Goal: Task Accomplishment & Management: Manage account settings

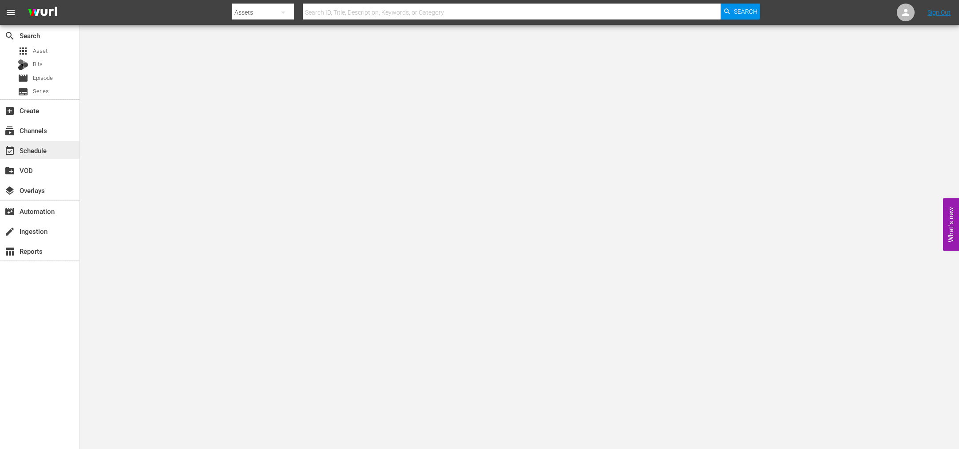
click at [49, 147] on div "event_available Schedule" at bounding box center [25, 149] width 50 height 8
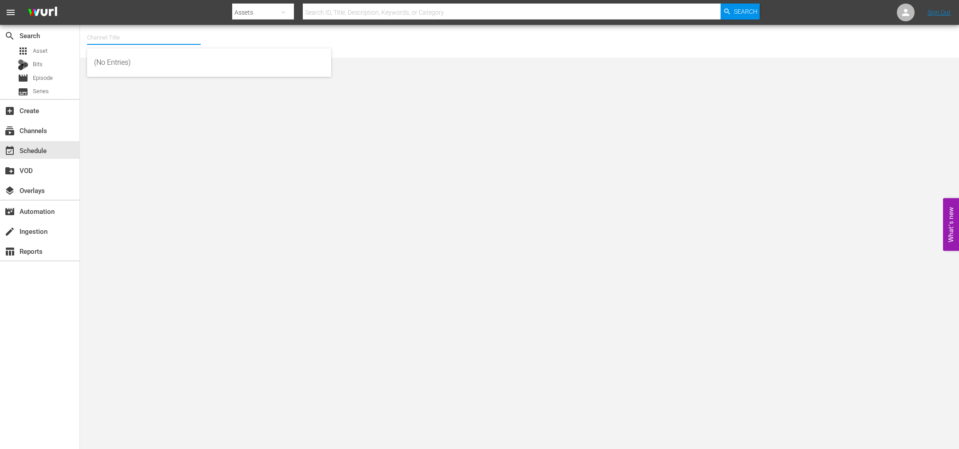
click at [124, 35] on input "text" at bounding box center [144, 37] width 114 height 21
type input "o"
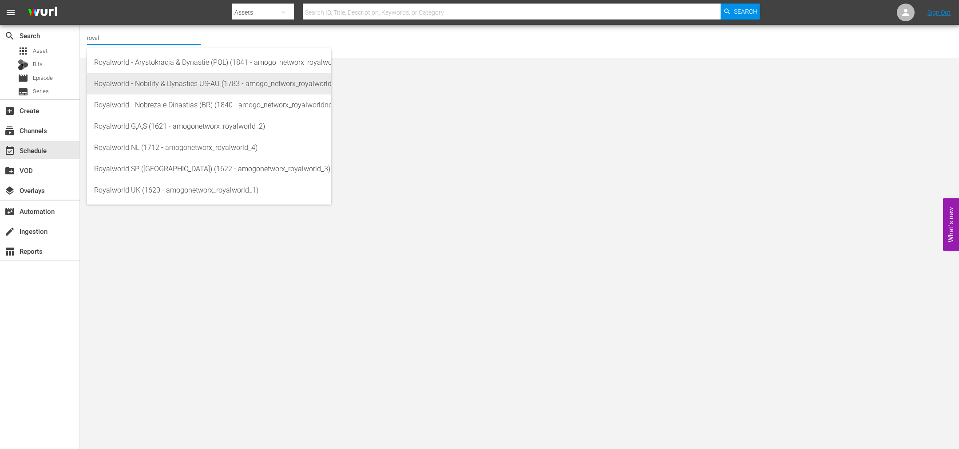
click at [213, 77] on div "Royalworld - Nobility & Dynasties US-AU (1783 - amogo_networx_royalworldnobilit…" at bounding box center [209, 83] width 230 height 21
type input "Royalworld - Nobility & Dynasties US-AU (1783 - amogo_networx_royalworldnobilit…"
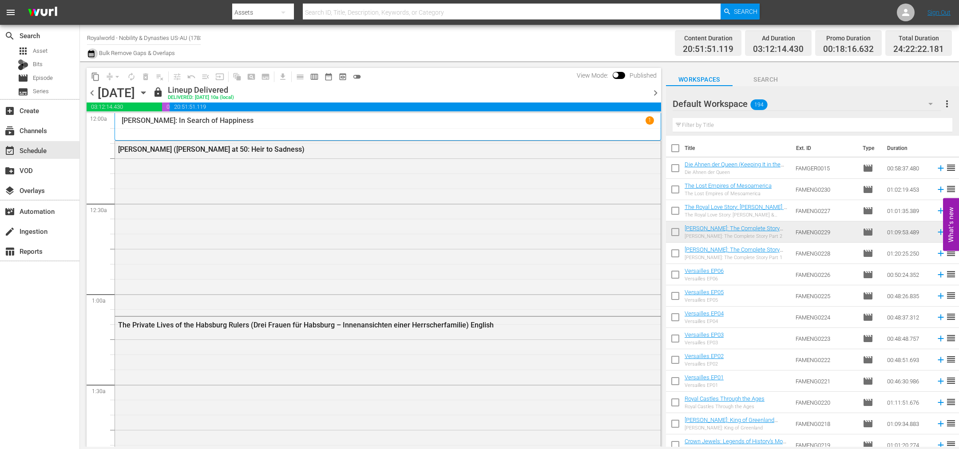
click at [88, 55] on icon "button" at bounding box center [91, 53] width 8 height 11
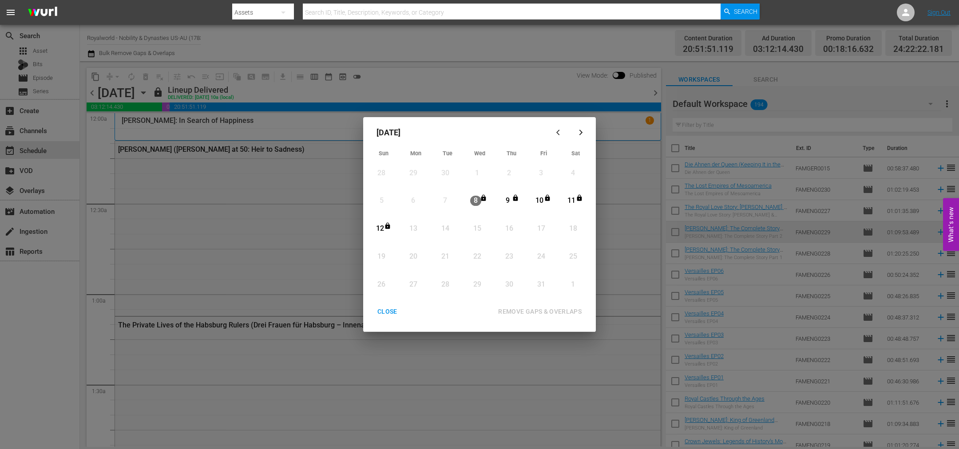
click at [392, 312] on div "CLOSE" at bounding box center [387, 311] width 34 height 11
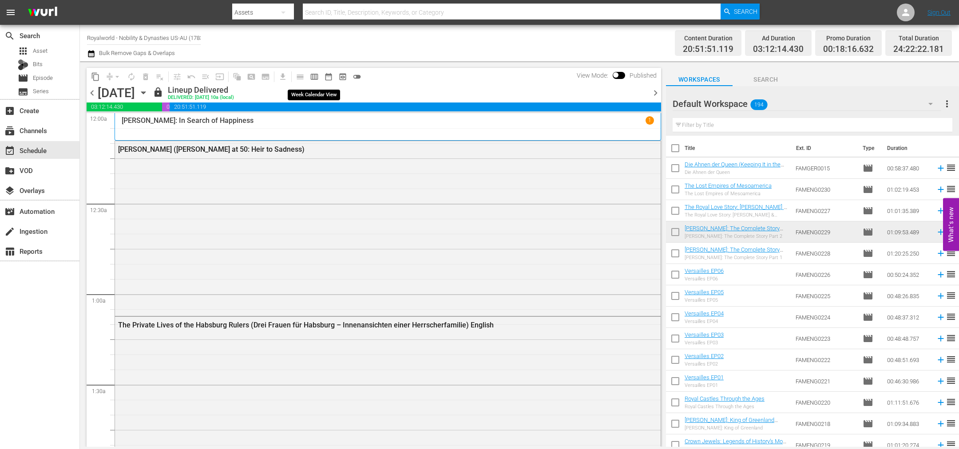
click at [314, 81] on span "calendar_view_week_outlined" at bounding box center [314, 76] width 9 height 9
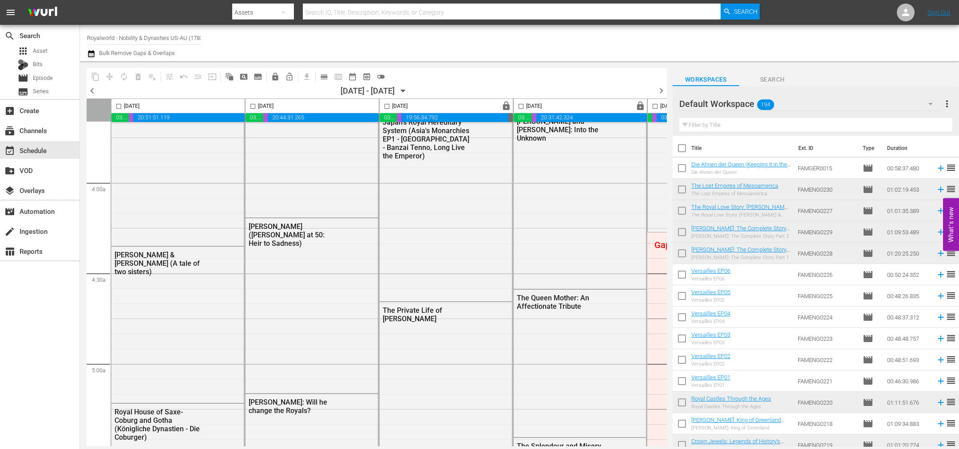
scroll to position [932, 0]
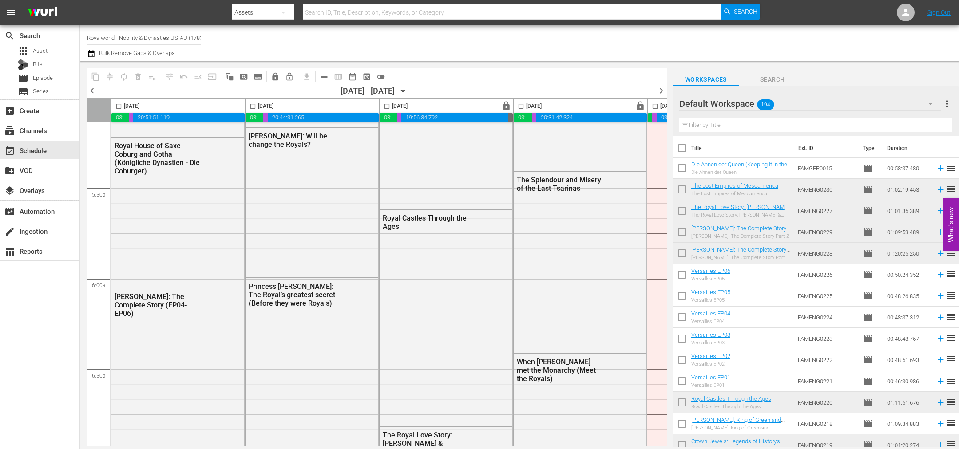
click at [91, 91] on span "chevron_left" at bounding box center [92, 90] width 11 height 11
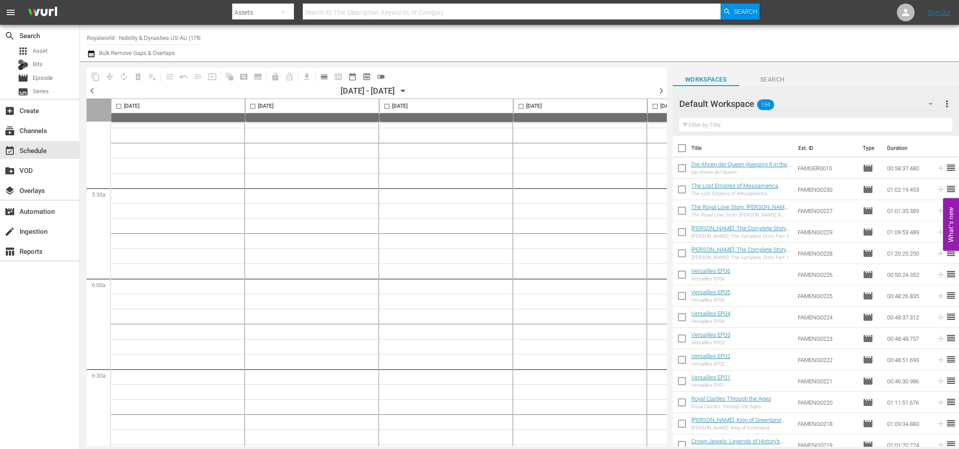
scroll to position [978, 0]
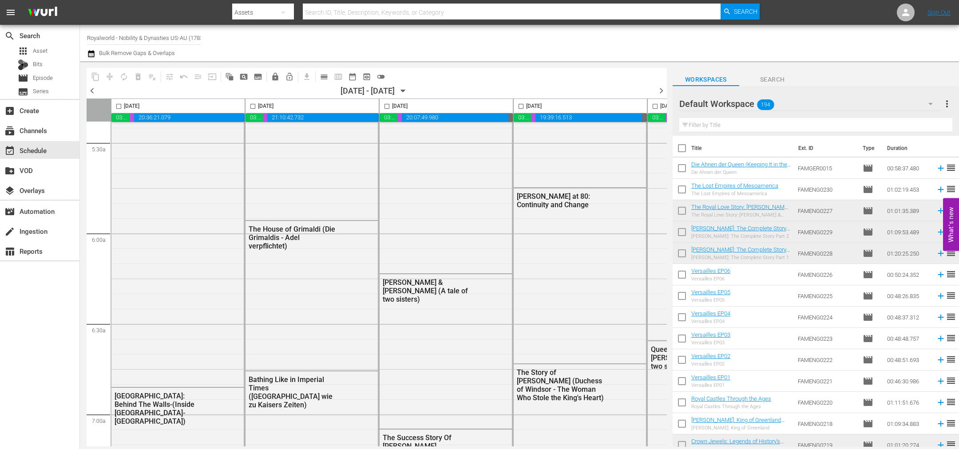
click at [388, 106] on input "checkbox" at bounding box center [387, 108] width 10 height 10
checkbox input "true"
click at [92, 79] on span "content_copy" at bounding box center [95, 76] width 9 height 9
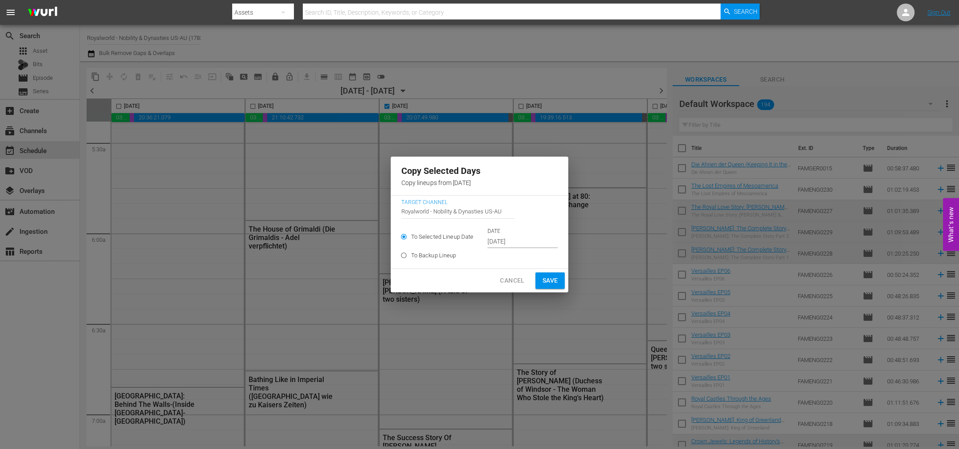
click at [523, 243] on input "[DATE]" at bounding box center [522, 241] width 70 height 13
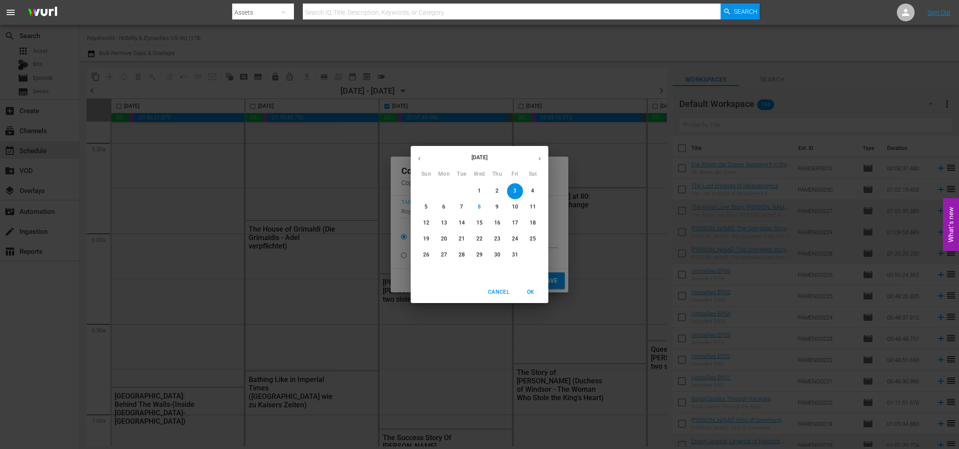
click at [421, 220] on span "12" at bounding box center [426, 223] width 16 height 8
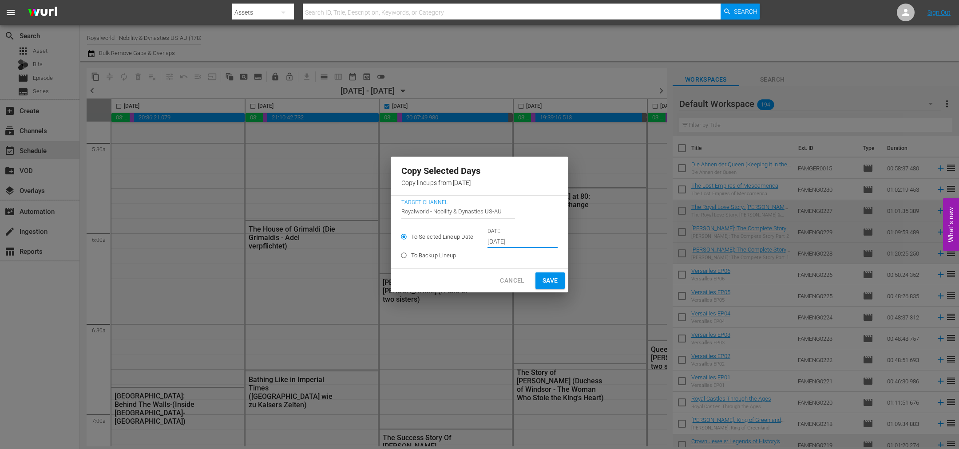
click at [546, 286] on span "Save" at bounding box center [550, 280] width 16 height 11
type input "[DATE]"
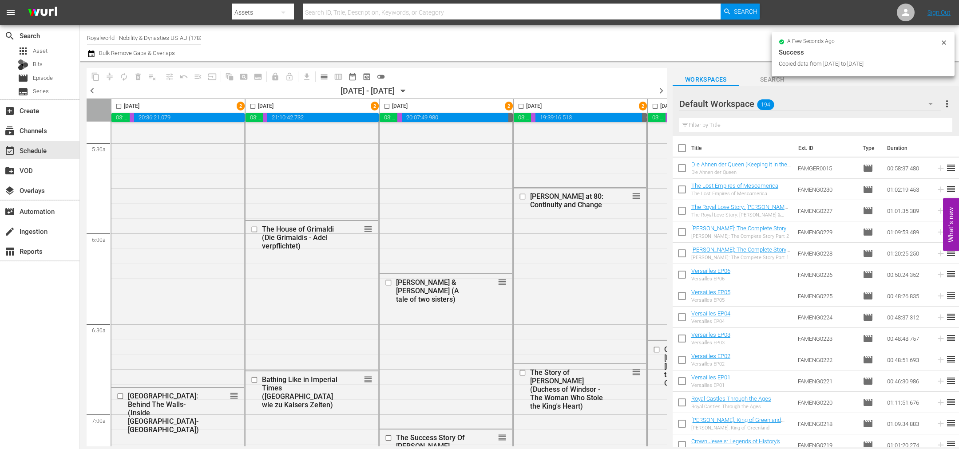
checkbox input "false"
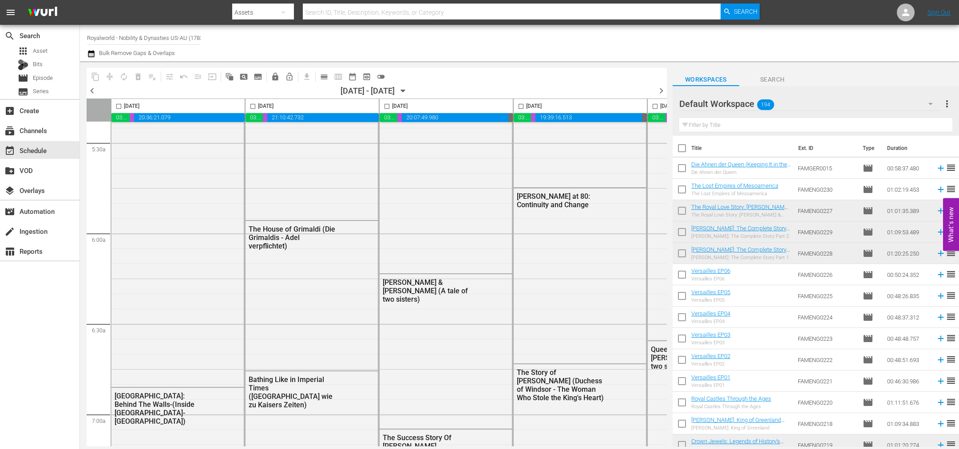
scroll to position [978, 384]
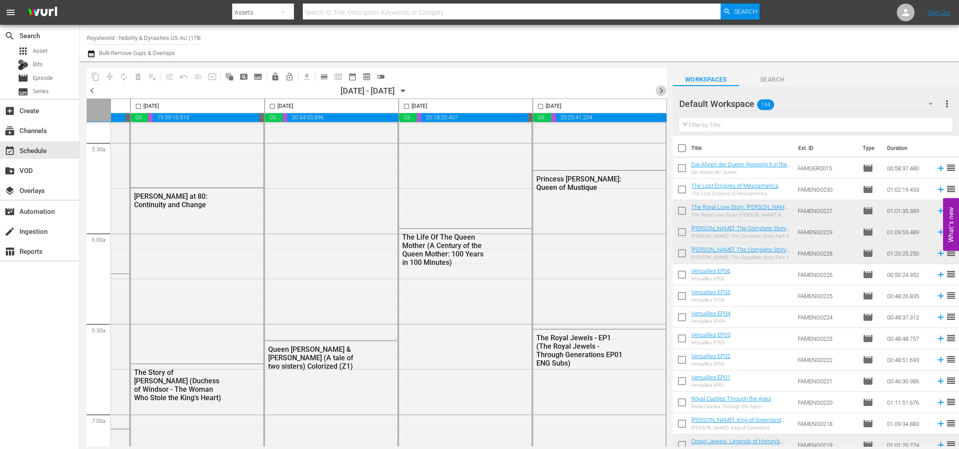
click at [661, 87] on span "chevron_right" at bounding box center [661, 90] width 11 height 11
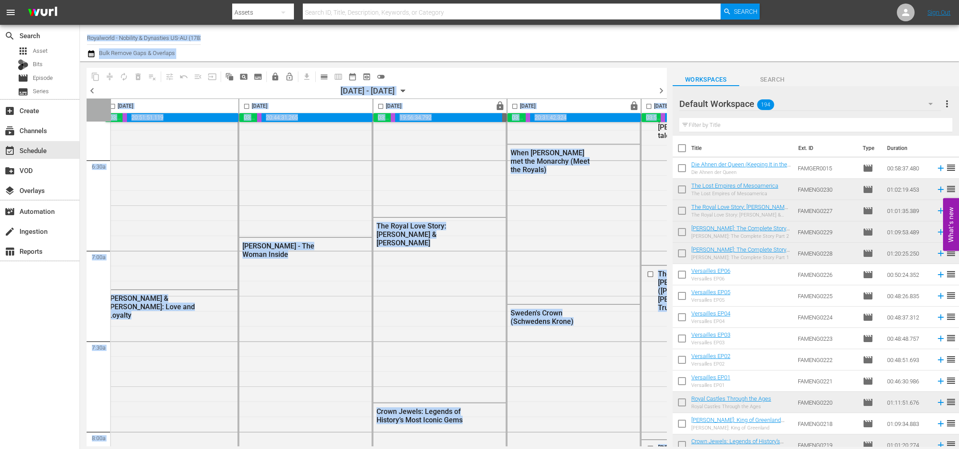
scroll to position [1184, 0]
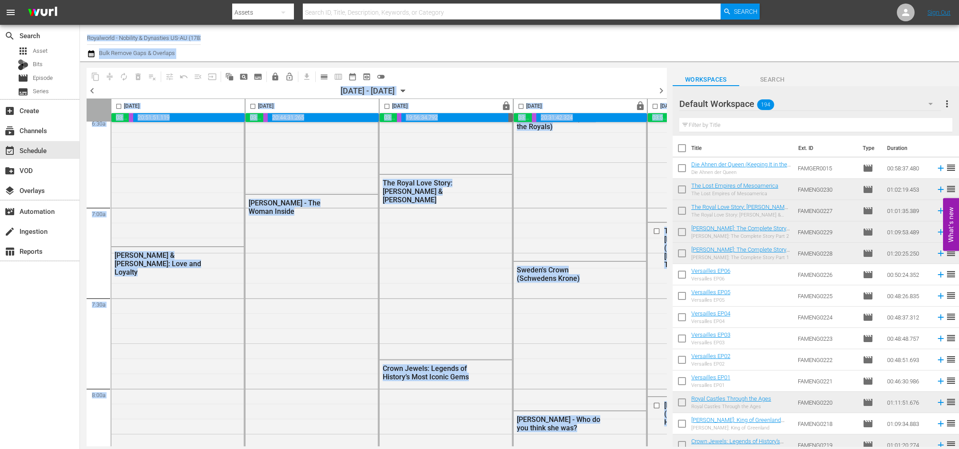
drag, startPoint x: 368, startPoint y: 443, endPoint x: 47, endPoint y: 445, distance: 321.0
click at [80, 0] on div "search Search apps Asset Bits movie Episode subtitles Series add_box Create sub…" at bounding box center [519, 0] width 879 height 0
click at [118, 107] on input "checkbox" at bounding box center [119, 108] width 10 height 10
checkbox input "true"
click at [95, 76] on span "content_copy" at bounding box center [95, 76] width 9 height 9
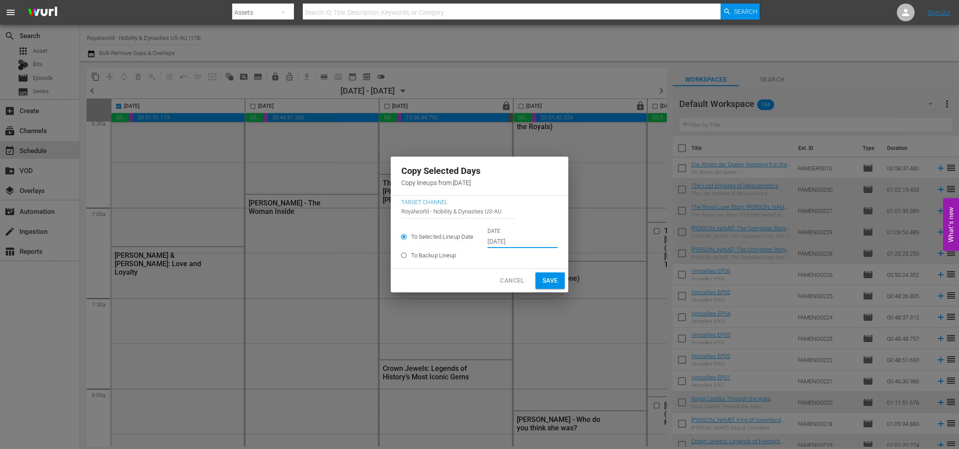
click at [522, 241] on input "[DATE]" at bounding box center [522, 241] width 70 height 13
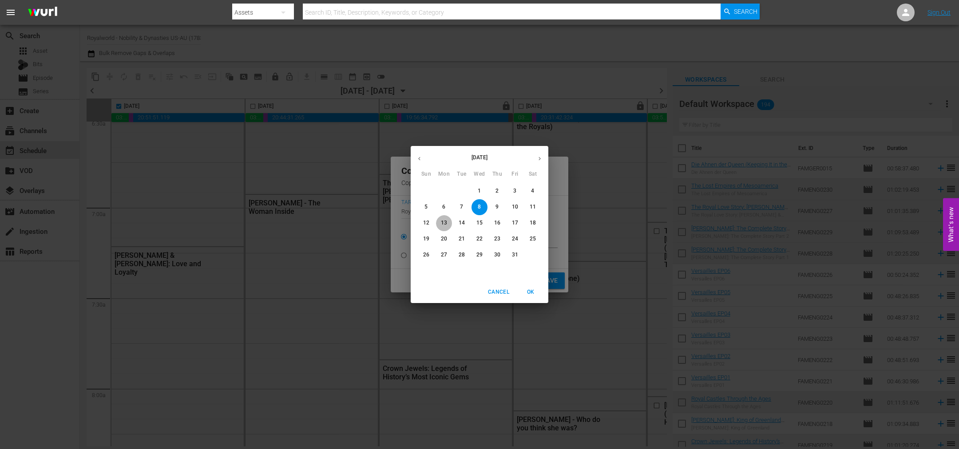
click at [438, 224] on span "13" at bounding box center [444, 223] width 16 height 8
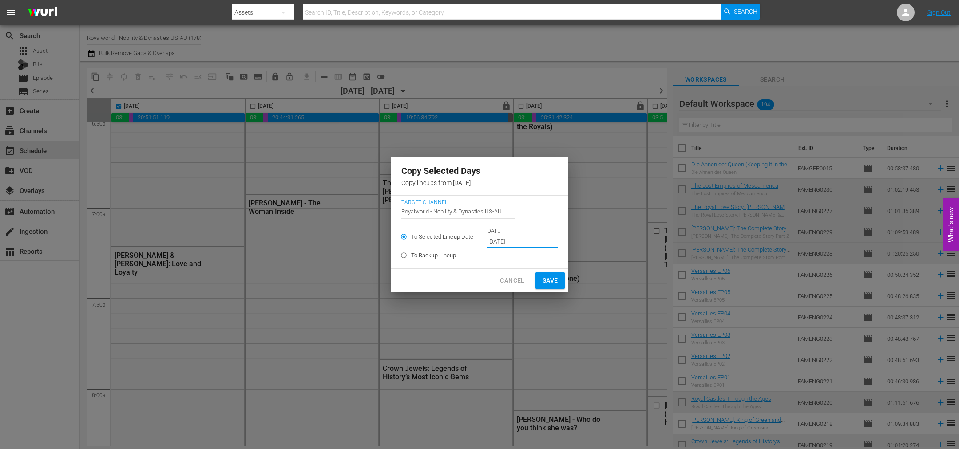
click at [547, 287] on button "Save" at bounding box center [550, 281] width 30 height 16
type input "[DATE]"
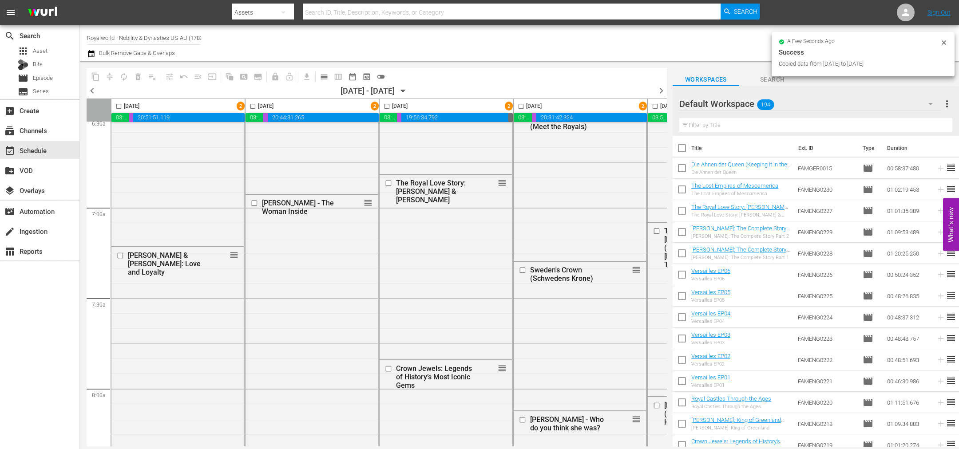
checkbox input "false"
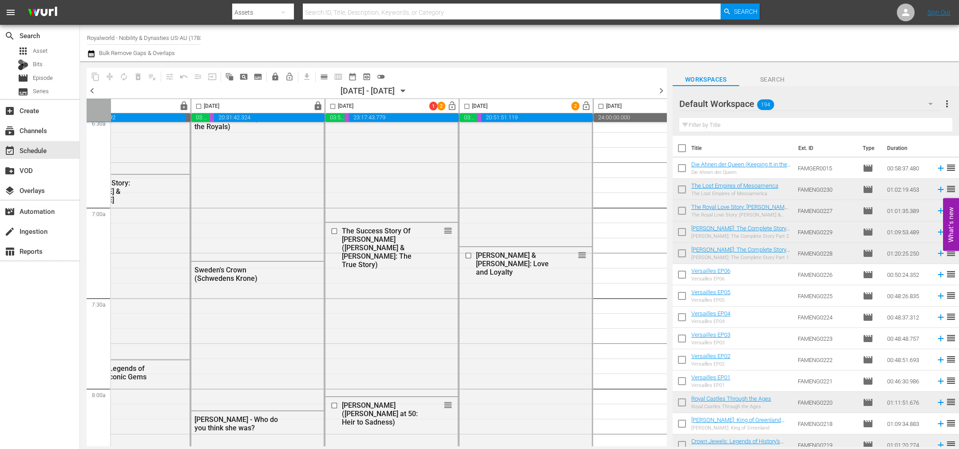
scroll to position [1184, 384]
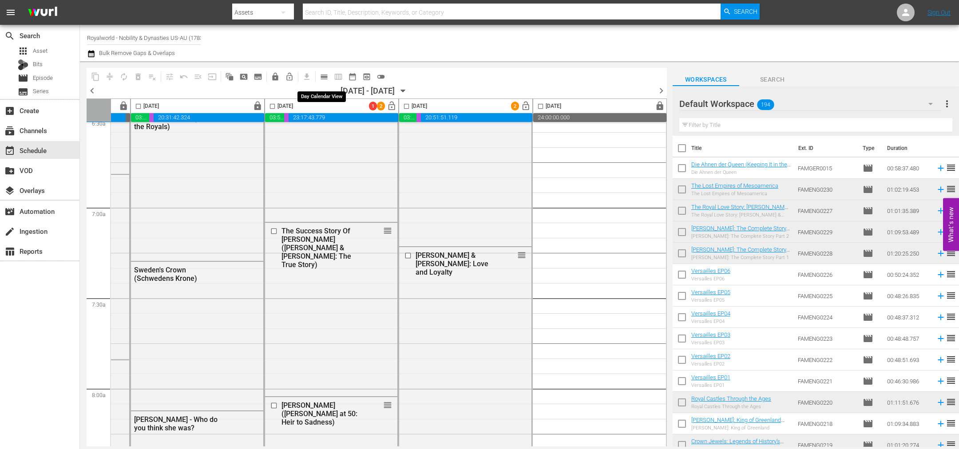
click at [326, 77] on span "calendar_view_day_outlined" at bounding box center [324, 76] width 9 height 9
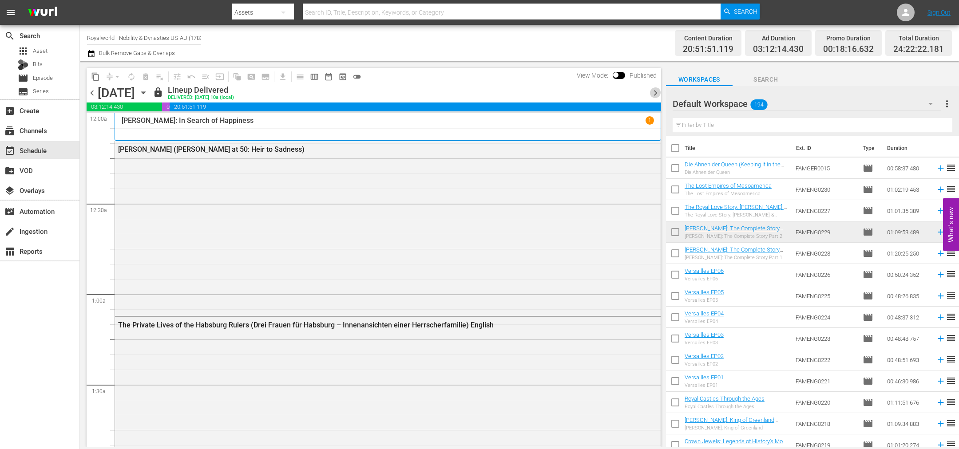
click at [657, 95] on span "chevron_right" at bounding box center [655, 92] width 11 height 11
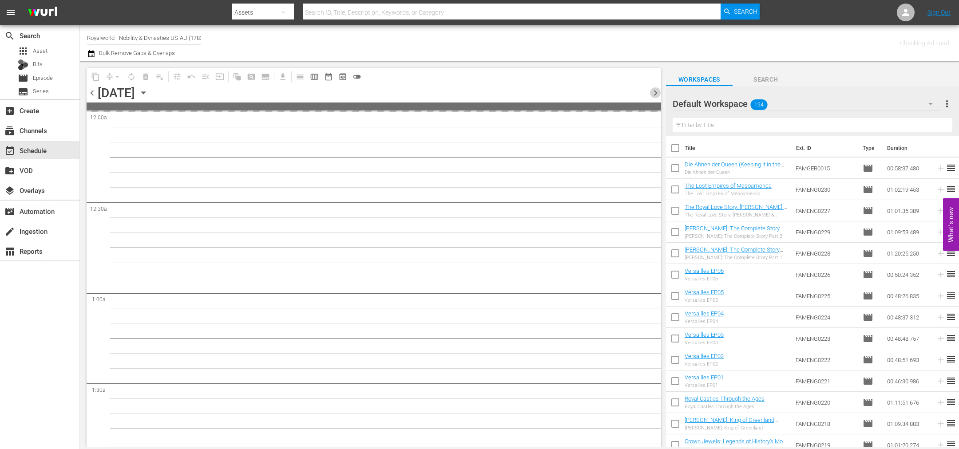
click at [657, 95] on span "chevron_right" at bounding box center [655, 92] width 11 height 11
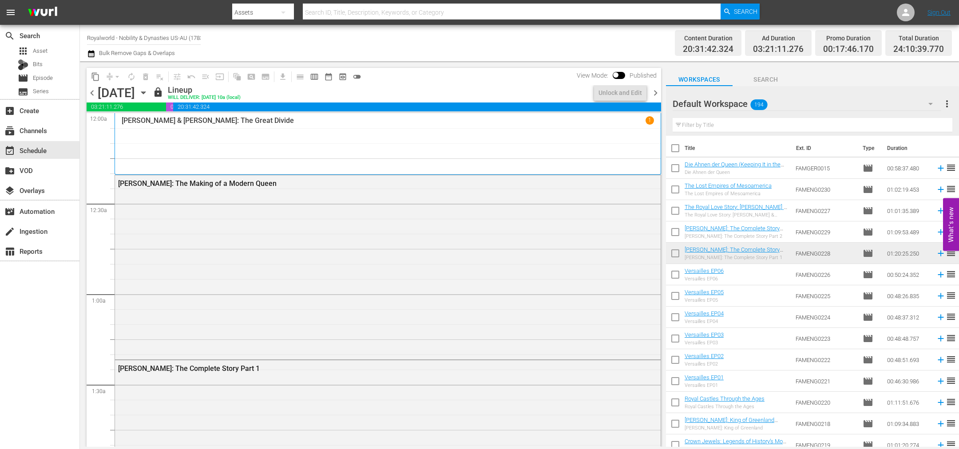
click at [657, 95] on span "chevron_right" at bounding box center [655, 92] width 11 height 11
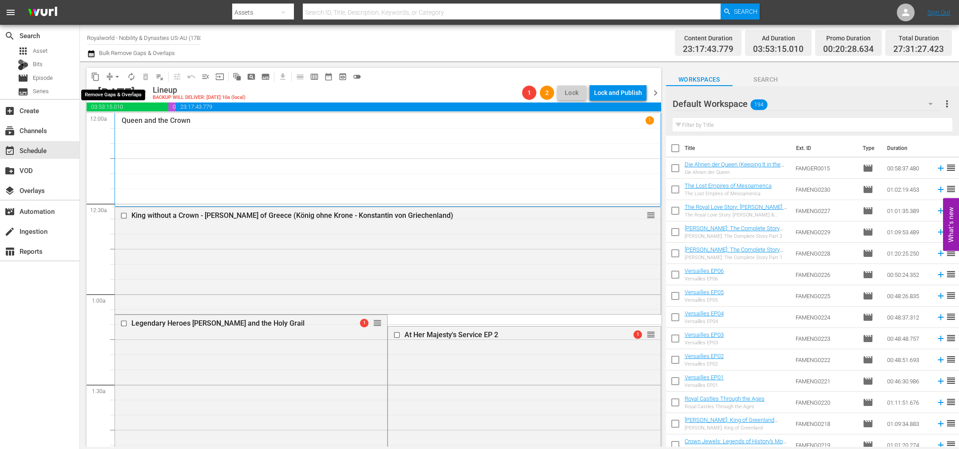
click at [117, 76] on span "arrow_drop_down" at bounding box center [117, 76] width 9 height 9
click at [132, 125] on li "Align to End of Previous Day" at bounding box center [117, 123] width 93 height 15
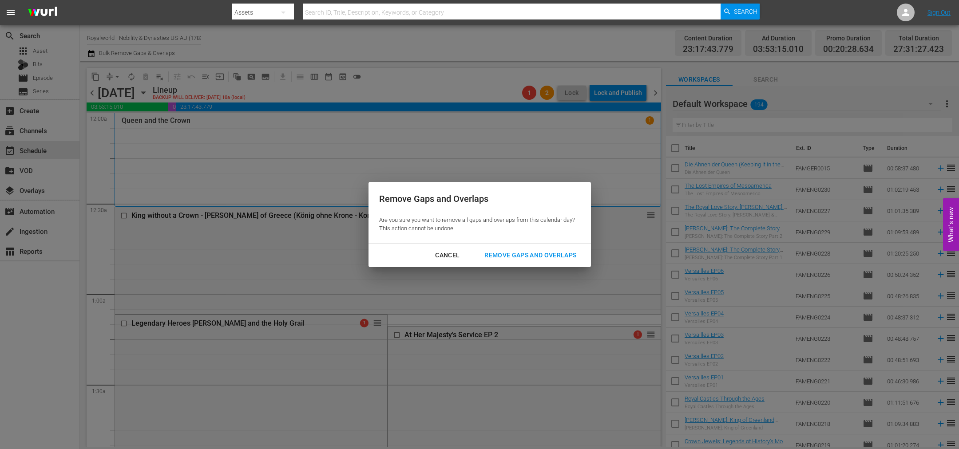
click at [544, 260] on div "Remove Gaps and Overlaps" at bounding box center [530, 255] width 106 height 11
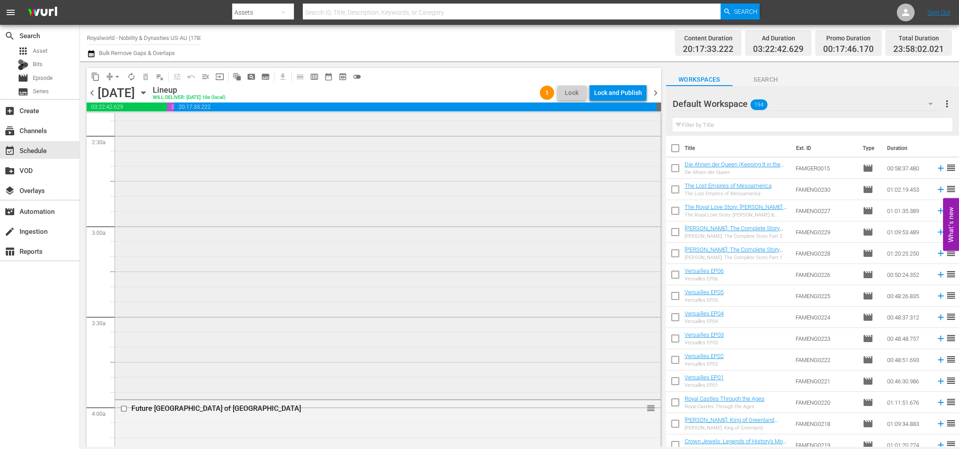
scroll to position [533, 0]
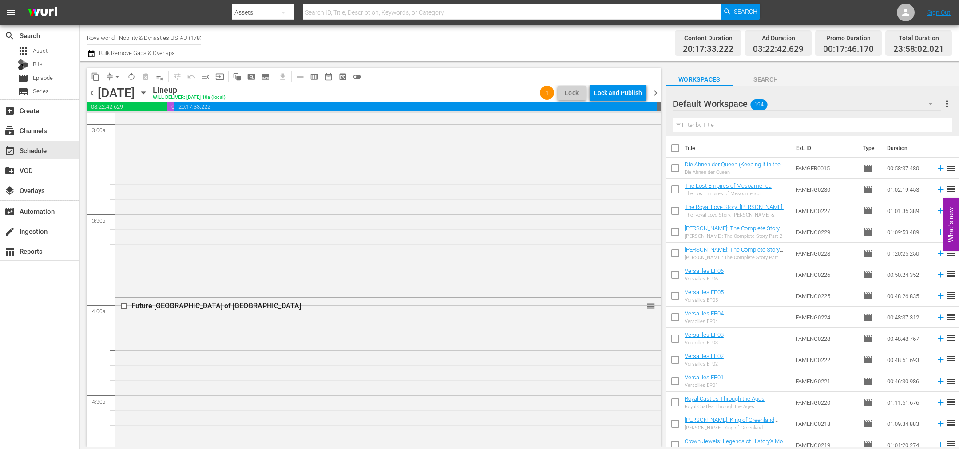
click at [949, 104] on span "more_vert" at bounding box center [947, 104] width 11 height 11
click at [717, 122] on input "text" at bounding box center [813, 125] width 280 height 14
click at [718, 137] on div "Default Workspace 194 Default more_vert Filter by Title Title Ext. ID Type Dura…" at bounding box center [812, 269] width 293 height 366
click at [732, 124] on input "text" at bounding box center [813, 125] width 280 height 14
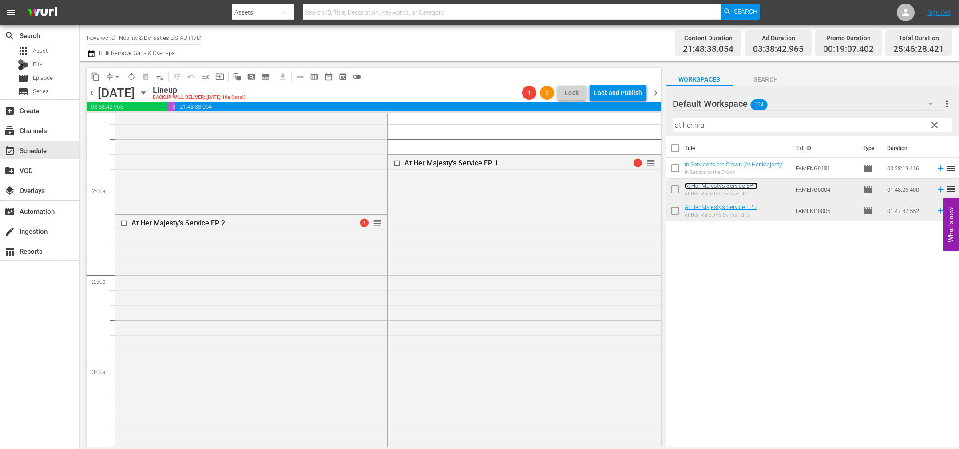
scroll to position [266, 0]
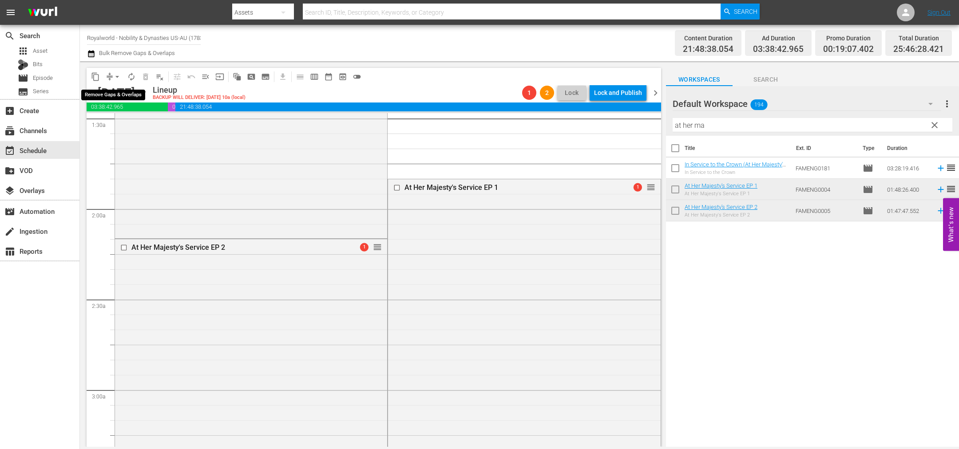
click at [117, 76] on span "arrow_drop_down" at bounding box center [117, 76] width 9 height 9
click at [111, 127] on li "Align to End of Previous Day" at bounding box center [117, 123] width 93 height 15
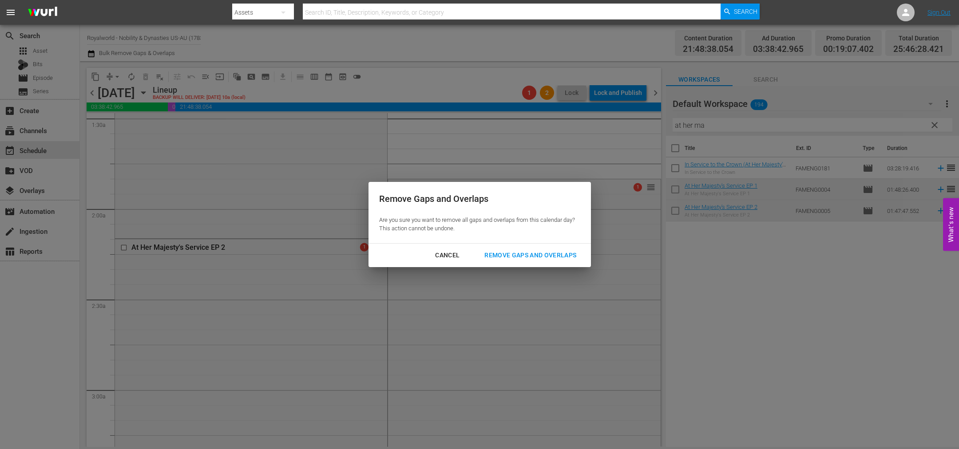
click at [506, 254] on div "Remove Gaps and Overlaps" at bounding box center [530, 255] width 106 height 11
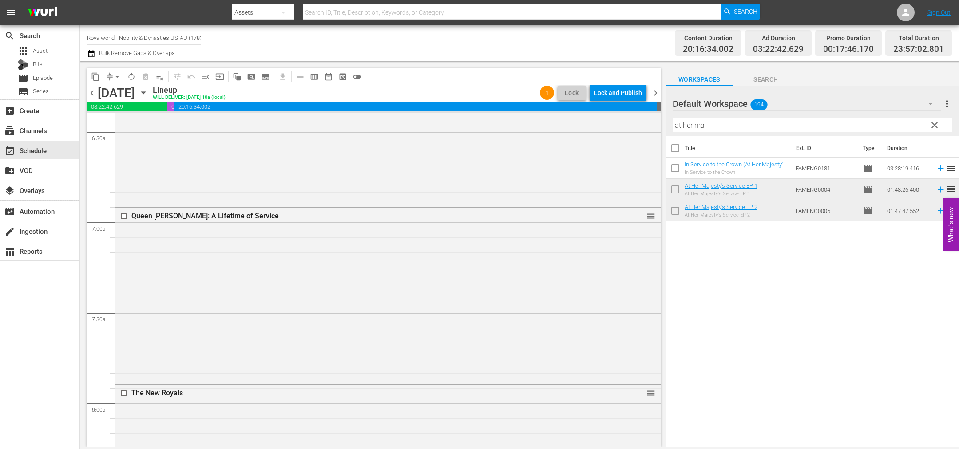
scroll to position [1156, 0]
click at [123, 217] on input "checkbox" at bounding box center [124, 219] width 9 height 8
click at [142, 76] on span "delete_forever_outlined" at bounding box center [145, 76] width 9 height 9
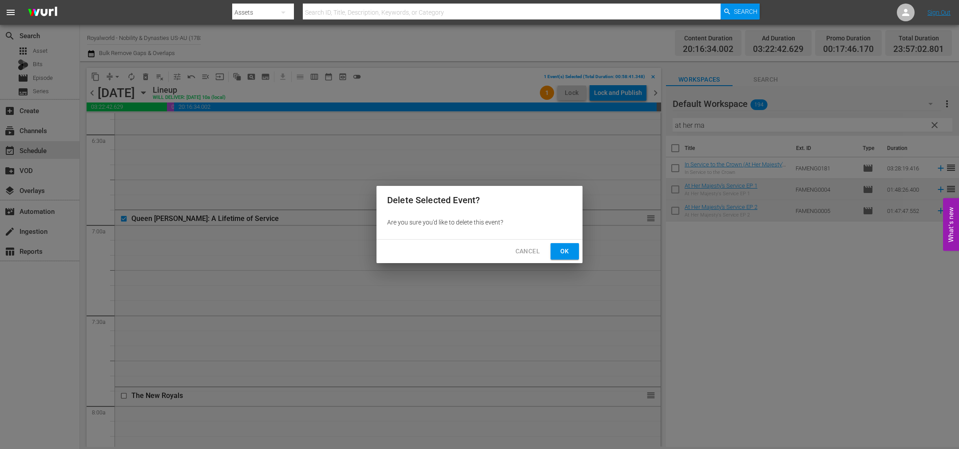
click at [563, 246] on span "Ok" at bounding box center [565, 251] width 14 height 11
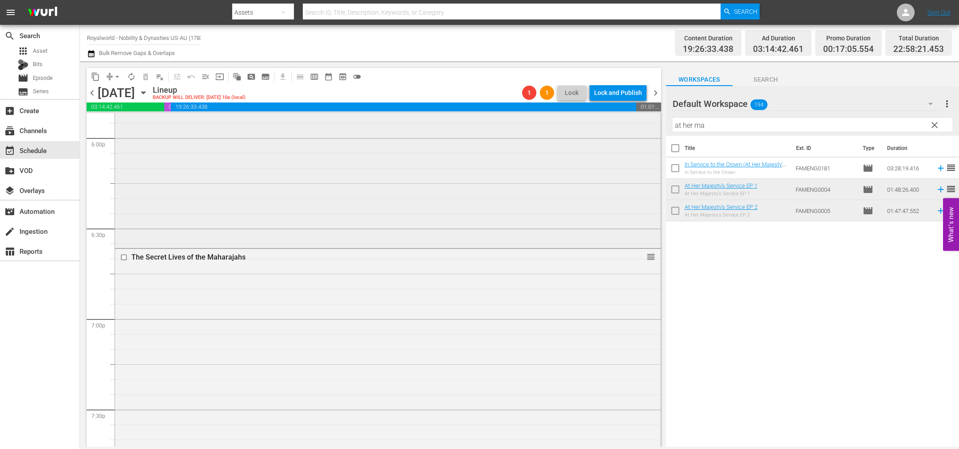
scroll to position [3232, 0]
click at [119, 77] on span "arrow_drop_down" at bounding box center [117, 76] width 9 height 9
click at [132, 120] on li "Align to End of Previous Day" at bounding box center [117, 123] width 93 height 15
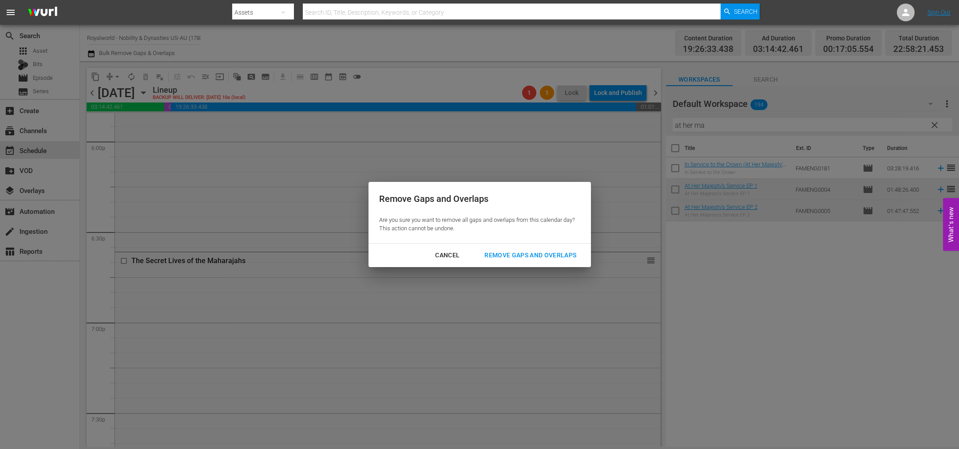
click at [522, 262] on button "Remove Gaps and Overlaps" at bounding box center [530, 255] width 113 height 16
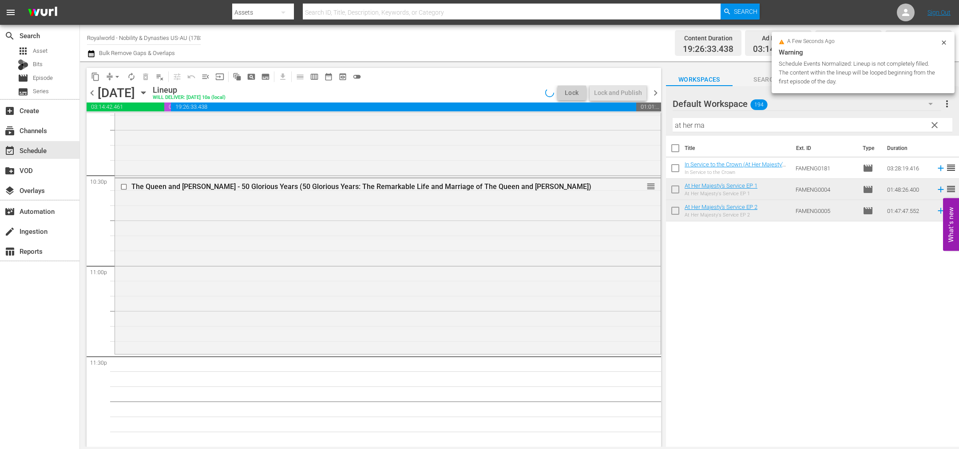
scroll to position [4013, 0]
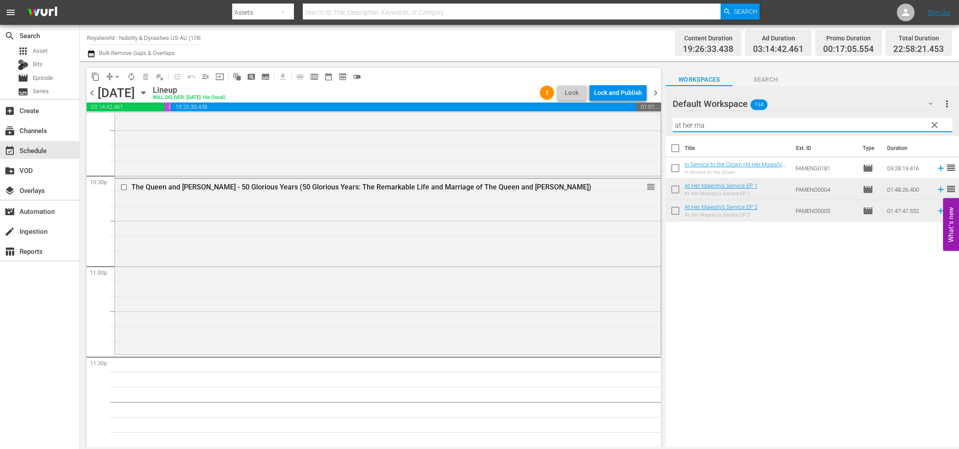
click at [718, 126] on input "at her ma" at bounding box center [813, 125] width 280 height 14
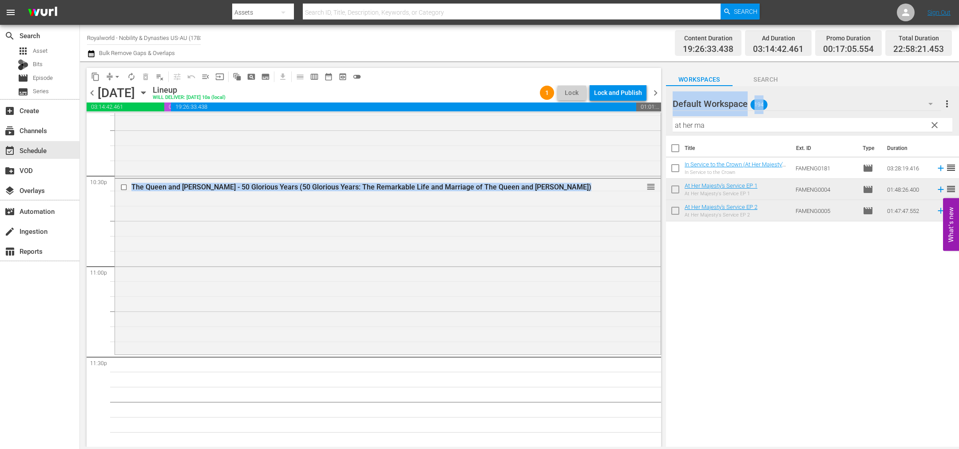
drag, startPoint x: 728, startPoint y: 117, endPoint x: 671, endPoint y: 131, distance: 58.4
click at [606, 120] on div "content_copy compress arrow_drop_down autorenew_outlined delete_forever_outline…" at bounding box center [519, 254] width 879 height 386
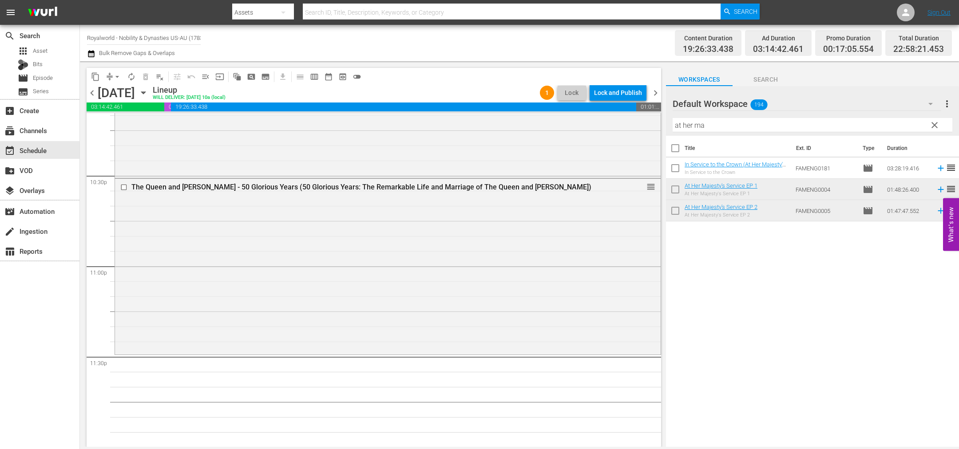
click at [707, 133] on div "Filter by Title at her ma" at bounding box center [813, 125] width 280 height 21
drag, startPoint x: 732, startPoint y: 131, endPoint x: 584, endPoint y: 124, distance: 148.0
click at [584, 124] on div "content_copy compress arrow_drop_down autorenew_outlined delete_forever_outline…" at bounding box center [519, 254] width 879 height 386
paste input "Royals Gems: A Heritage Unveiled (Royal Jewels - Through Generations-Merger)"
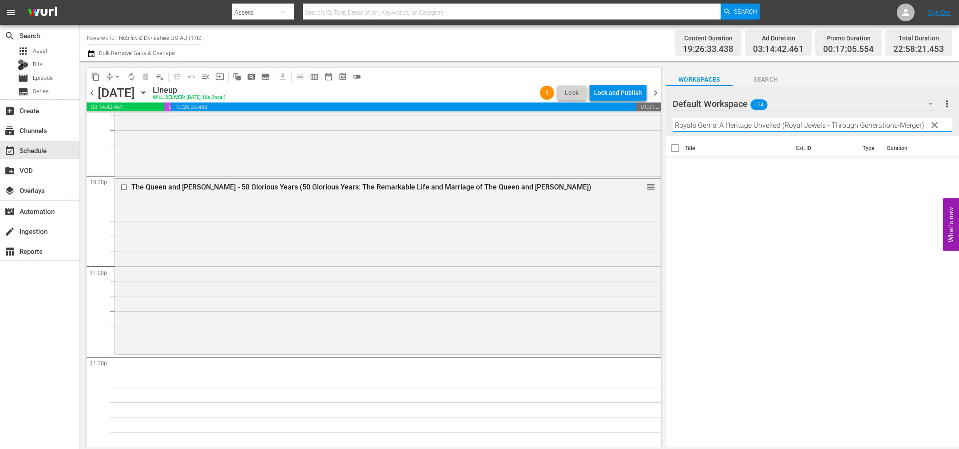
drag, startPoint x: 792, startPoint y: 130, endPoint x: 990, endPoint y: 134, distance: 198.5
click at [958, 134] on html "menu Search By Assets Search ID, Title, Description, Keywords, or Category Sear…" at bounding box center [479, 224] width 959 height 449
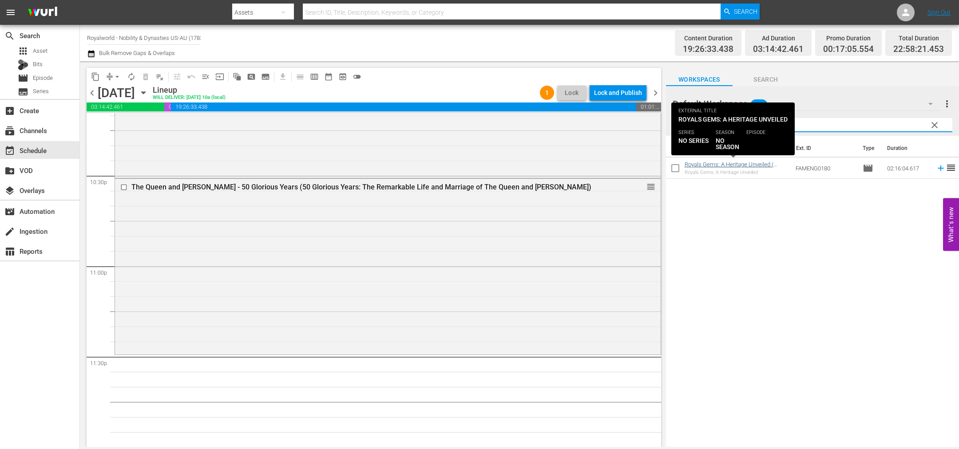
type input "Royals Gems: A Heritag"
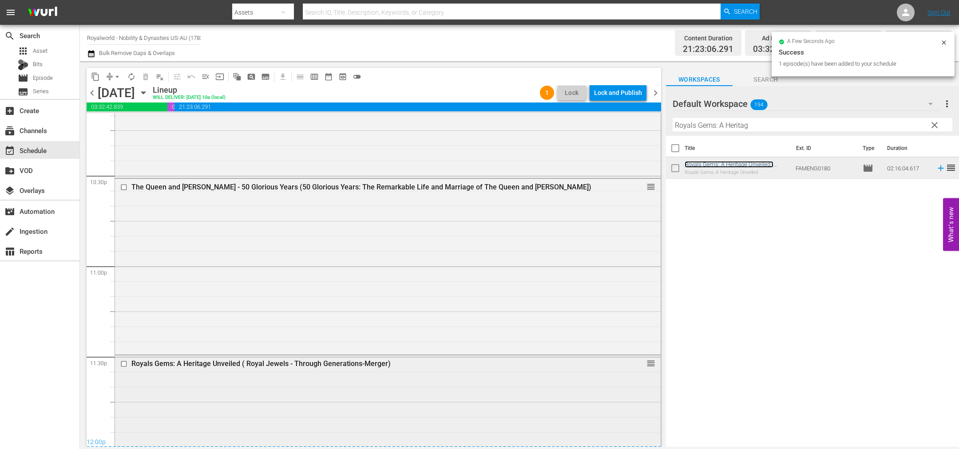
scroll to position [4022, 0]
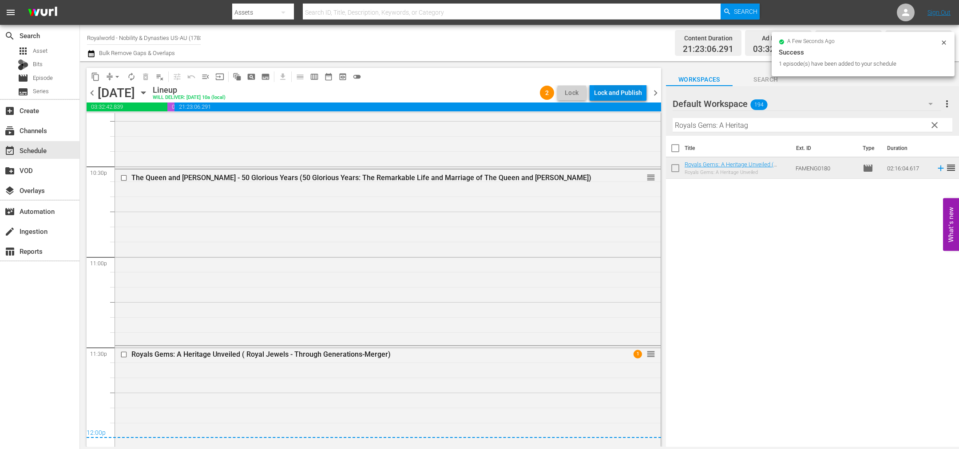
click at [621, 89] on div "Lock and Publish" at bounding box center [618, 93] width 48 height 16
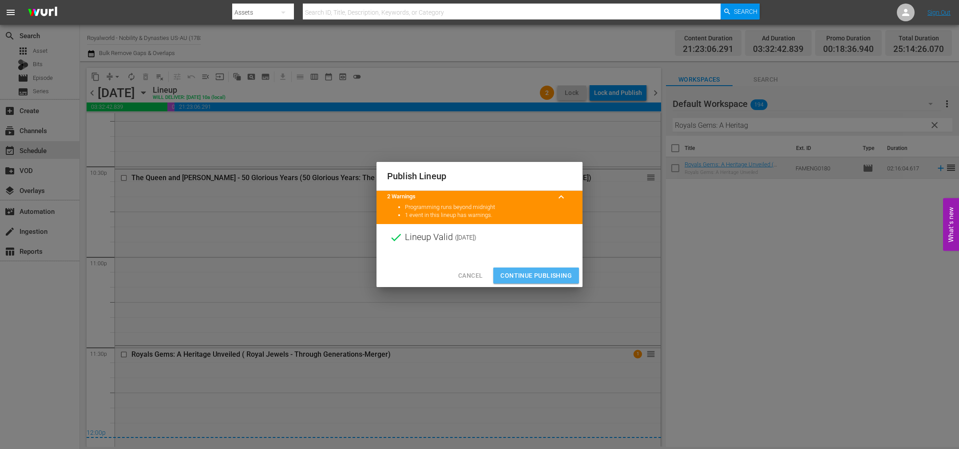
click at [535, 274] on span "Continue Publishing" at bounding box center [535, 275] width 71 height 11
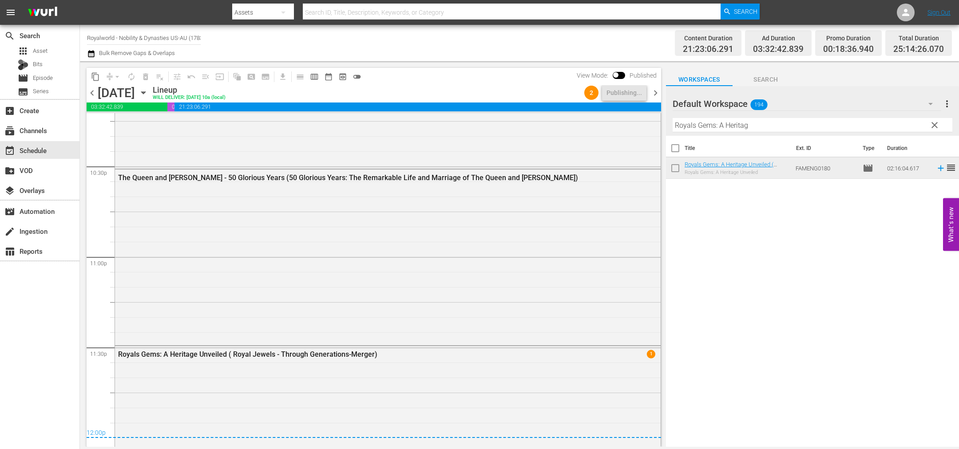
click at [657, 93] on span "chevron_right" at bounding box center [655, 92] width 11 height 11
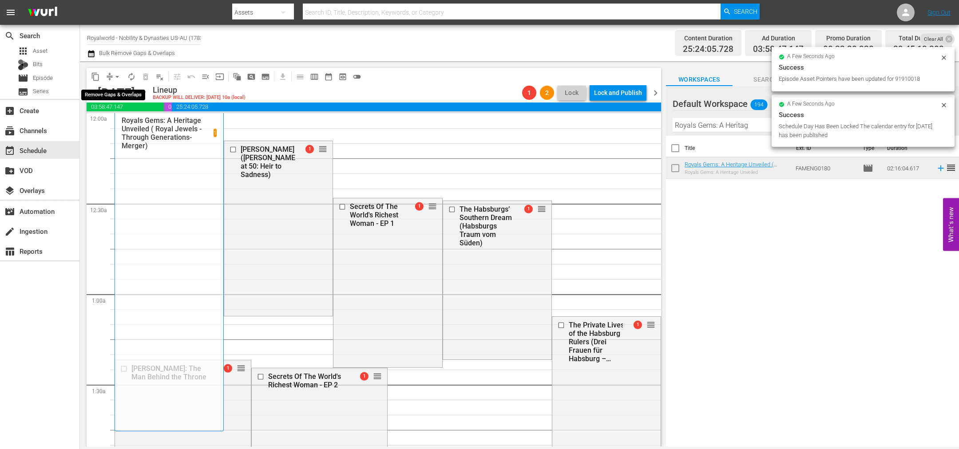
drag, startPoint x: 119, startPoint y: 72, endPoint x: 119, endPoint y: 79, distance: 6.7
click at [119, 72] on span "arrow_drop_down" at bounding box center [117, 76] width 9 height 9
click at [122, 126] on li "Align to End of Previous Day" at bounding box center [117, 123] width 93 height 15
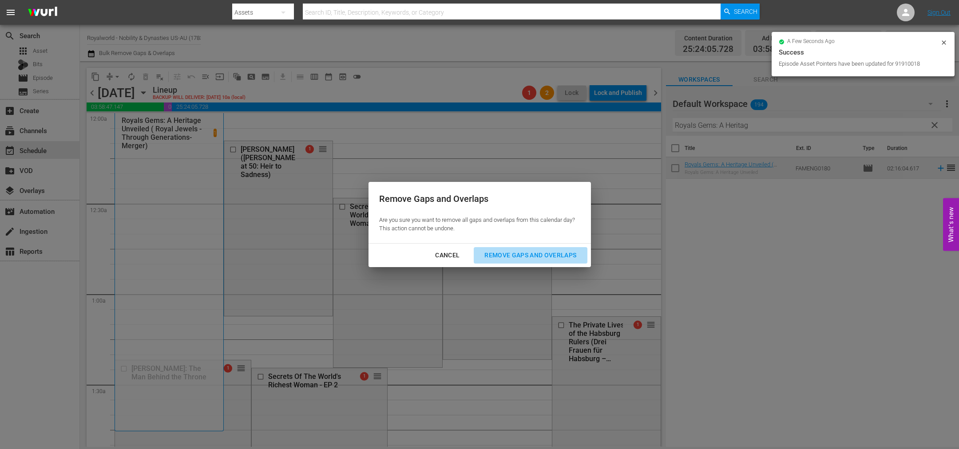
click at [506, 251] on div "Remove Gaps and Overlaps" at bounding box center [530, 255] width 106 height 11
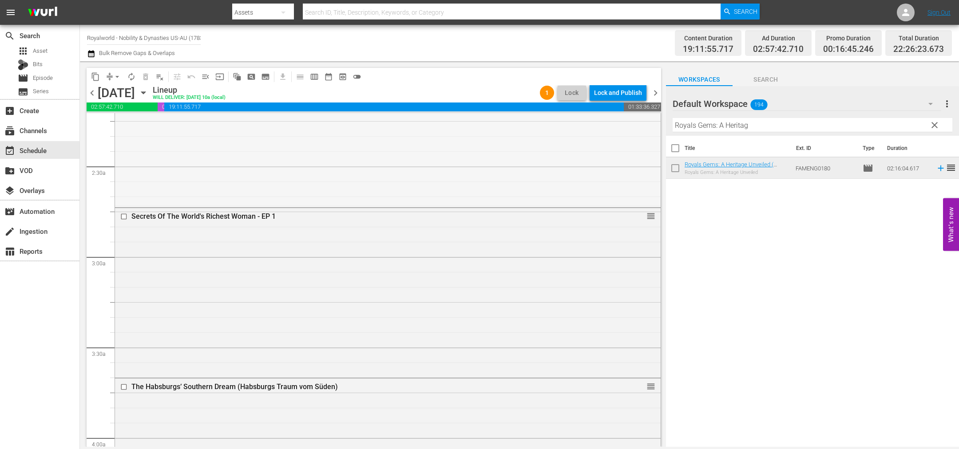
scroll to position [466, 0]
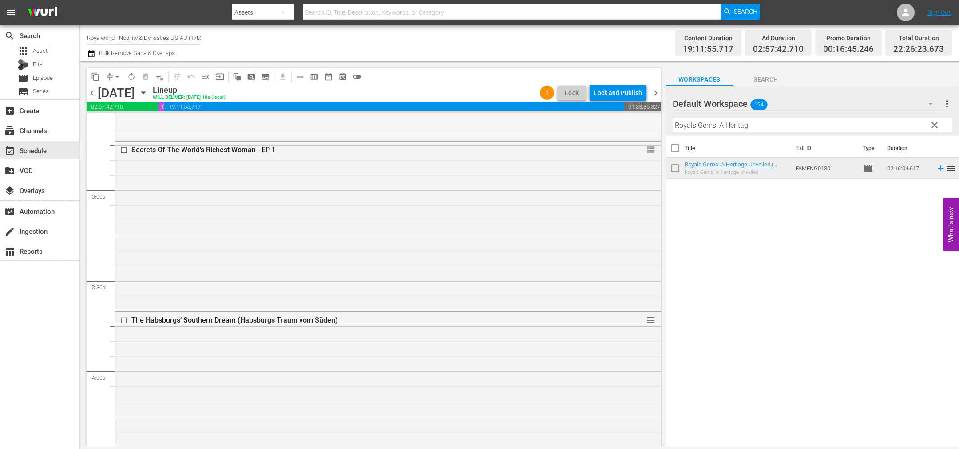
drag, startPoint x: 642, startPoint y: 237, endPoint x: 563, endPoint y: 412, distance: 191.9
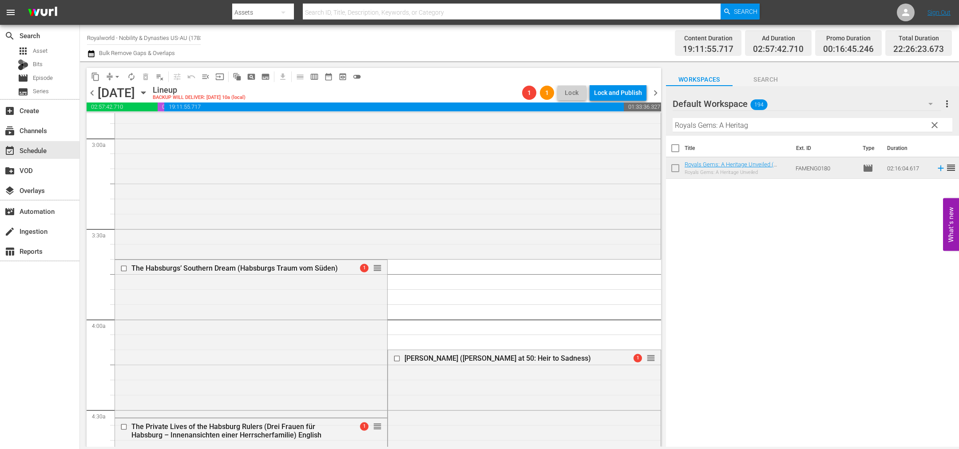
scroll to position [333, 0]
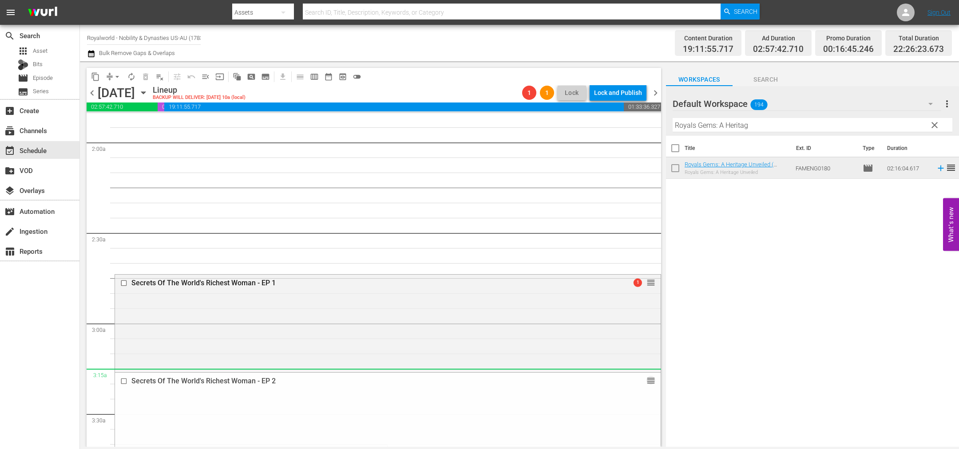
drag, startPoint x: 643, startPoint y: 354, endPoint x: 567, endPoint y: 375, distance: 79.3
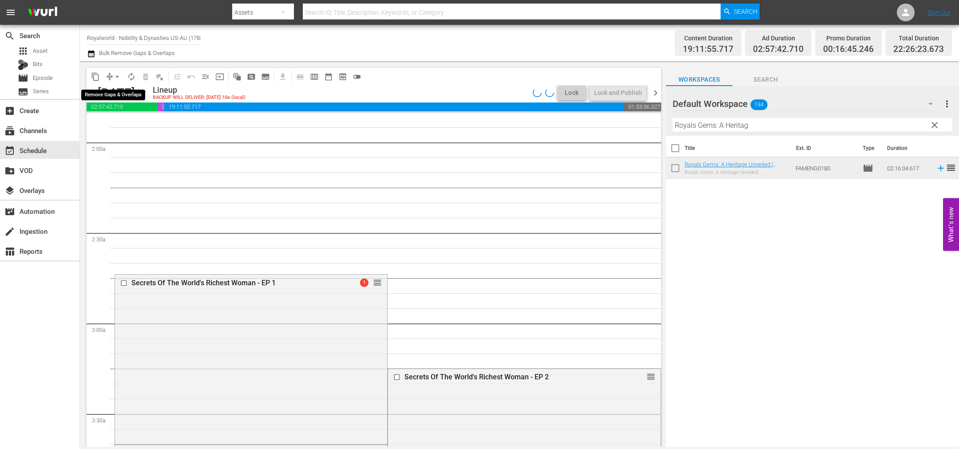
click at [118, 78] on span "arrow_drop_down" at bounding box center [117, 76] width 9 height 9
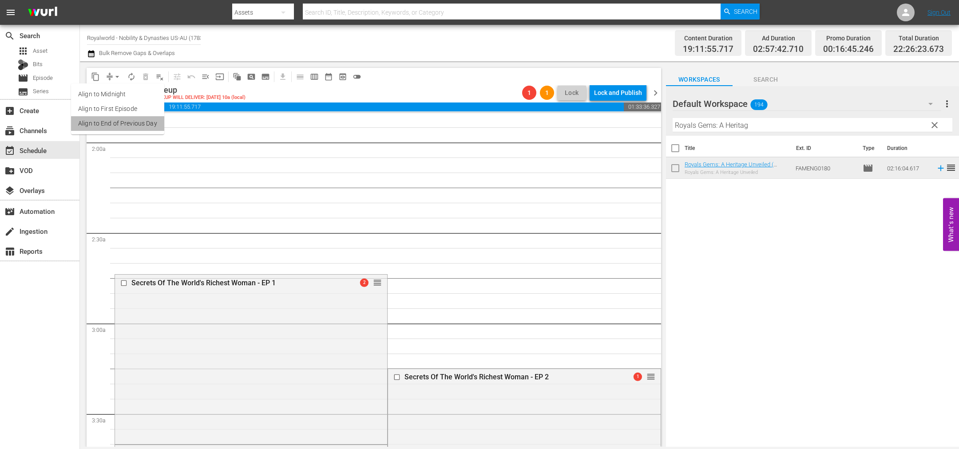
click at [135, 125] on li "Align to End of Previous Day" at bounding box center [117, 123] width 93 height 15
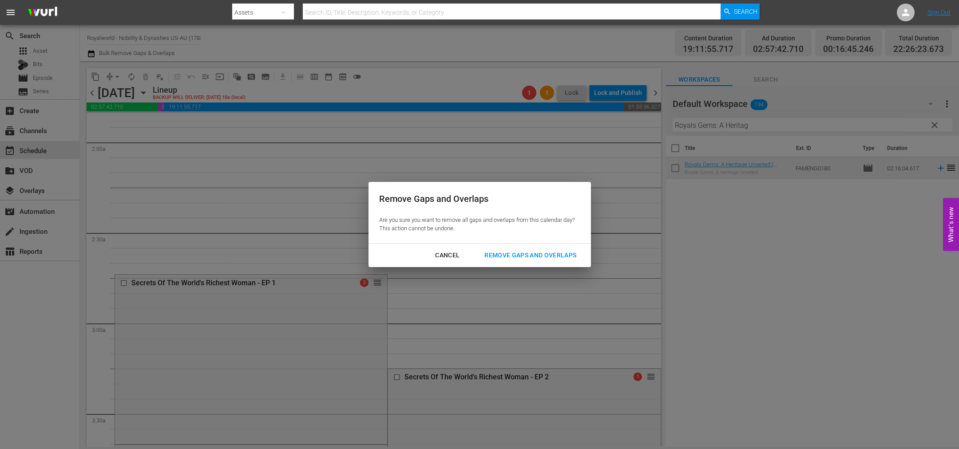
click at [534, 252] on div "Remove Gaps and Overlaps" at bounding box center [530, 255] width 106 height 11
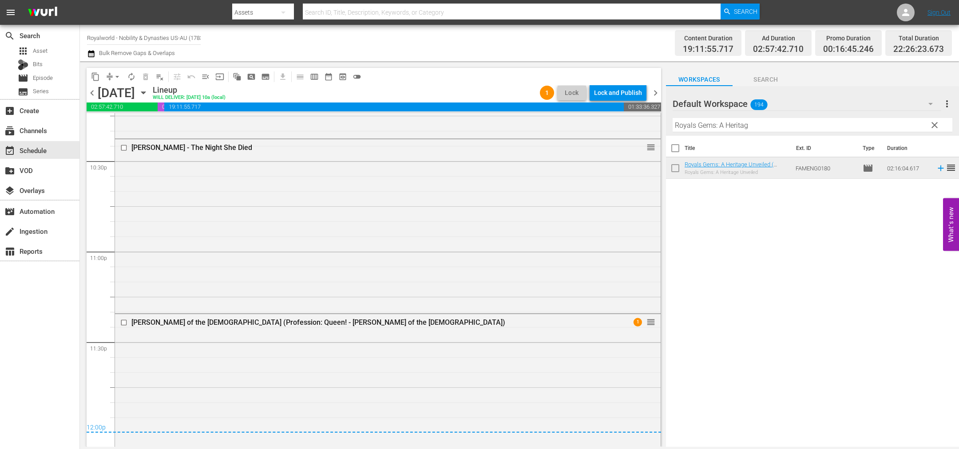
scroll to position [4049, 0]
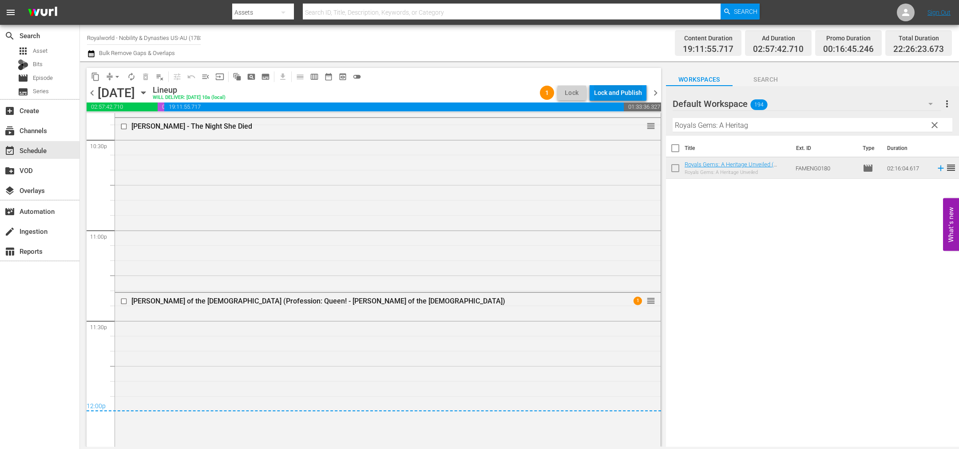
click at [619, 97] on div "Lock and Publish" at bounding box center [618, 93] width 48 height 16
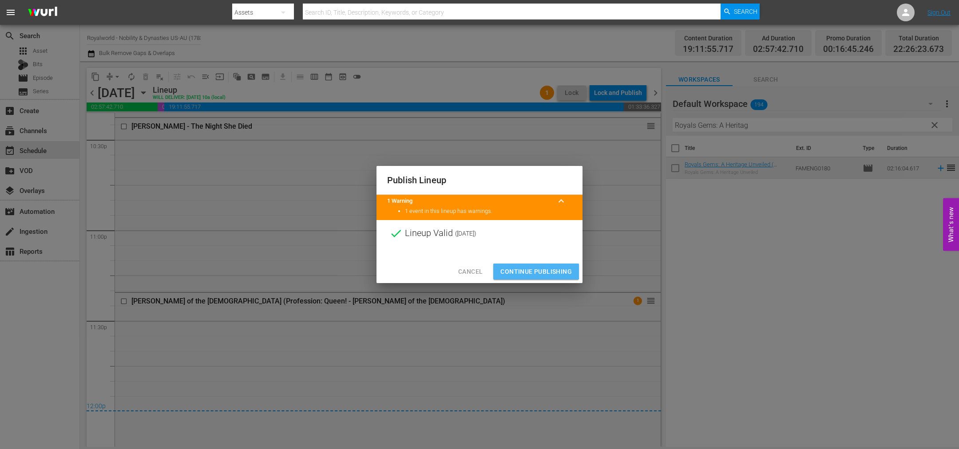
click at [527, 271] on span "Continue Publishing" at bounding box center [535, 271] width 71 height 11
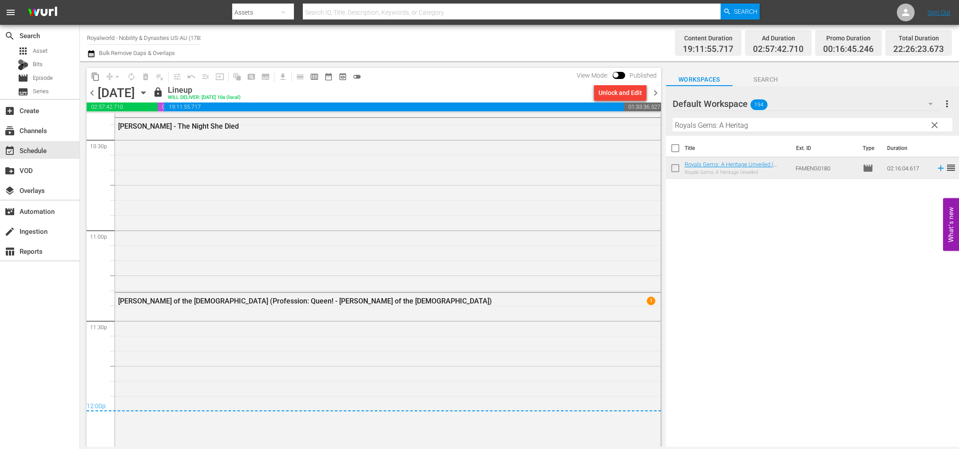
click at [91, 99] on div "chevron_left [DATE] [DATE] lock Lineup WILL DELIVER: [DATE] 10a (local) Unlock …" at bounding box center [374, 93] width 574 height 17
click at [95, 90] on span "chevron_left" at bounding box center [92, 92] width 11 height 11
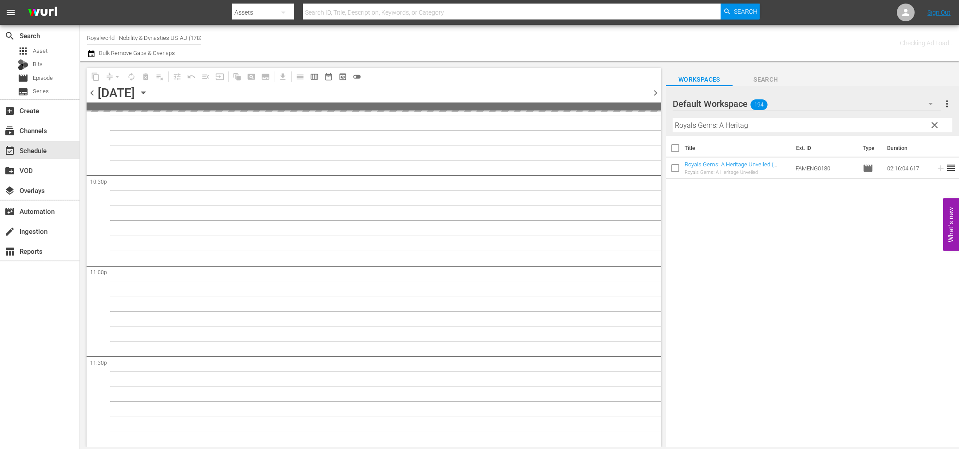
scroll to position [4011, 0]
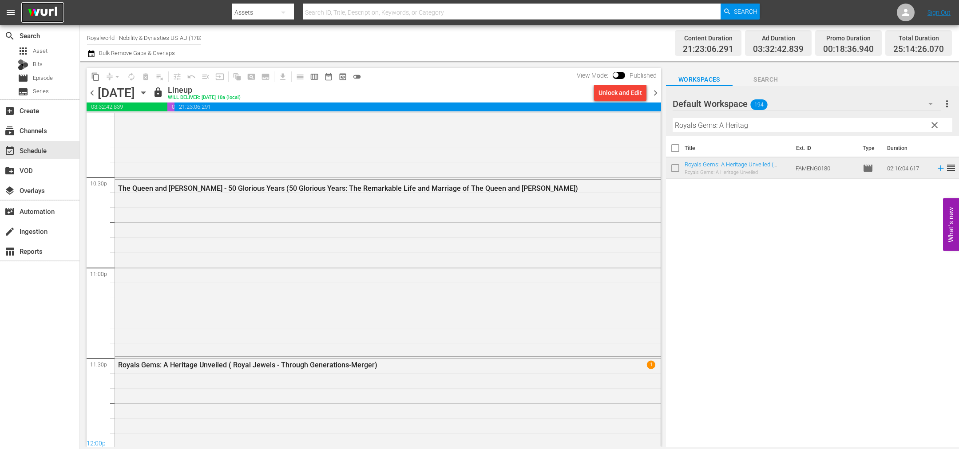
click at [35, 12] on img at bounding box center [42, 12] width 43 height 21
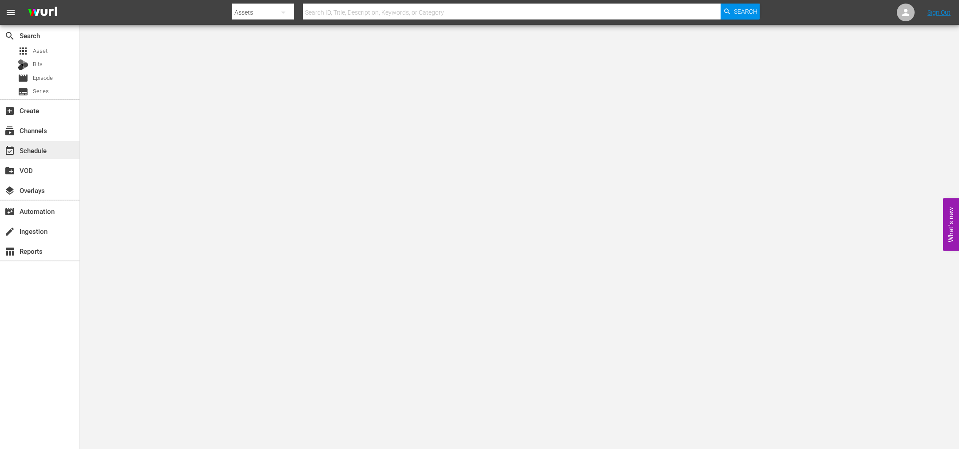
click at [53, 145] on div "event_available Schedule" at bounding box center [39, 150] width 79 height 18
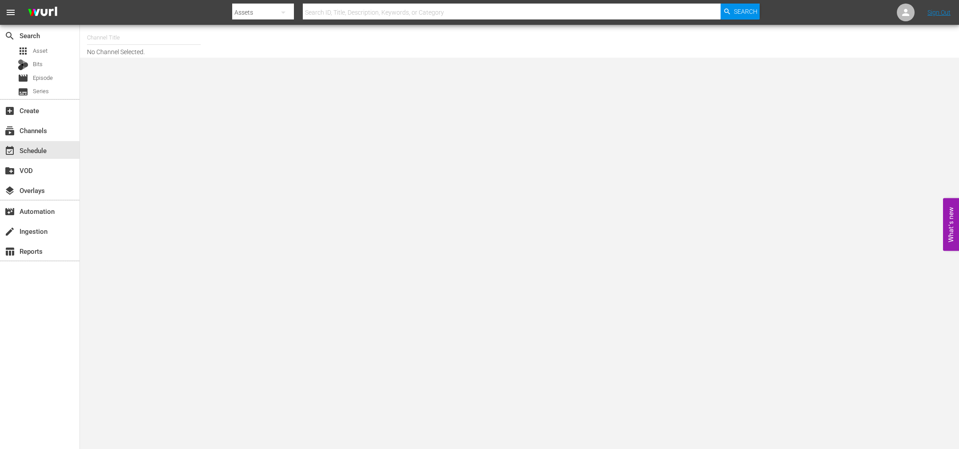
click at [119, 38] on input "text" at bounding box center [144, 37] width 114 height 21
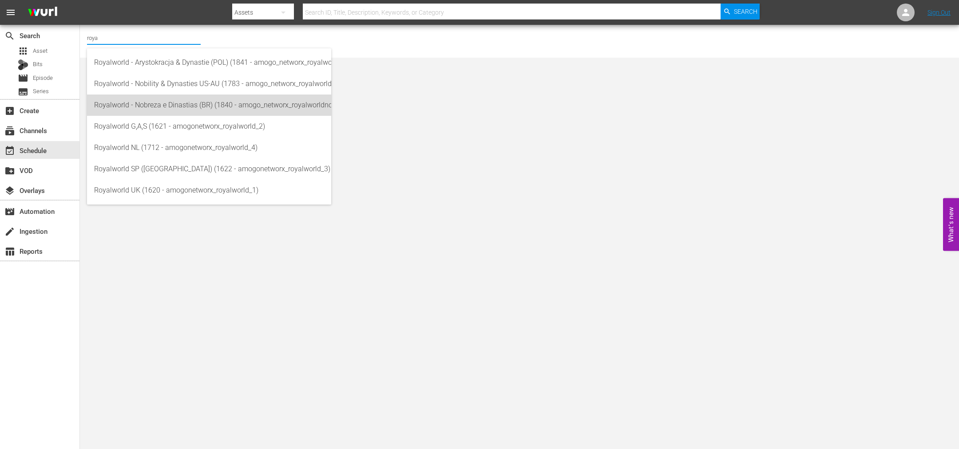
click at [166, 111] on div "Royalworld - Nobreza e Dinastias (BR) (1840 - amogo_networx_royalworldnobrezaed…" at bounding box center [209, 105] width 230 height 21
type input "Royalworld - Nobreza e Dinastias (BR) (1840 - amogo_networx_royalworldnobrezaed…"
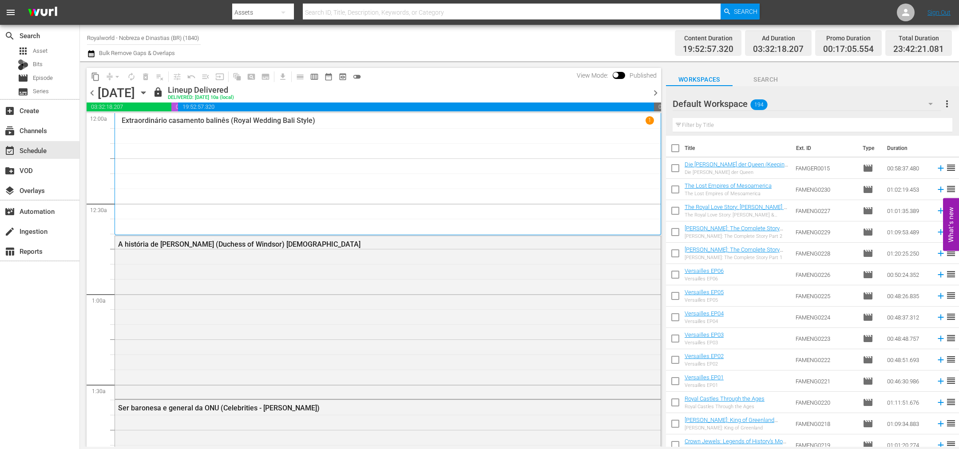
click at [89, 55] on icon "button" at bounding box center [91, 53] width 8 height 11
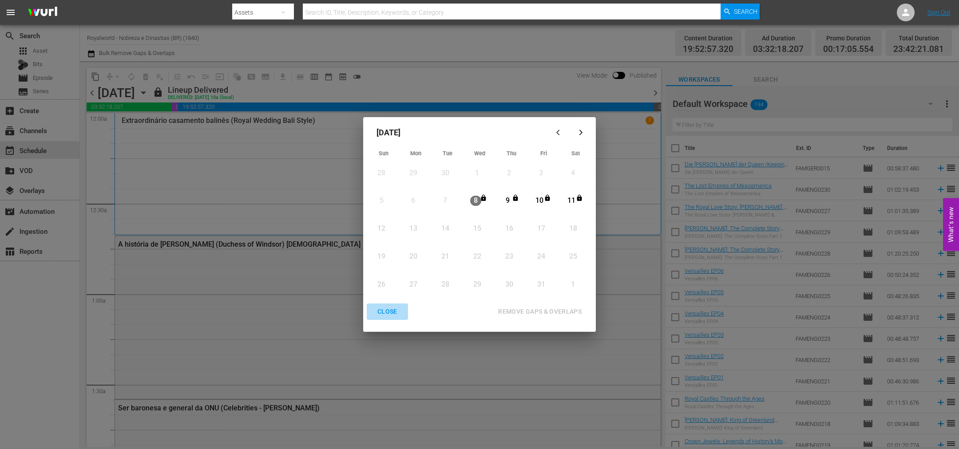
click at [378, 308] on div "CLOSE" at bounding box center [387, 311] width 34 height 11
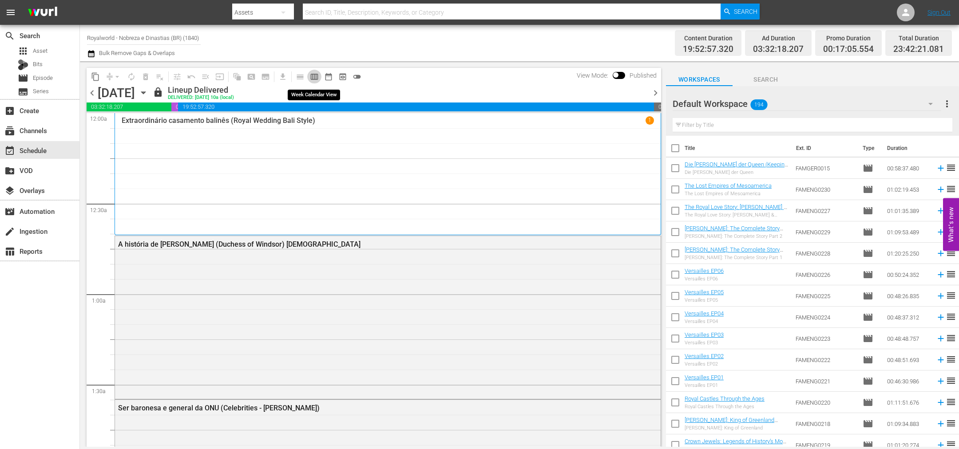
click at [315, 78] on span "calendar_view_week_outlined" at bounding box center [314, 76] width 9 height 9
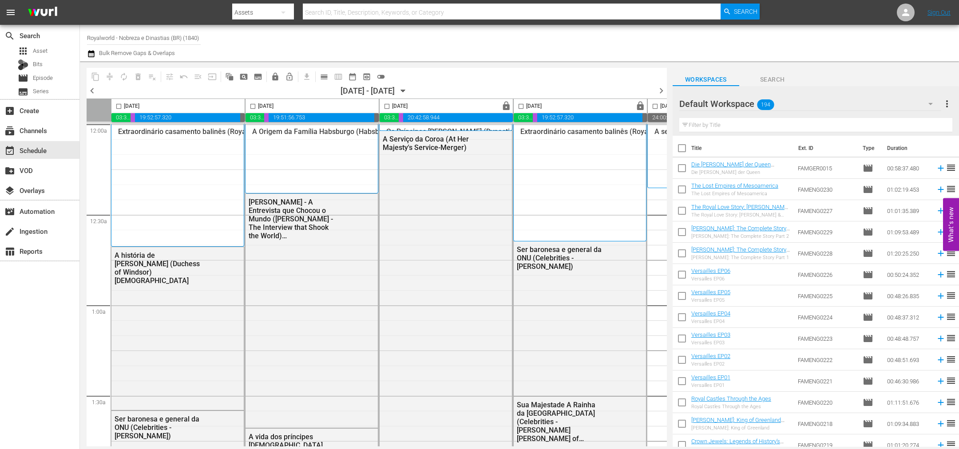
click at [251, 106] on input "checkbox" at bounding box center [253, 108] width 10 height 10
checkbox input "true"
click at [99, 78] on span "content_copy" at bounding box center [95, 76] width 9 height 9
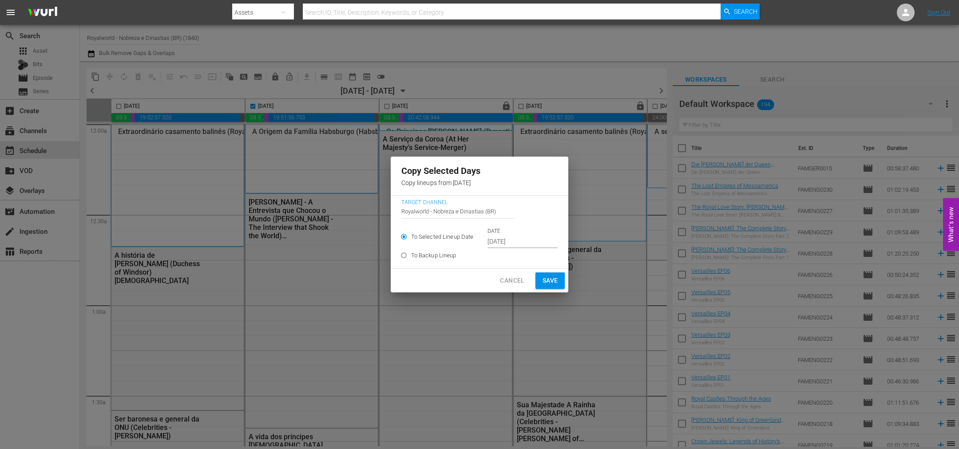
click at [537, 246] on input "Oct 9th 2025" at bounding box center [522, 241] width 70 height 13
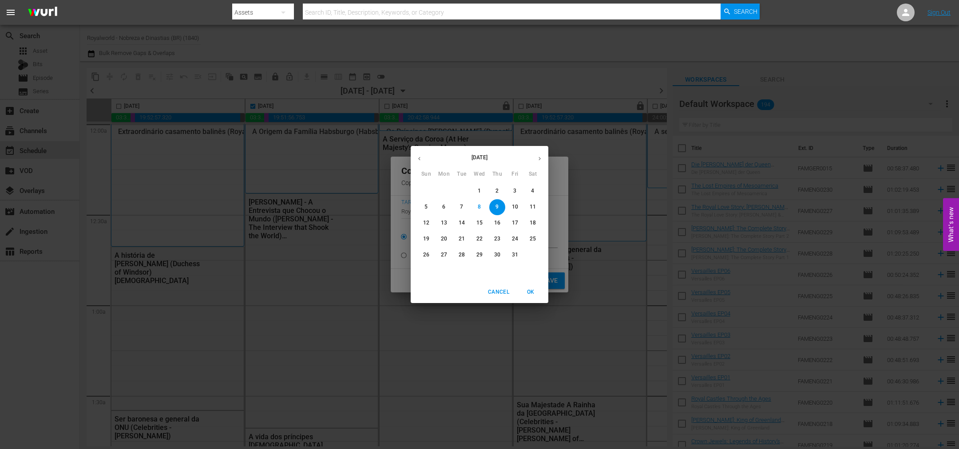
click at [427, 224] on p "12" at bounding box center [426, 223] width 6 height 8
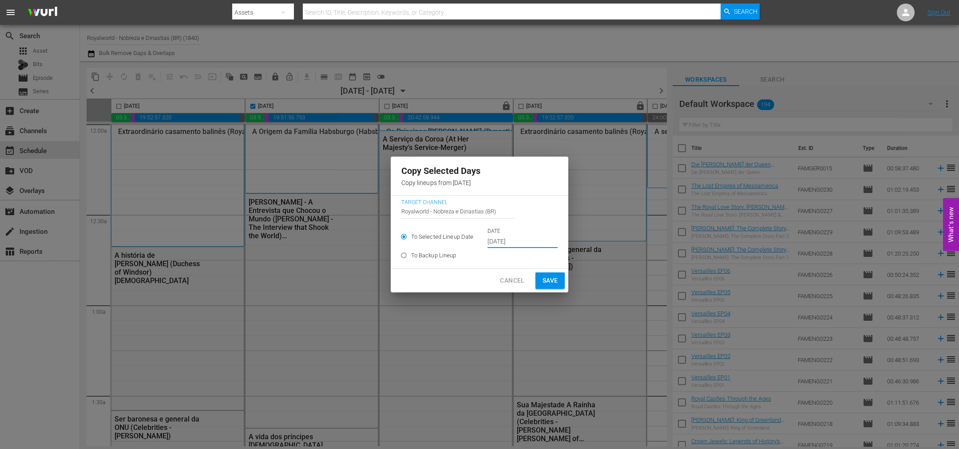
click at [547, 283] on span "Save" at bounding box center [550, 280] width 16 height 11
type input "Oct 9th 2025"
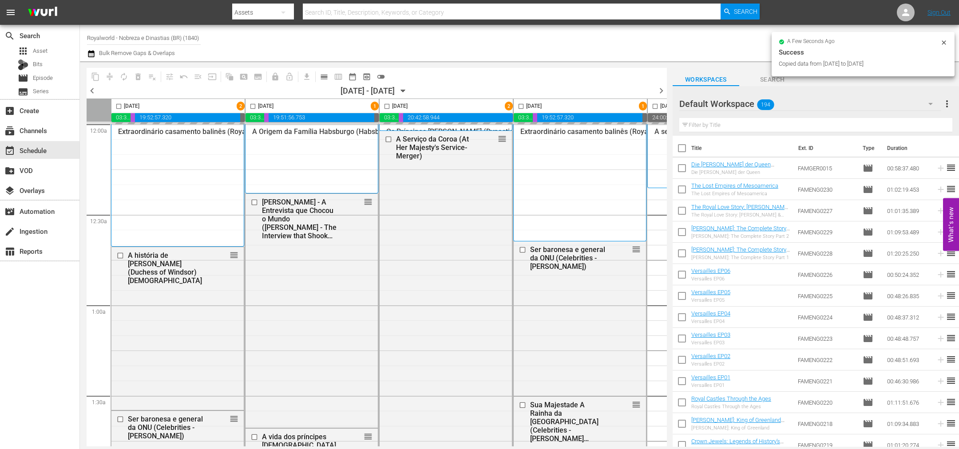
checkbox input "false"
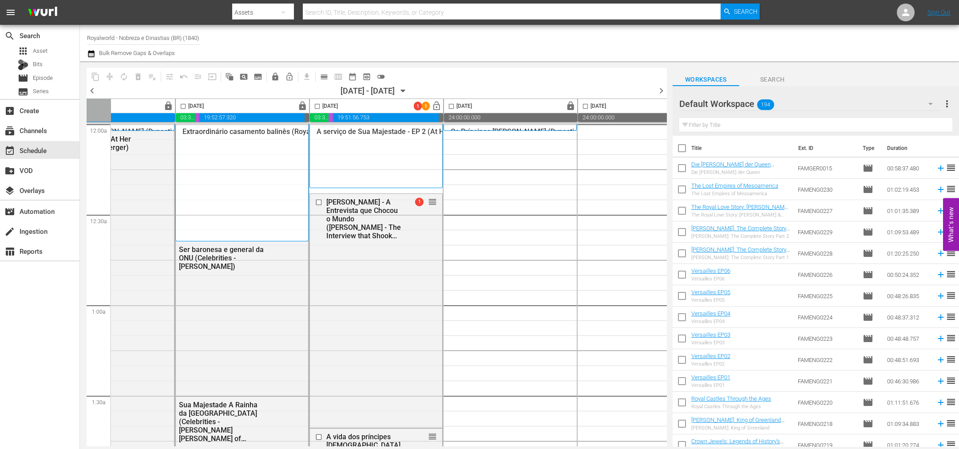
scroll to position [0, 384]
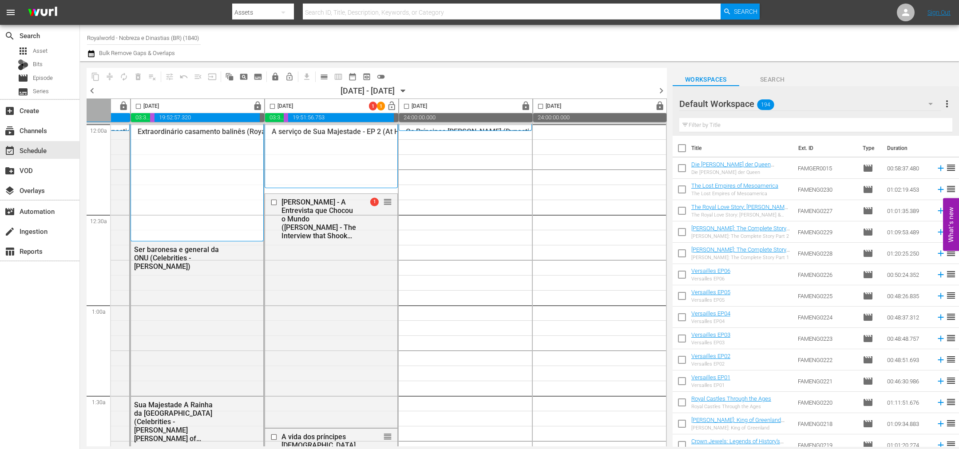
click at [321, 69] on span "calendar_view_day_outlined" at bounding box center [322, 76] width 17 height 17
click at [325, 75] on span "calendar_view_day_outlined" at bounding box center [324, 76] width 9 height 9
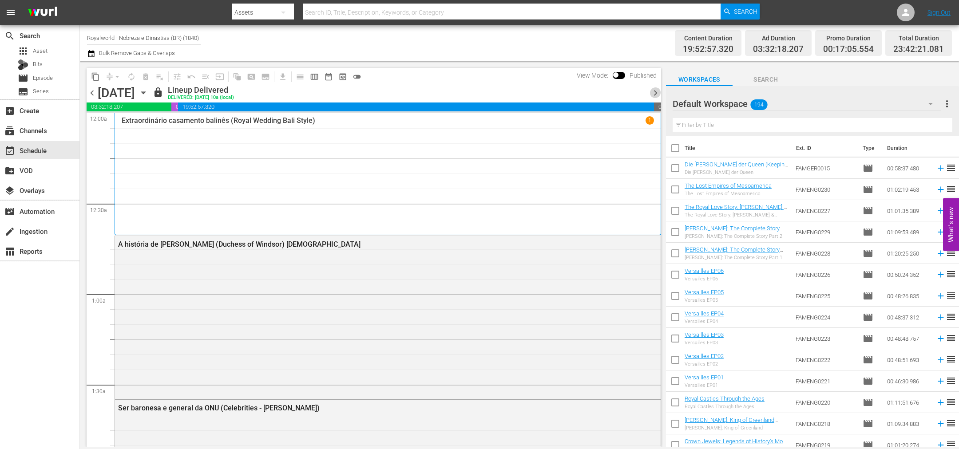
click at [654, 92] on span "chevron_right" at bounding box center [655, 92] width 11 height 11
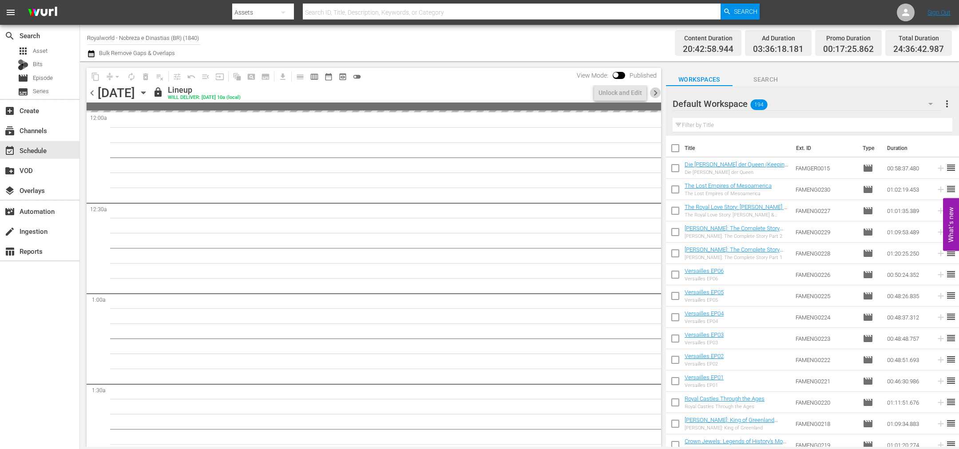
click at [654, 92] on span "chevron_right" at bounding box center [655, 92] width 11 height 11
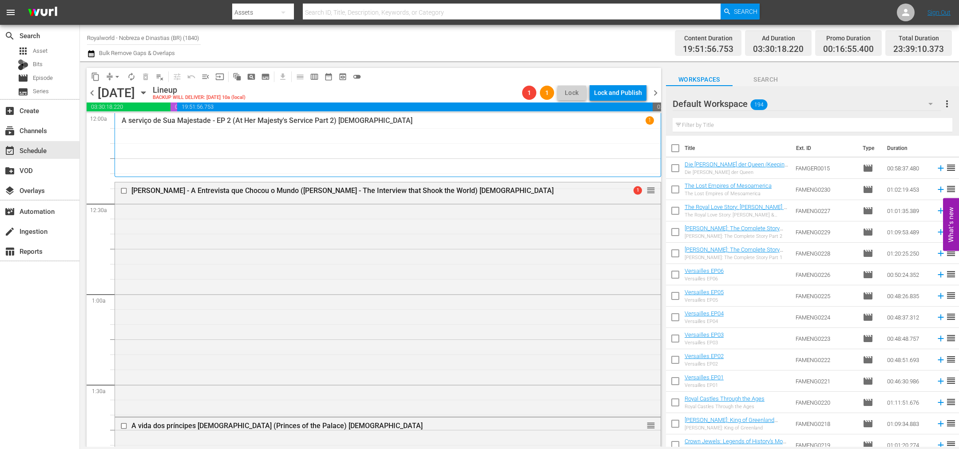
drag, startPoint x: 641, startPoint y: 347, endPoint x: 570, endPoint y: 157, distance: 202.4
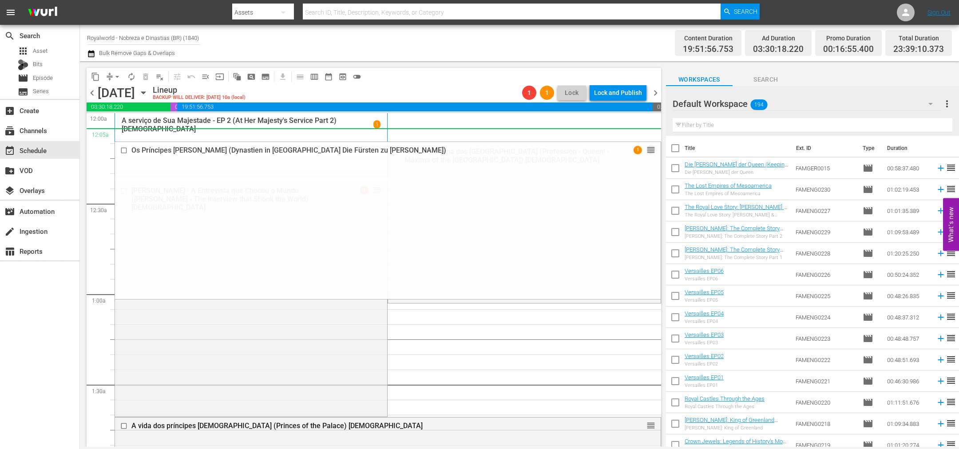
drag, startPoint x: 638, startPoint y: 296, endPoint x: 532, endPoint y: 136, distance: 191.6
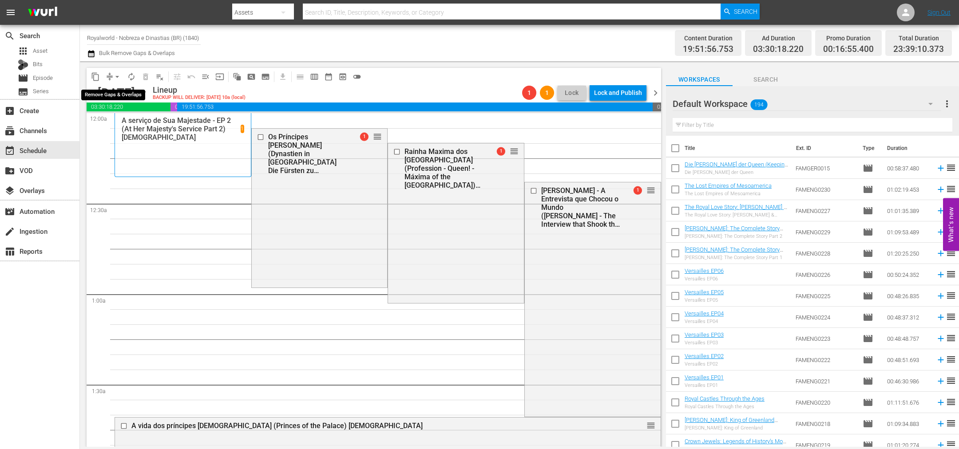
click at [115, 78] on span "arrow_drop_down" at bounding box center [117, 76] width 9 height 9
click at [120, 127] on li "Align to End of Previous Day" at bounding box center [117, 123] width 93 height 15
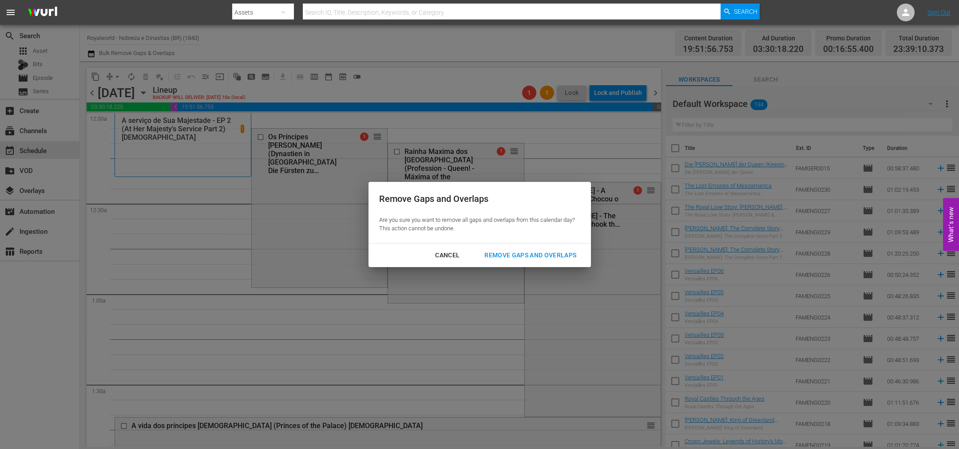
click at [517, 261] on button "Remove Gaps and Overlaps" at bounding box center [530, 255] width 113 height 16
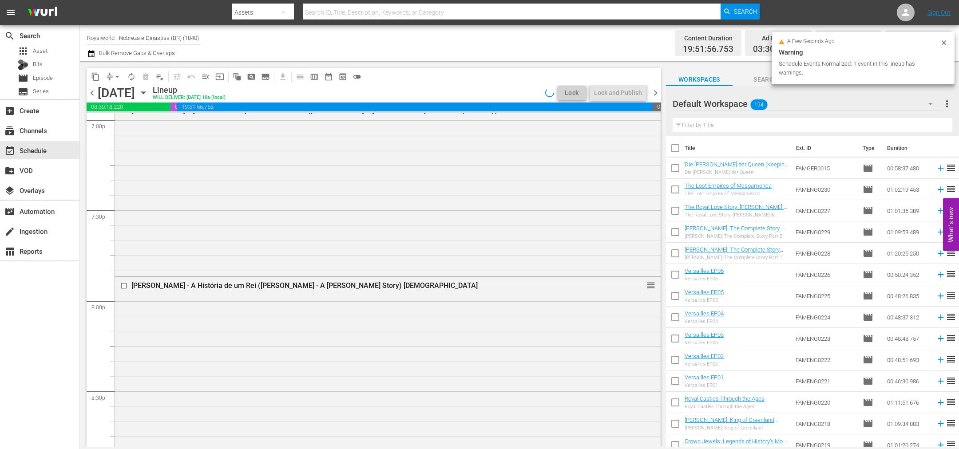
scroll to position [4013, 0]
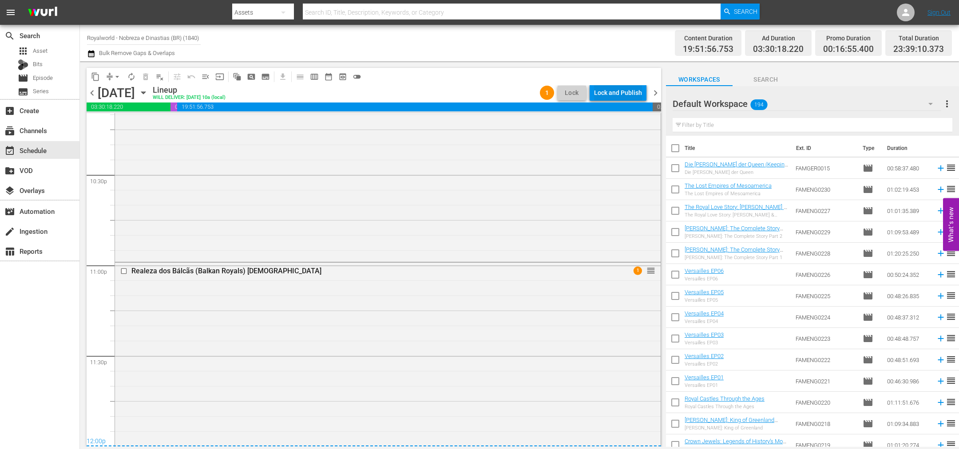
click at [613, 87] on div "Lock and Publish" at bounding box center [618, 93] width 48 height 16
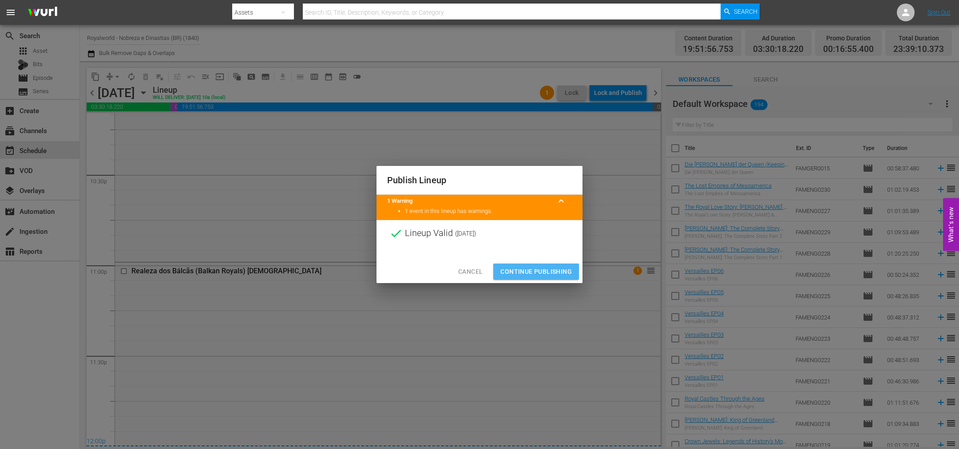
click at [537, 269] on span "Continue Publishing" at bounding box center [535, 271] width 71 height 11
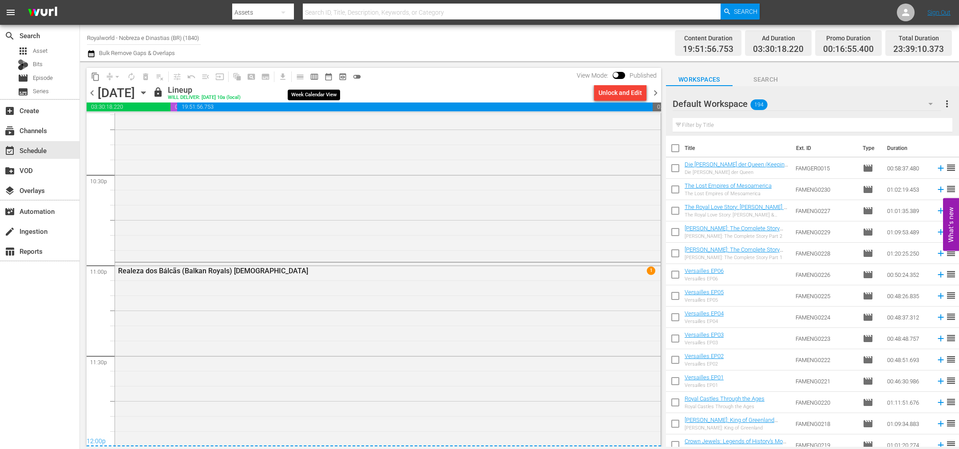
click at [316, 76] on span "calendar_view_week_outlined" at bounding box center [314, 76] width 9 height 9
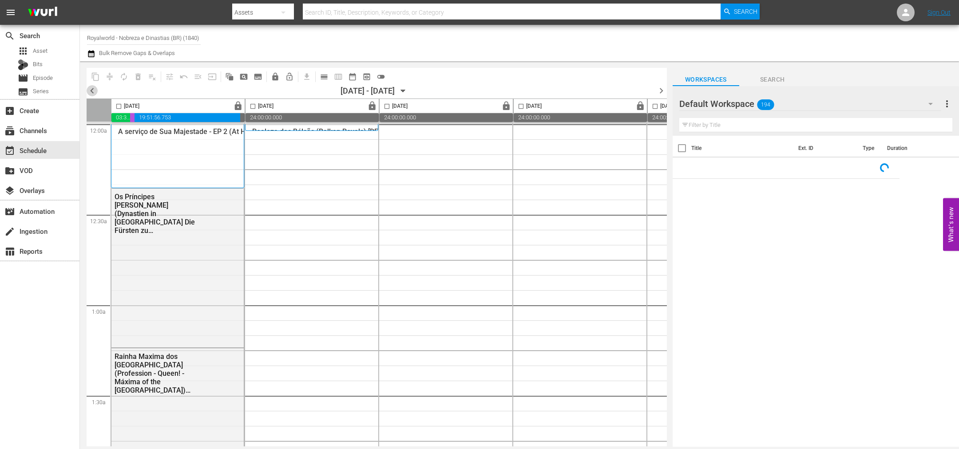
click at [91, 91] on span "chevron_left" at bounding box center [92, 90] width 11 height 11
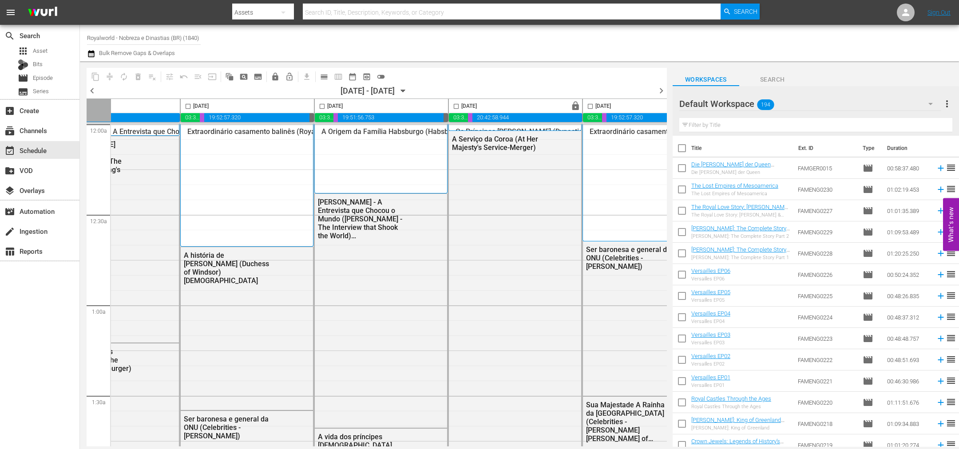
scroll to position [0, 384]
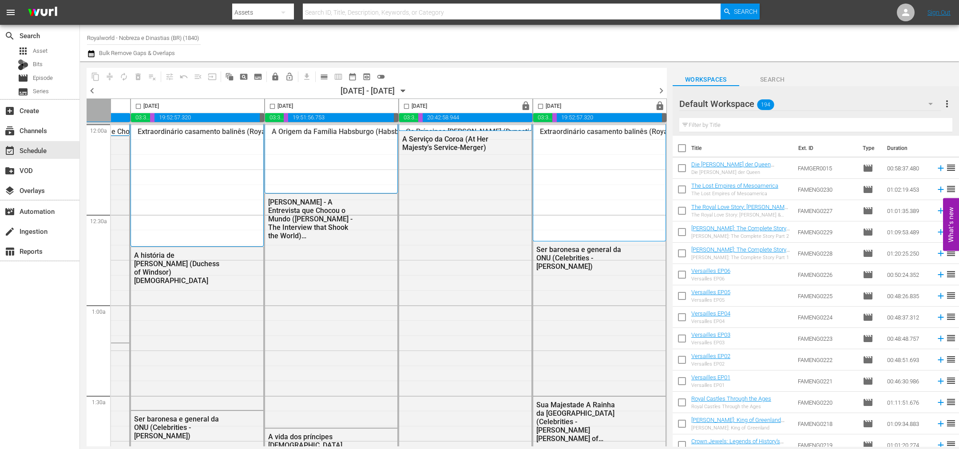
click at [401, 107] on input "checkbox" at bounding box center [406, 108] width 10 height 10
checkbox input "true"
click at [94, 76] on span "content_copy" at bounding box center [95, 76] width 9 height 9
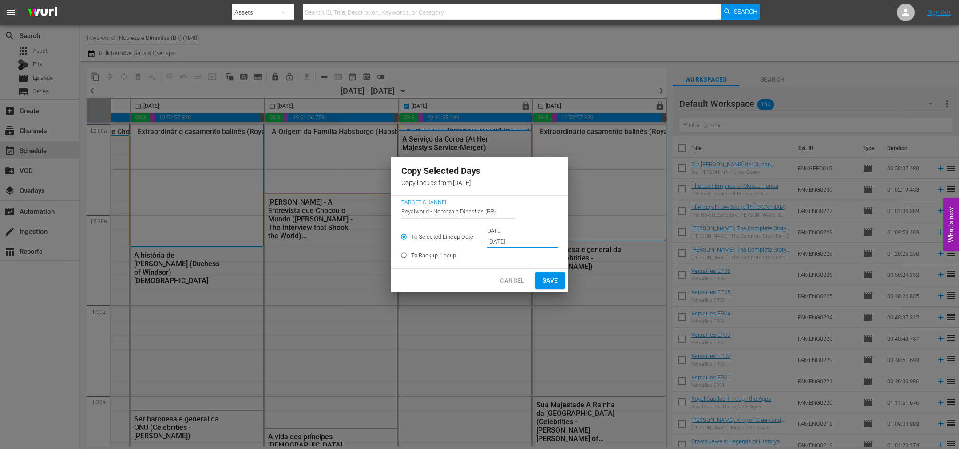
click at [522, 248] on input "Oct 10th 2025" at bounding box center [522, 241] width 70 height 13
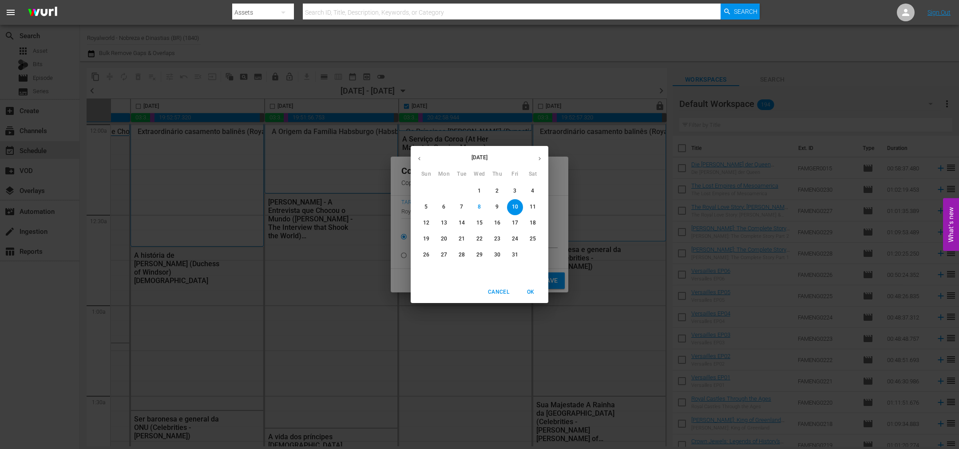
drag, startPoint x: 440, startPoint y: 222, endPoint x: 445, endPoint y: 226, distance: 6.3
click at [439, 221] on span "13" at bounding box center [444, 223] width 16 height 8
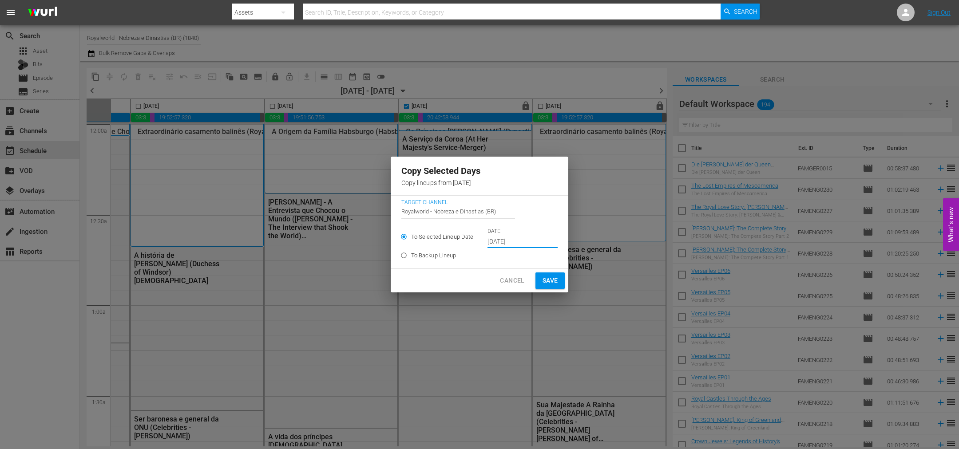
click at [542, 272] on div "Cancel Save" at bounding box center [480, 281] width 178 height 24
click at [550, 280] on span "Save" at bounding box center [550, 280] width 16 height 11
type input "Oct 10th 2025"
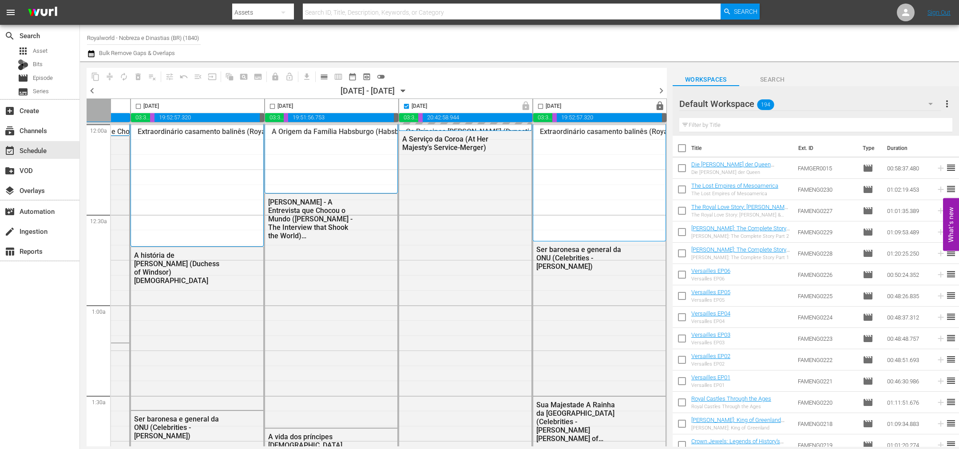
checkbox input "false"
click at [666, 92] on span "chevron_right" at bounding box center [661, 90] width 11 height 11
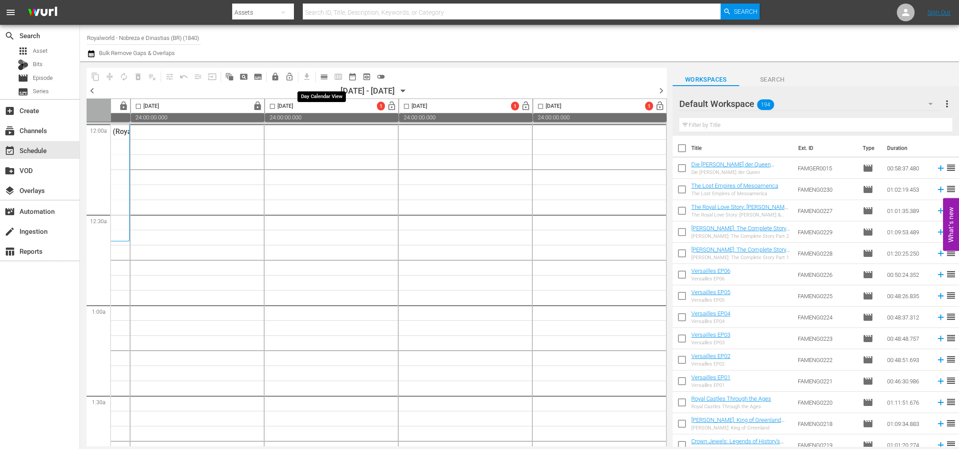
click at [324, 75] on span "calendar_view_day_outlined" at bounding box center [324, 76] width 9 height 9
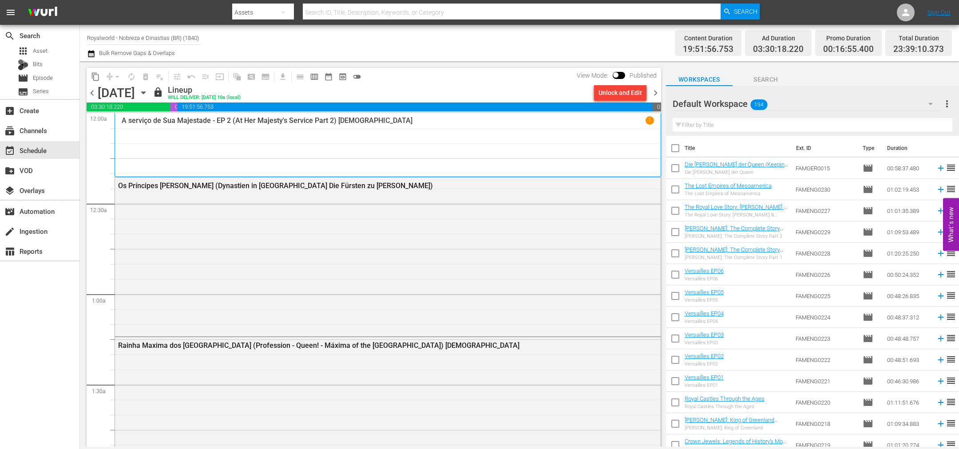
click at [657, 95] on span "chevron_right" at bounding box center [655, 92] width 11 height 11
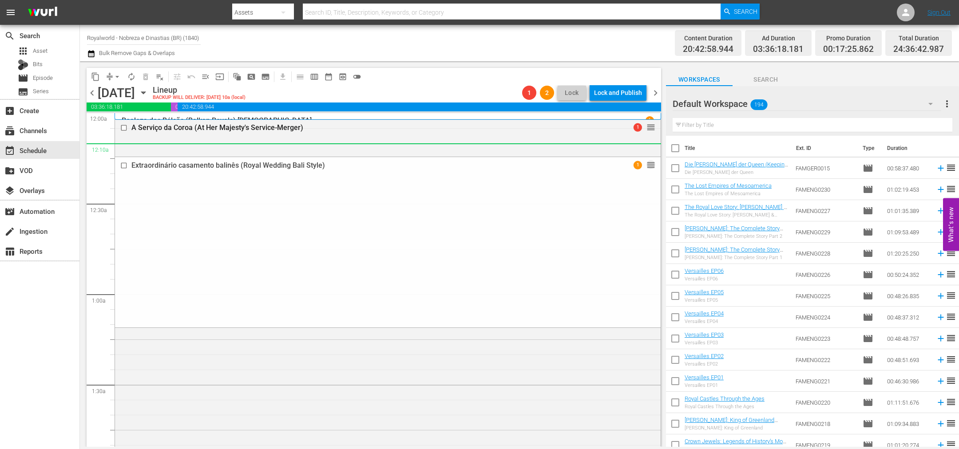
drag, startPoint x: 643, startPoint y: 284, endPoint x: 553, endPoint y: 154, distance: 157.9
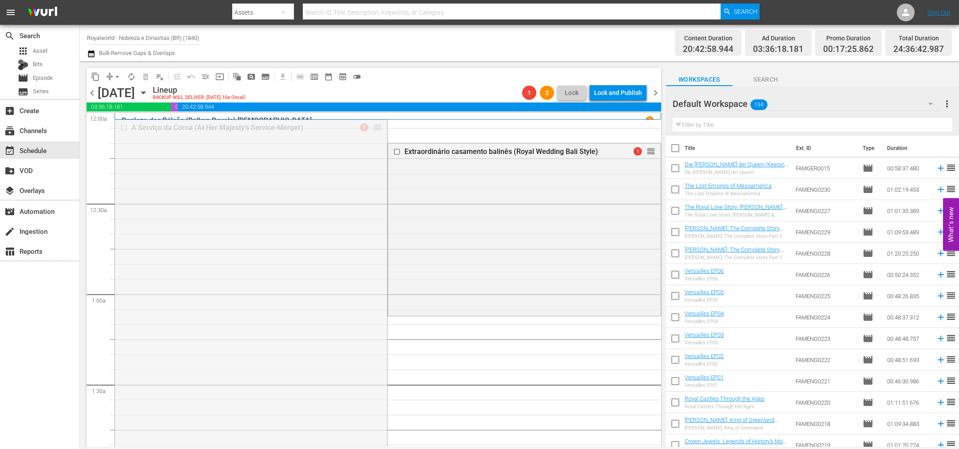
drag, startPoint x: 373, startPoint y: 128, endPoint x: 364, endPoint y: 389, distance: 261.2
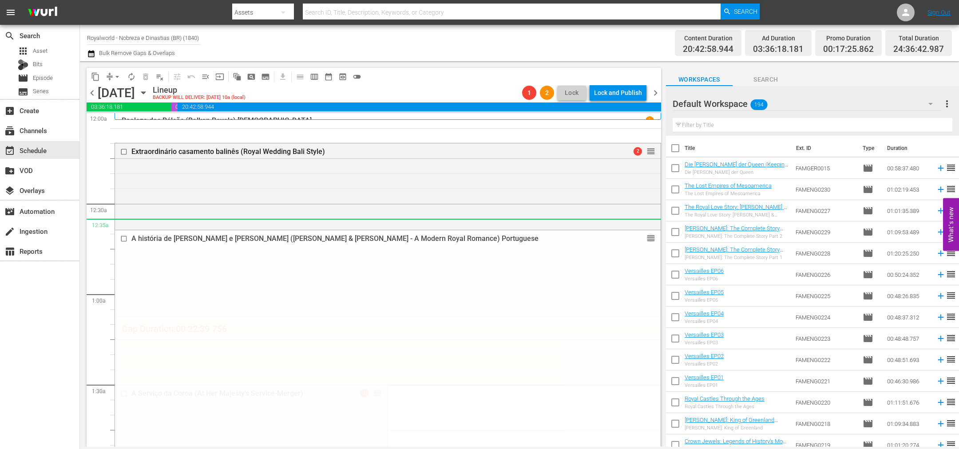
drag, startPoint x: 645, startPoint y: 152, endPoint x: 538, endPoint y: 220, distance: 126.3
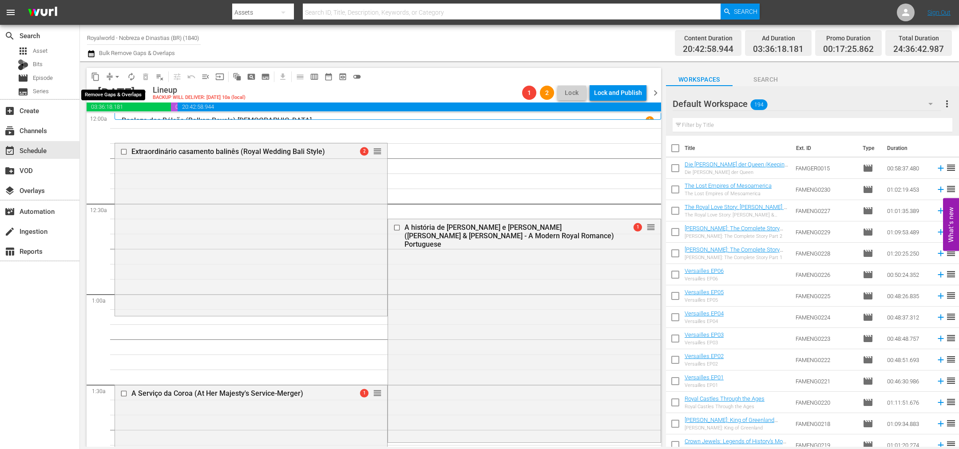
click at [119, 75] on span "arrow_drop_down" at bounding box center [117, 76] width 9 height 9
click at [129, 119] on li "Align to End of Previous Day" at bounding box center [117, 123] width 93 height 15
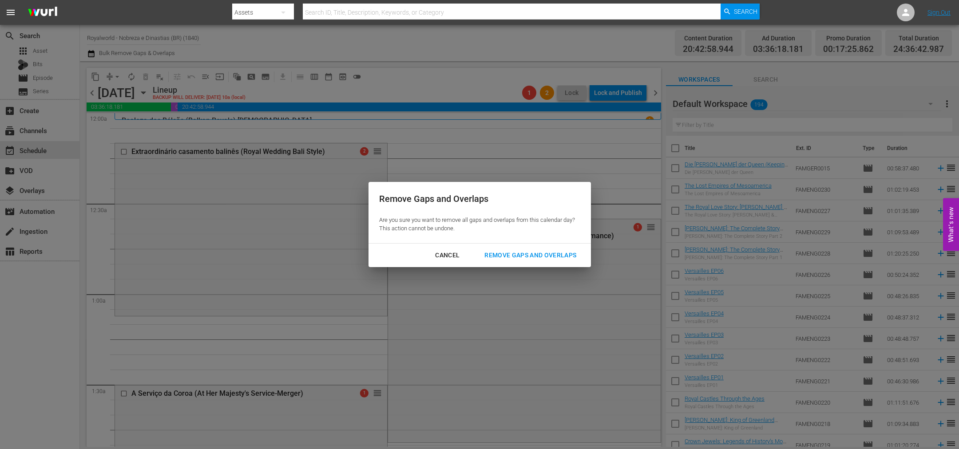
click at [541, 255] on div "Remove Gaps and Overlaps" at bounding box center [530, 255] width 106 height 11
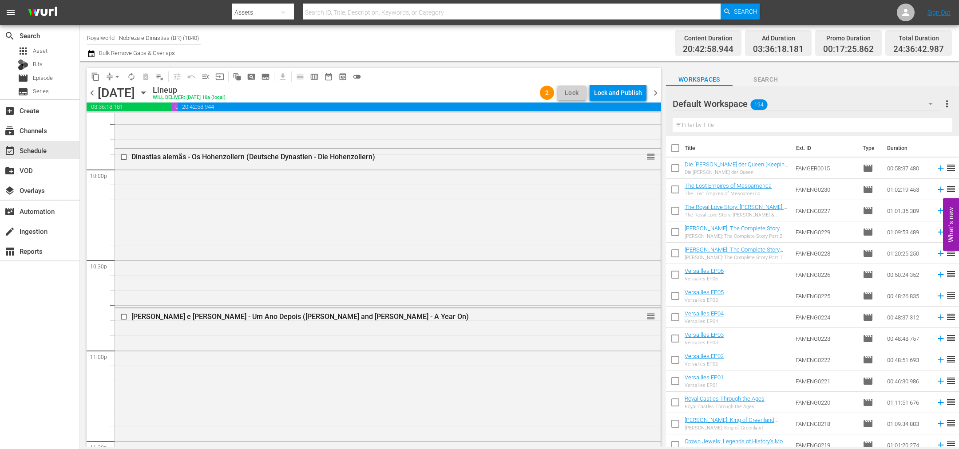
scroll to position [4124, 0]
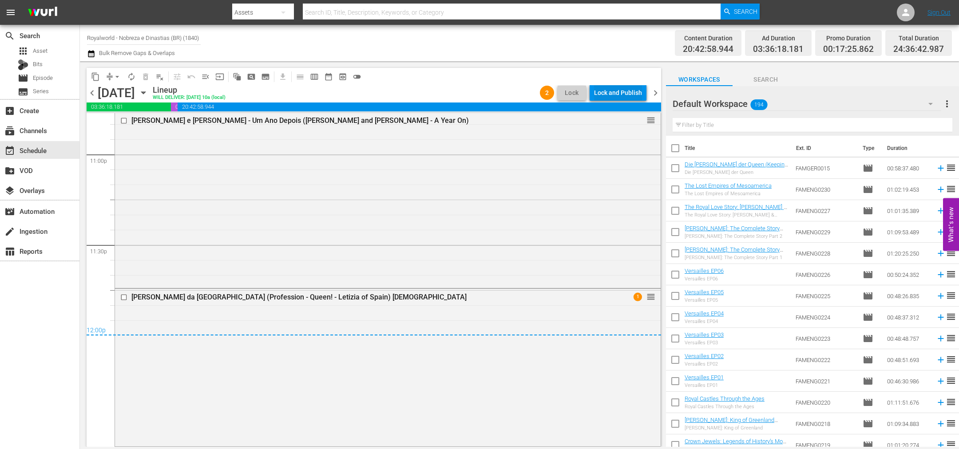
click at [637, 88] on div "Lock and Publish" at bounding box center [618, 93] width 48 height 16
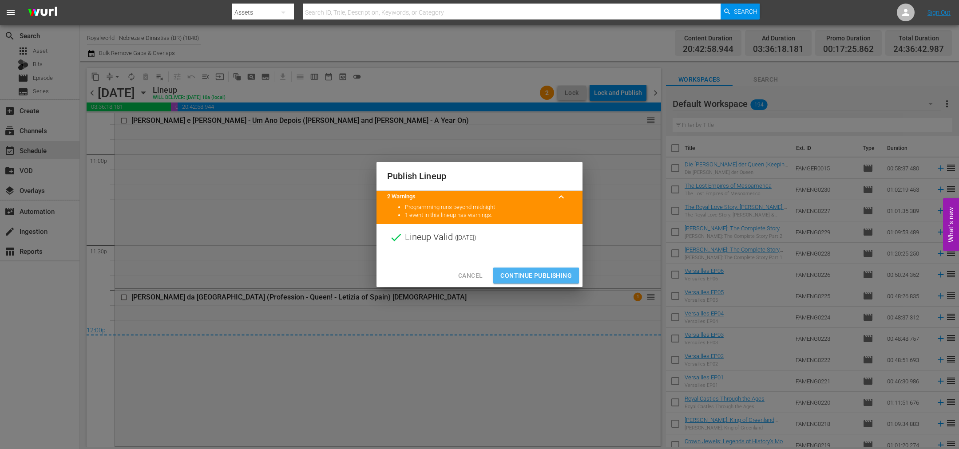
click at [559, 273] on span "Continue Publishing" at bounding box center [535, 275] width 71 height 11
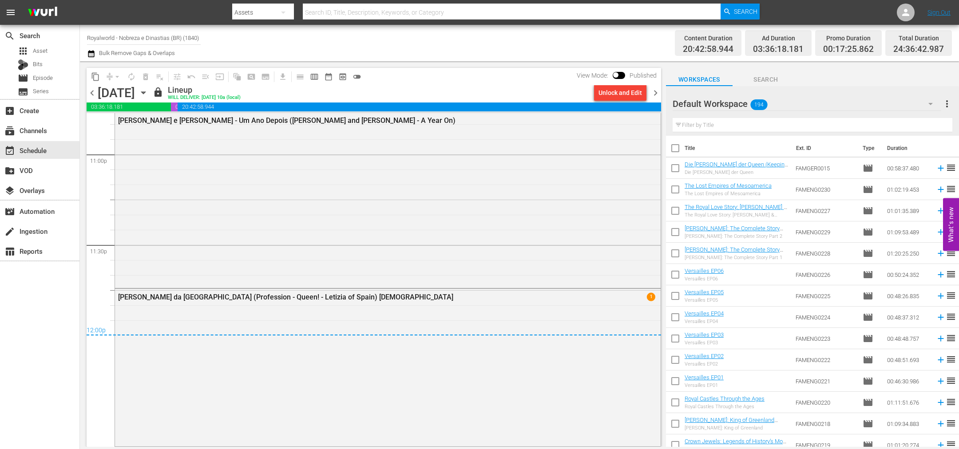
click at [92, 93] on span "chevron_left" at bounding box center [92, 92] width 11 height 11
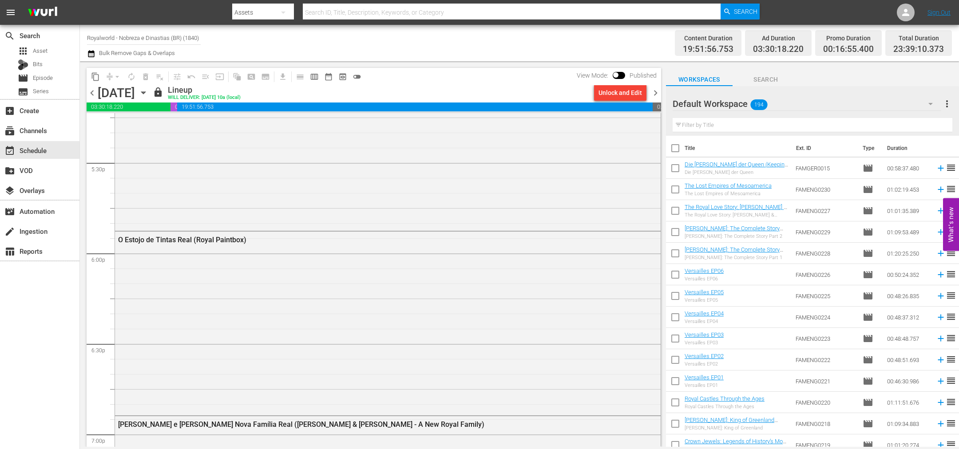
scroll to position [3015, 0]
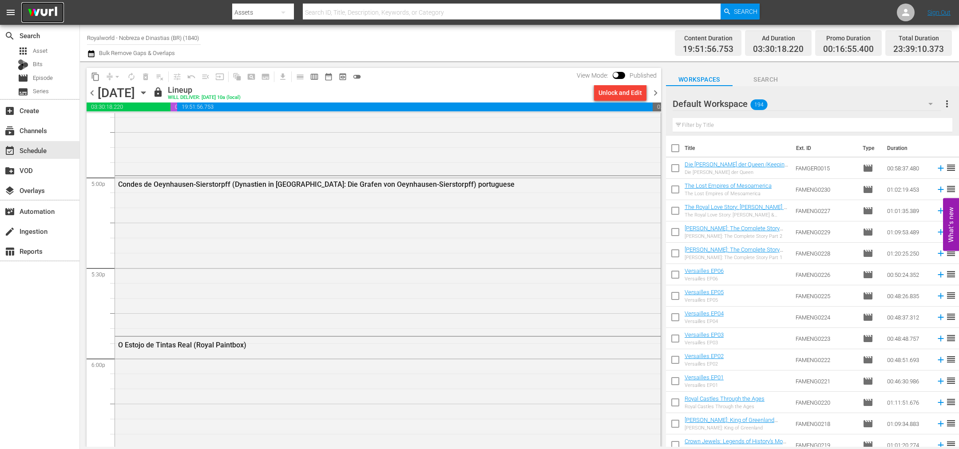
click at [48, 13] on img at bounding box center [42, 12] width 43 height 21
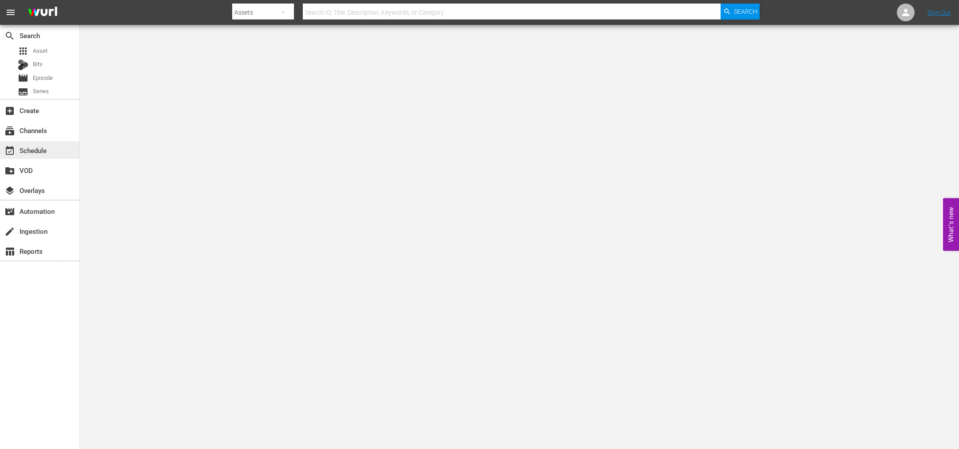
click at [51, 145] on div "event_available Schedule" at bounding box center [39, 150] width 79 height 18
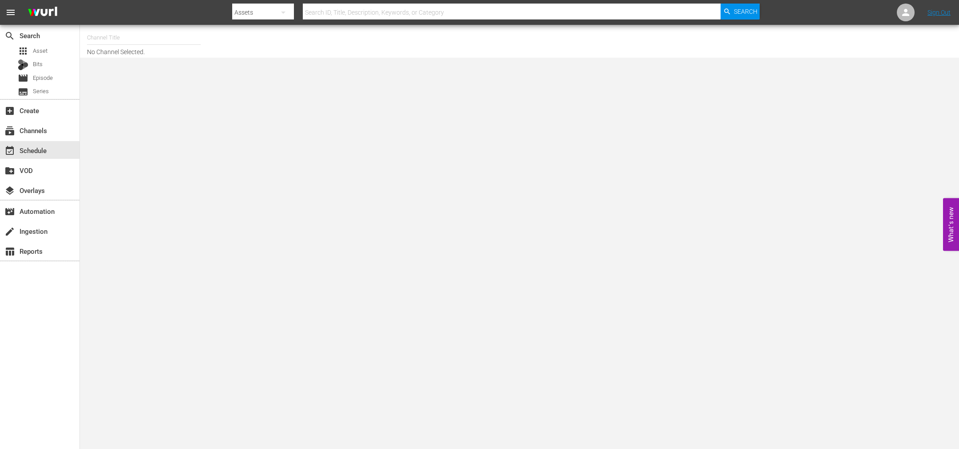
click at [112, 35] on input "text" at bounding box center [144, 37] width 114 height 21
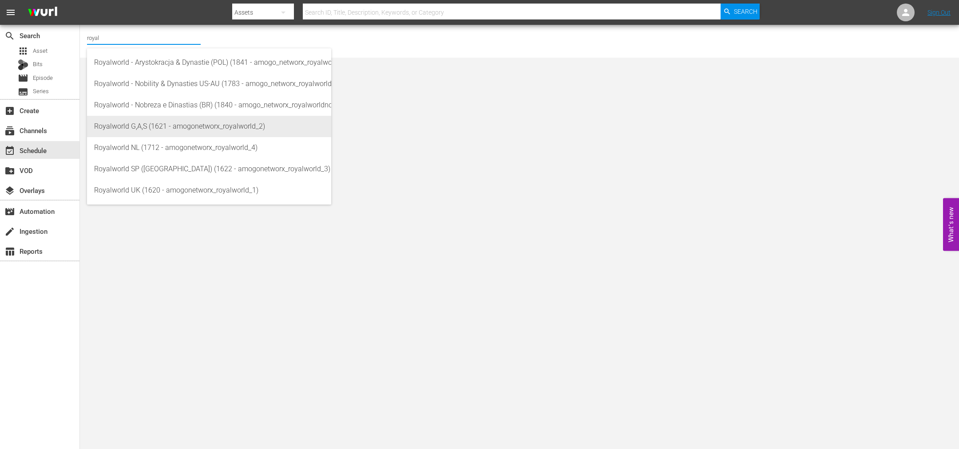
click at [123, 133] on div "Royalworld G,A,S (1621 - amogonetworx_royalworld_2)" at bounding box center [209, 126] width 230 height 21
type input "Royalworld G,A,S (1621 - amogonetworx_royalworld_2)"
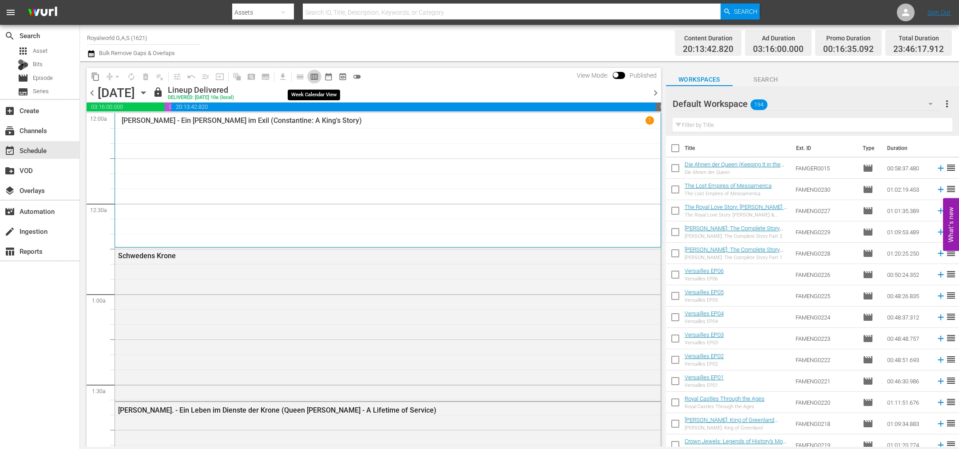
click at [312, 75] on span "calendar_view_week_outlined" at bounding box center [314, 76] width 9 height 9
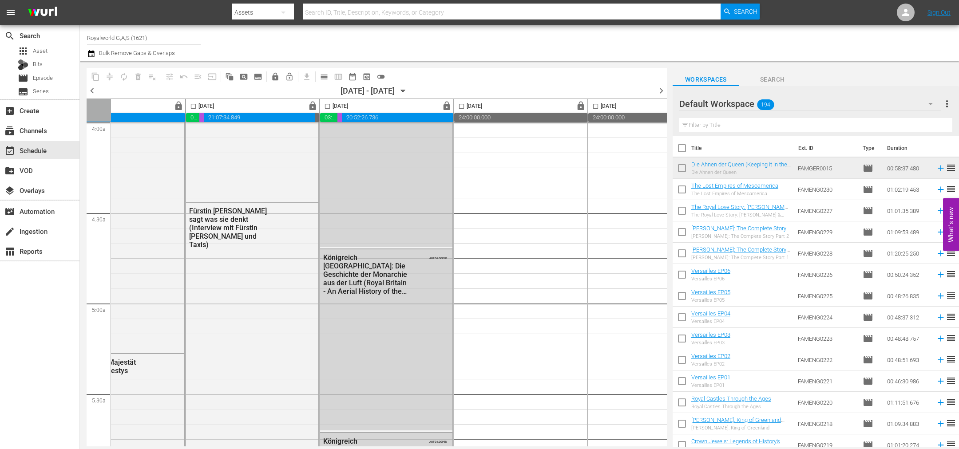
scroll to position [732, 328]
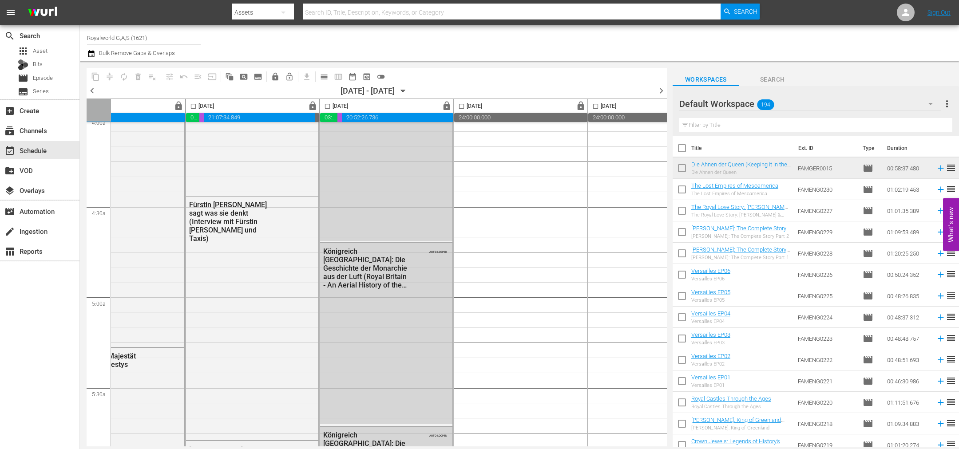
click at [326, 103] on input "checkbox" at bounding box center [327, 108] width 10 height 10
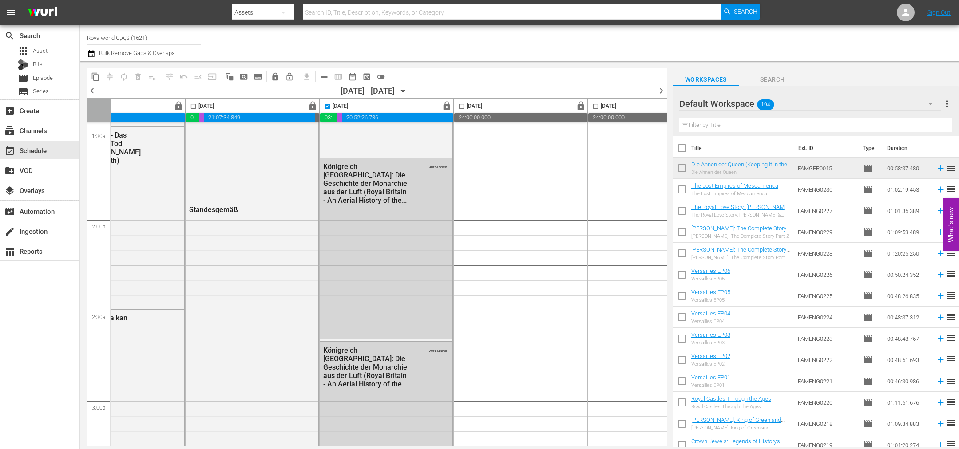
scroll to position [0, 328]
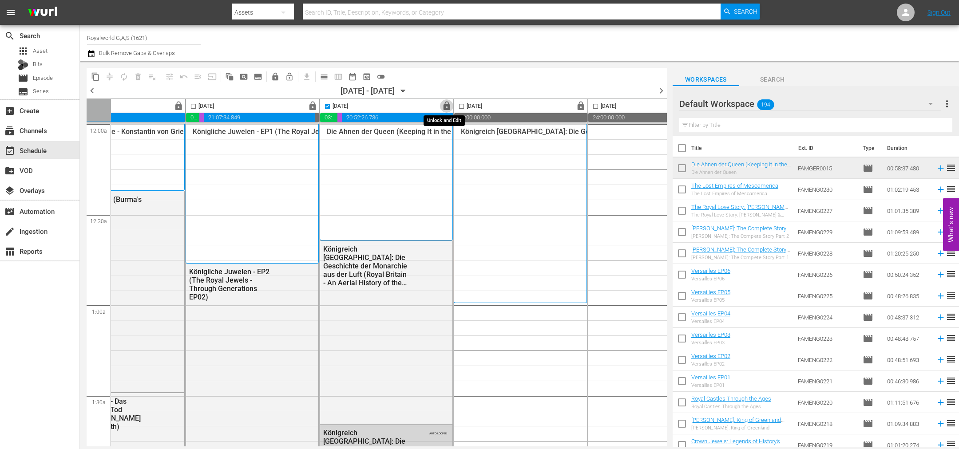
click at [447, 111] on button "lock" at bounding box center [447, 106] width 14 height 14
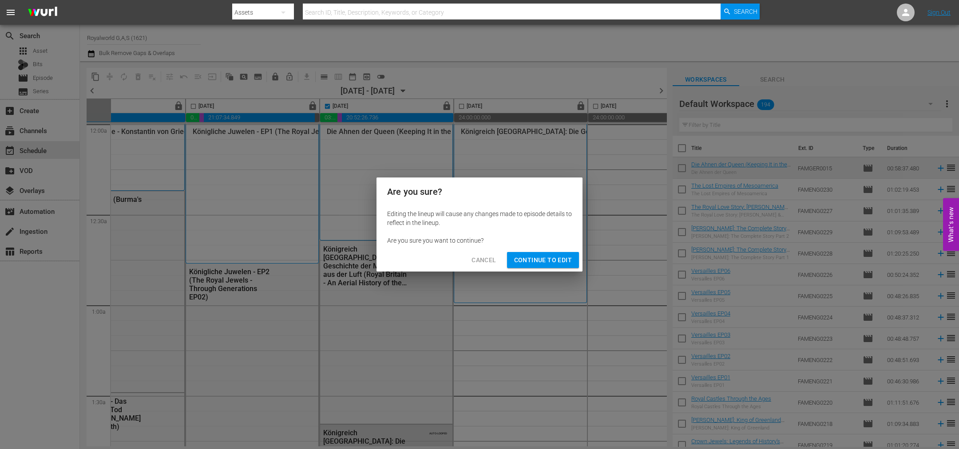
click at [547, 258] on span "Continue to Edit" at bounding box center [543, 260] width 58 height 11
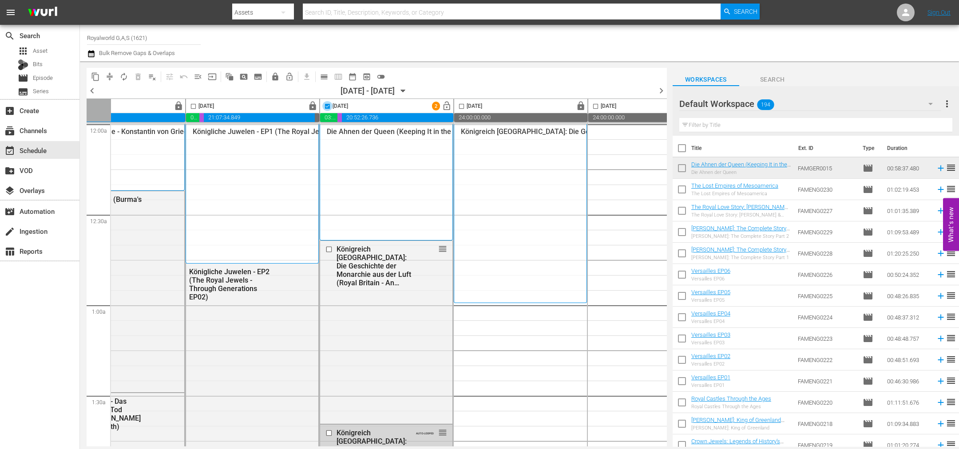
click at [326, 107] on input "checkbox" at bounding box center [327, 108] width 10 height 10
click at [329, 250] on input "checkbox" at bounding box center [329, 250] width 9 height 8
click at [139, 75] on span "delete_forever_outlined" at bounding box center [138, 76] width 9 height 9
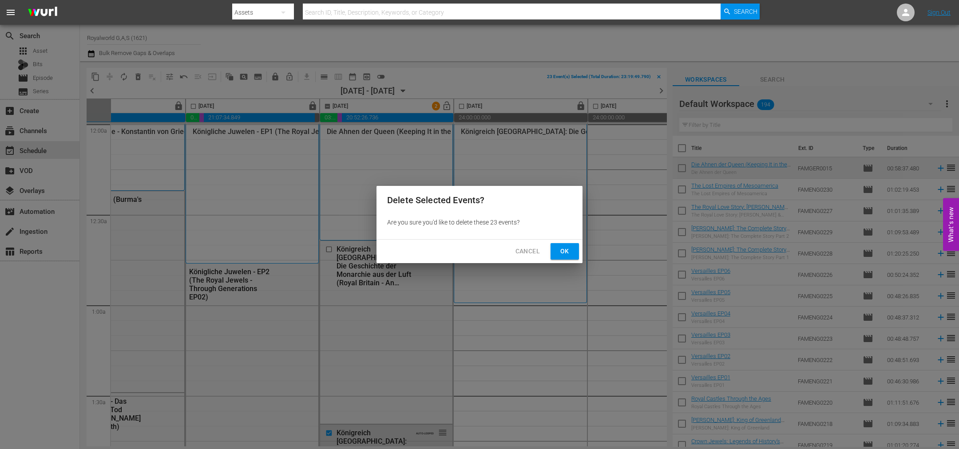
click at [574, 252] on button "Ok" at bounding box center [564, 251] width 28 height 16
checkbox input "false"
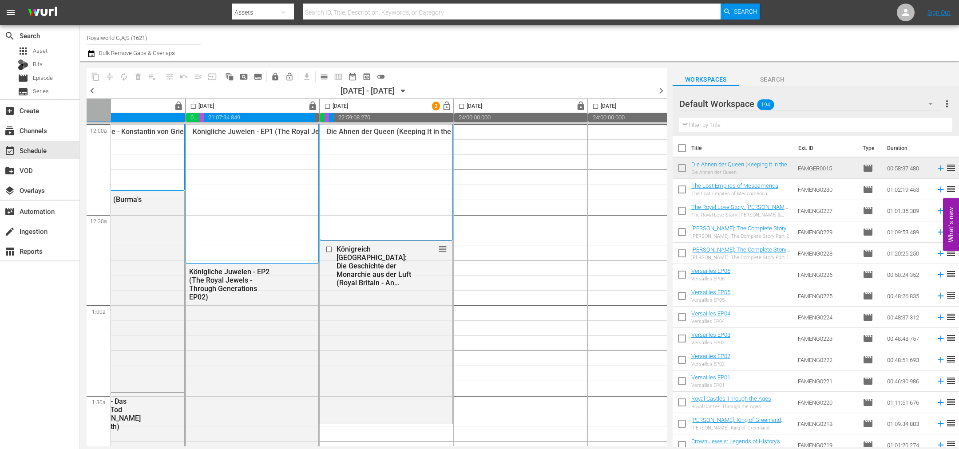
click at [94, 91] on span "chevron_left" at bounding box center [92, 90] width 11 height 11
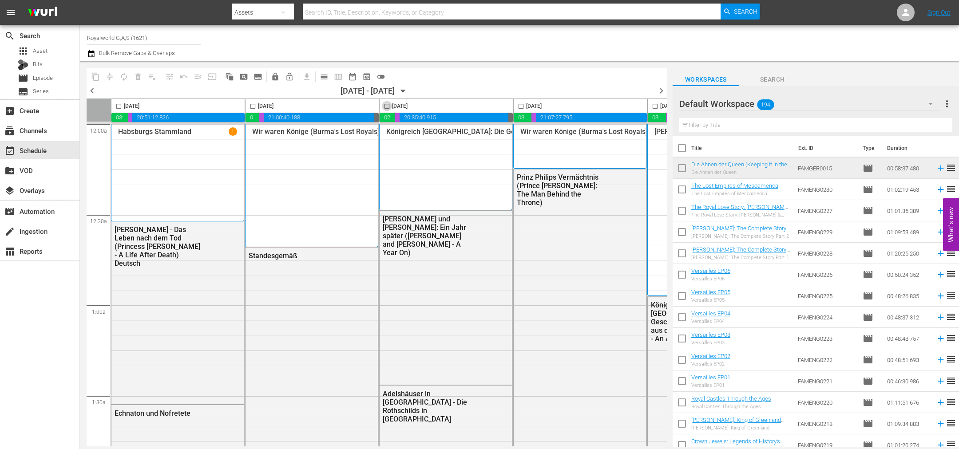
click at [386, 107] on input "checkbox" at bounding box center [387, 108] width 10 height 10
checkbox input "true"
click at [94, 76] on span "content_copy" at bounding box center [95, 76] width 9 height 9
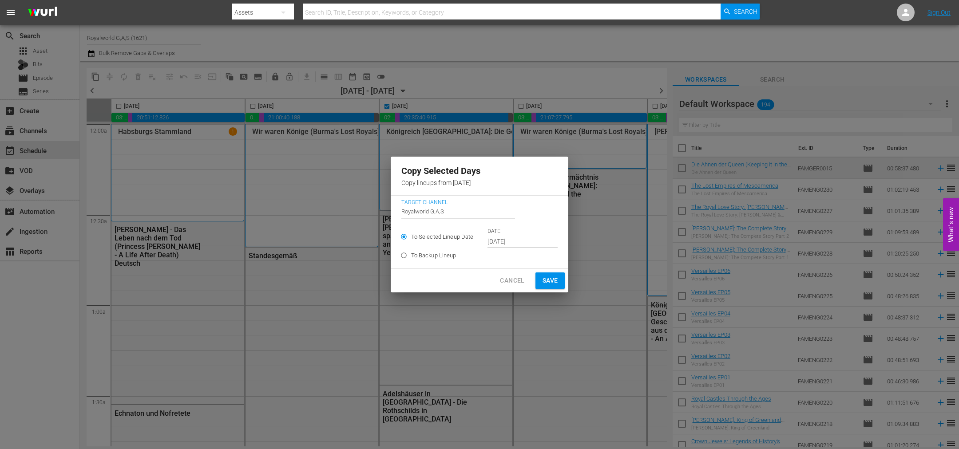
click at [501, 241] on input "[DATE]" at bounding box center [522, 241] width 70 height 13
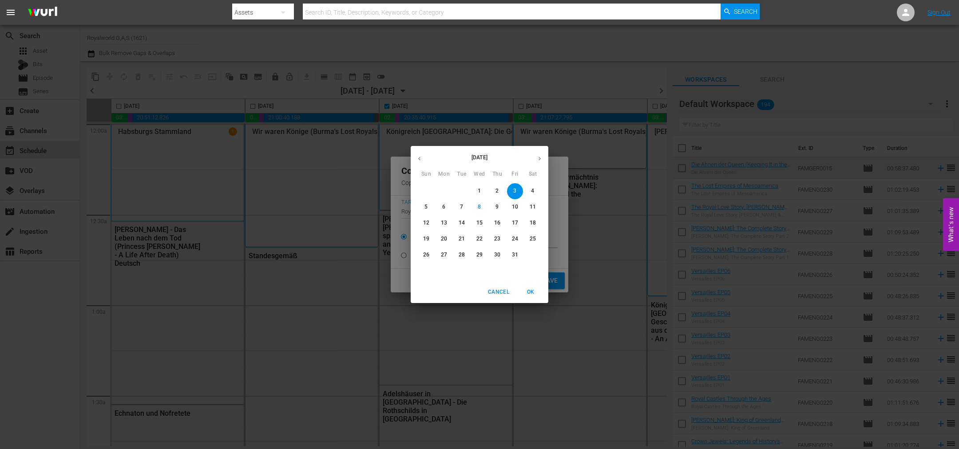
click at [423, 222] on p "12" at bounding box center [426, 223] width 6 height 8
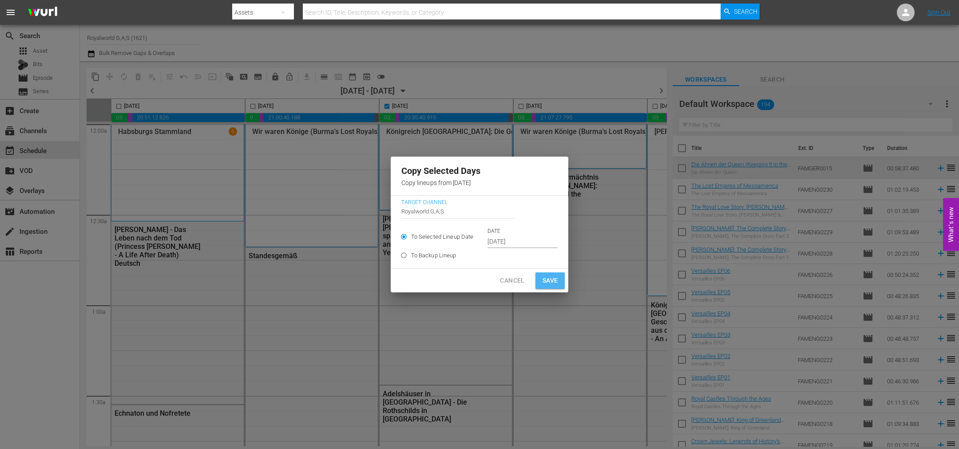
click at [546, 282] on span "Save" at bounding box center [550, 280] width 16 height 11
type input "[DATE]"
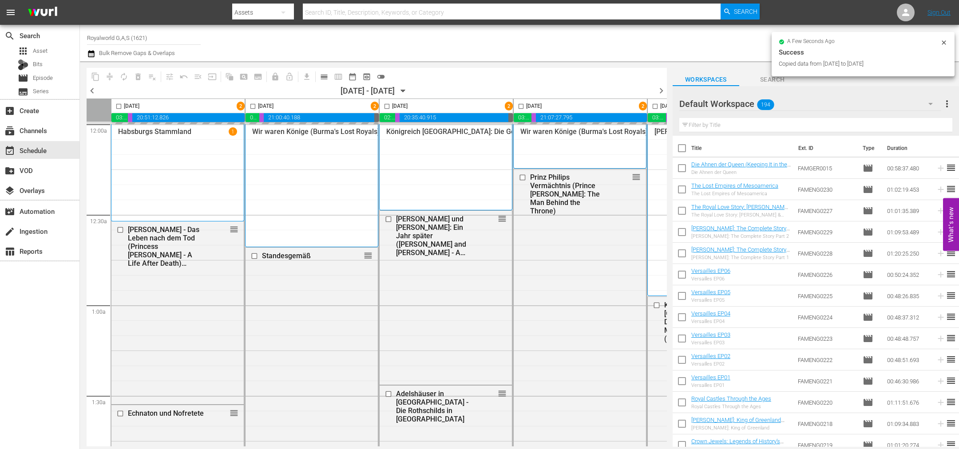
checkbox input "false"
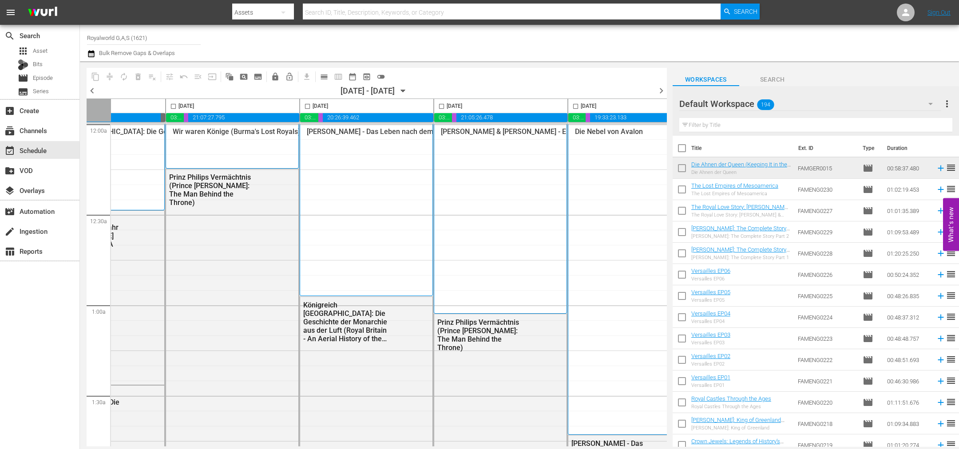
scroll to position [0, 384]
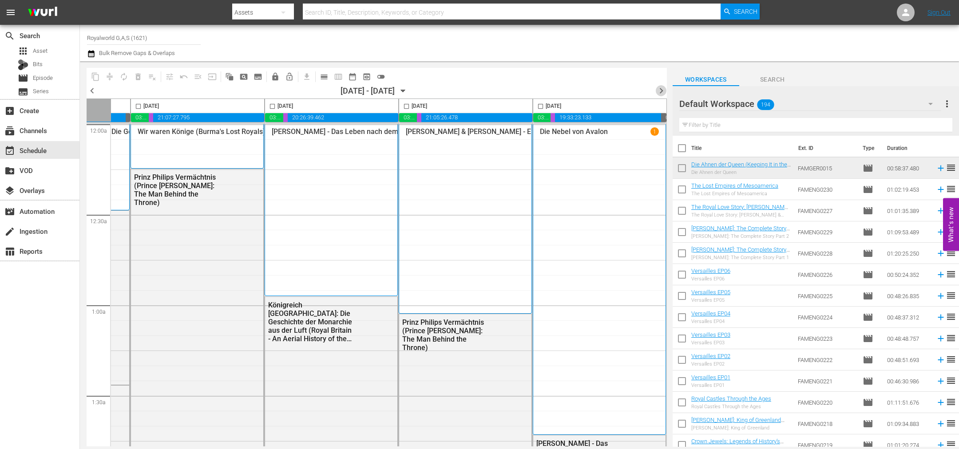
click at [663, 92] on span "chevron_right" at bounding box center [661, 90] width 11 height 11
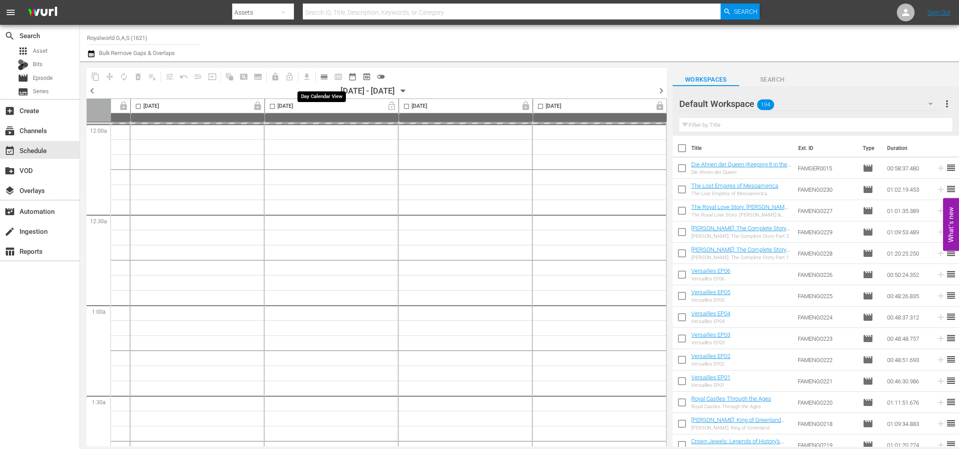
click at [323, 76] on span "calendar_view_day_outlined" at bounding box center [324, 76] width 9 height 9
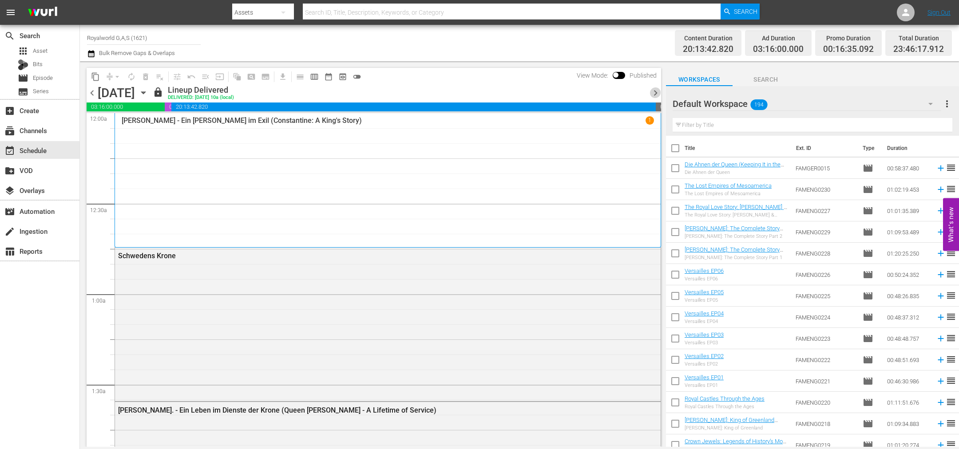
click at [657, 92] on span "chevron_right" at bounding box center [655, 92] width 11 height 11
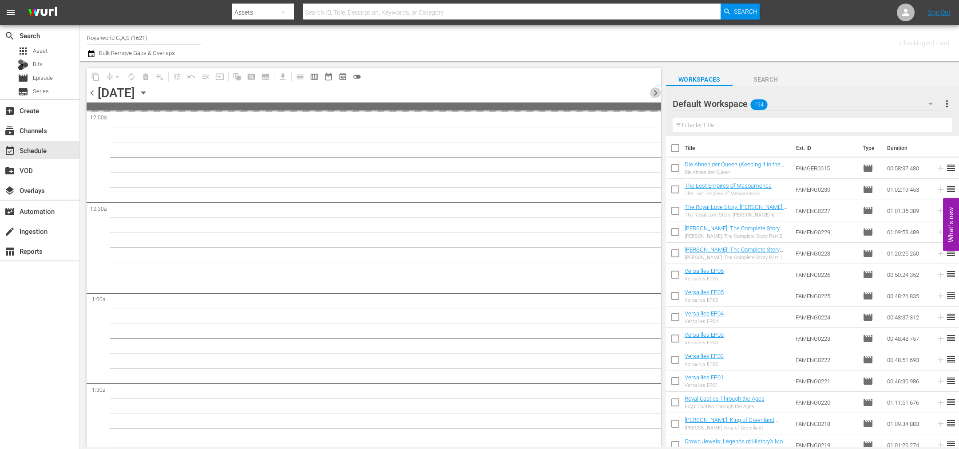
click at [657, 92] on span "chevron_right" at bounding box center [655, 92] width 11 height 11
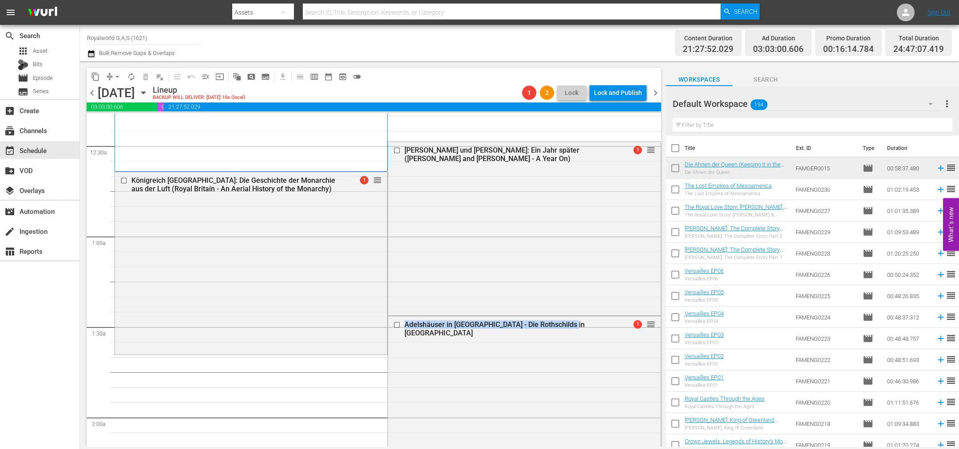
scroll to position [133, 0]
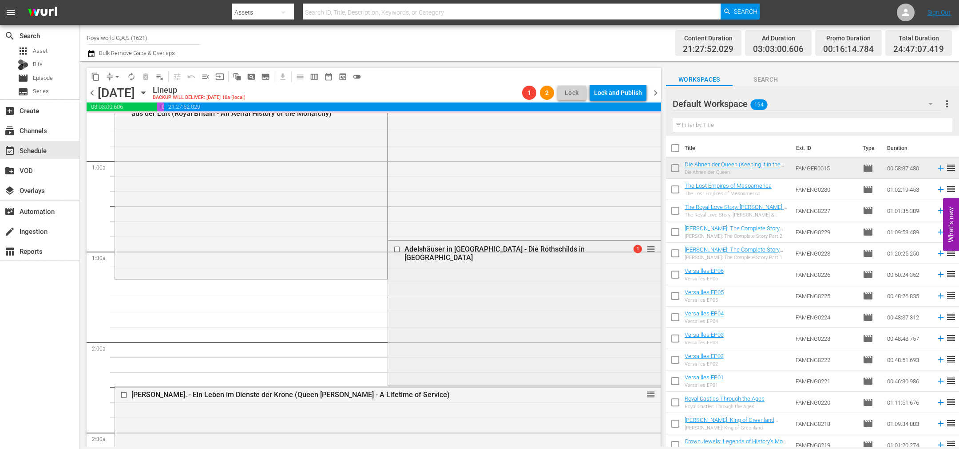
drag, startPoint x: 647, startPoint y: 209, endPoint x: 626, endPoint y: 329, distance: 121.3
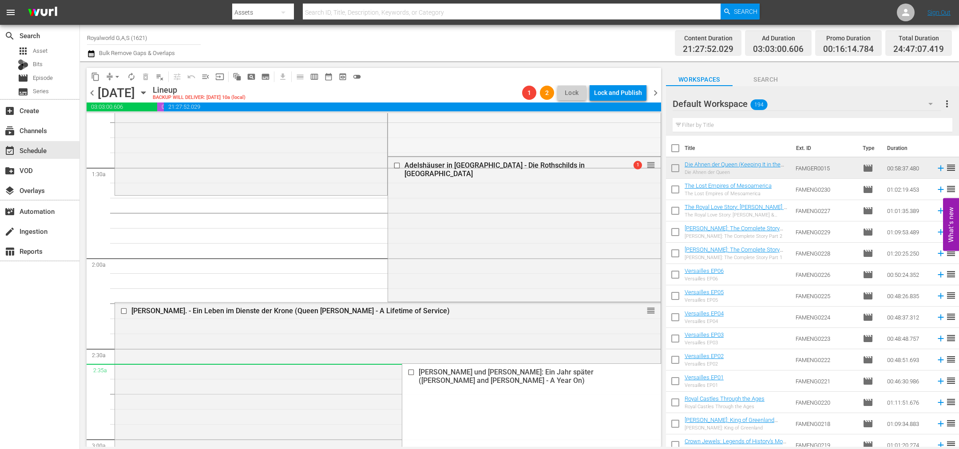
scroll to position [266, 0]
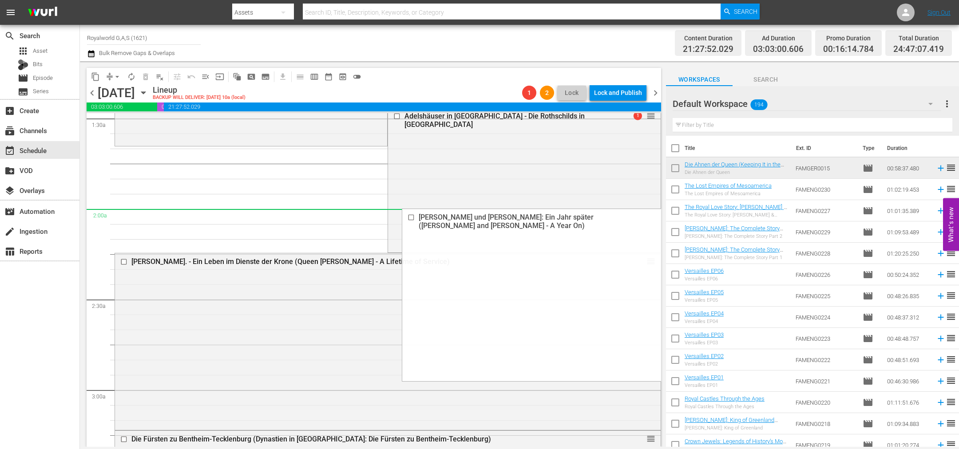
drag, startPoint x: 643, startPoint y: 208, endPoint x: 565, endPoint y: 213, distance: 77.9
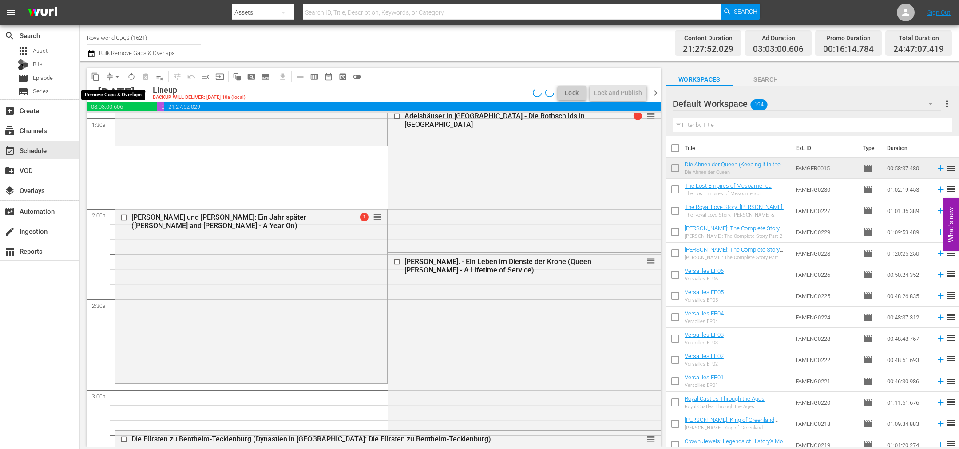
click at [118, 78] on span "arrow_drop_down" at bounding box center [117, 76] width 9 height 9
click at [118, 126] on li "Align to End of Previous Day" at bounding box center [117, 123] width 93 height 15
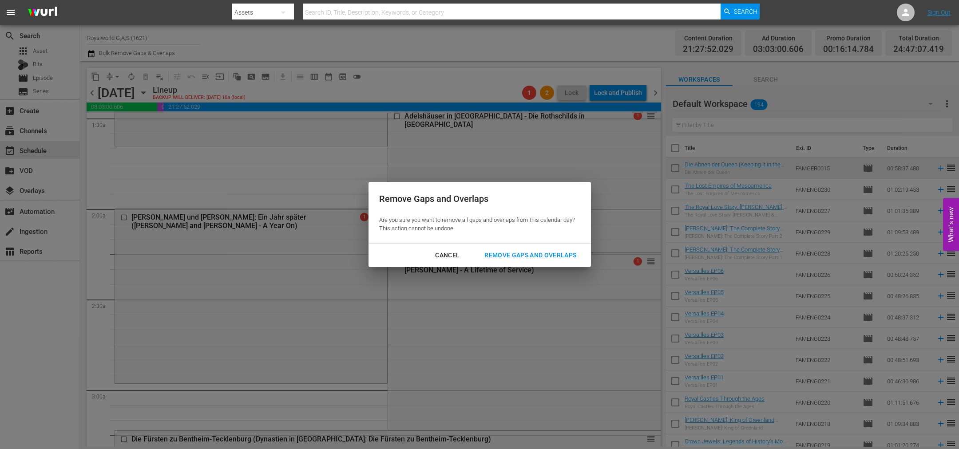
click at [508, 251] on div "Remove Gaps and Overlaps" at bounding box center [530, 255] width 106 height 11
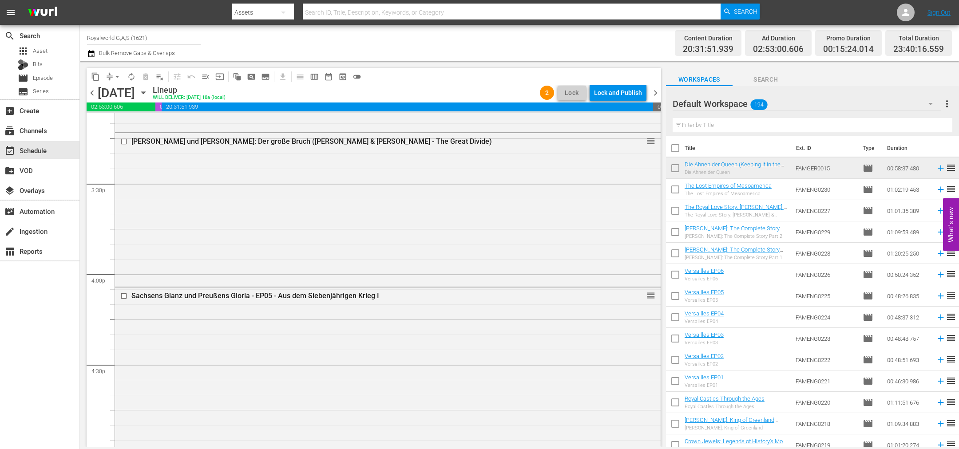
scroll to position [4069, 0]
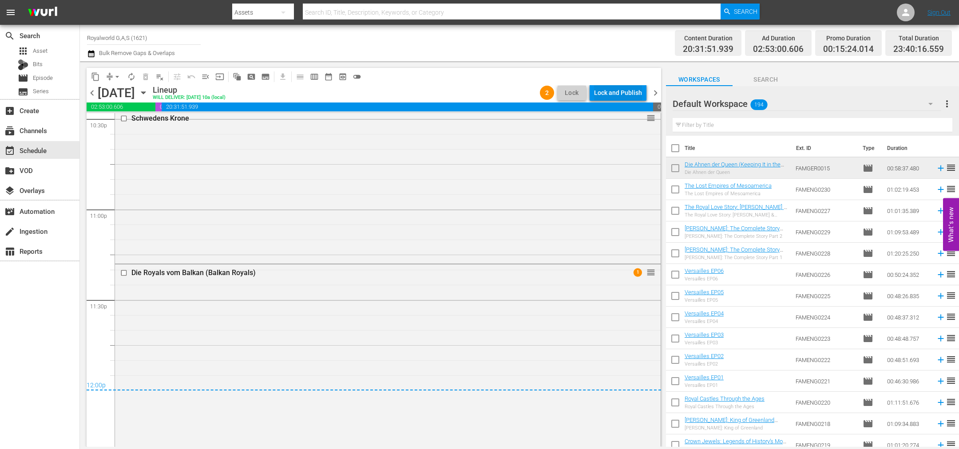
click at [594, 88] on div "Lock and Publish" at bounding box center [618, 93] width 48 height 16
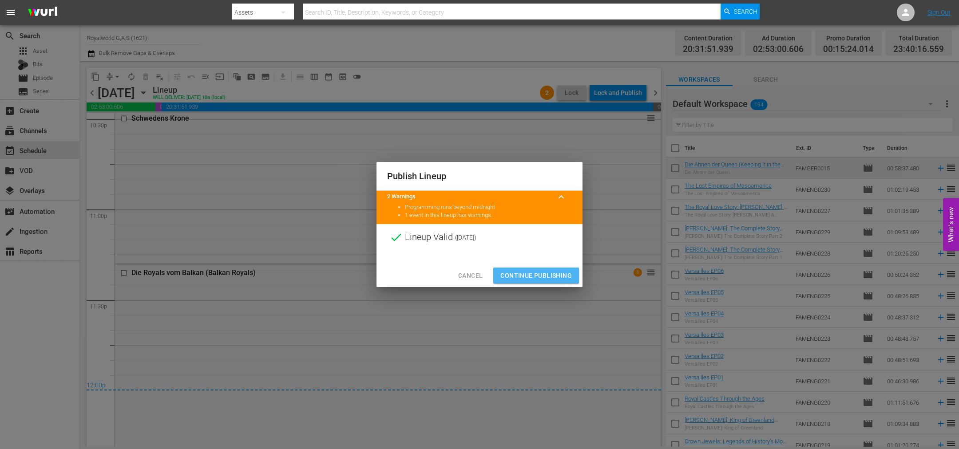
click at [535, 280] on span "Continue Publishing" at bounding box center [535, 275] width 71 height 11
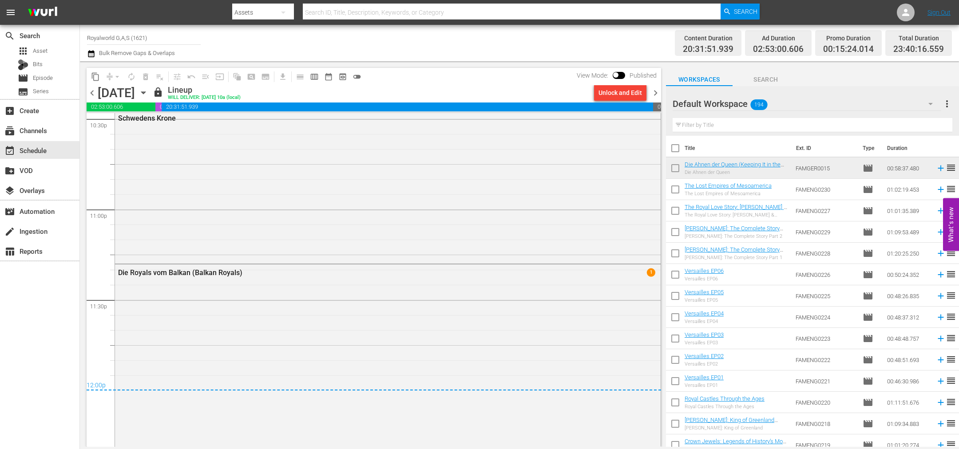
click at [659, 93] on span "chevron_right" at bounding box center [655, 92] width 11 height 11
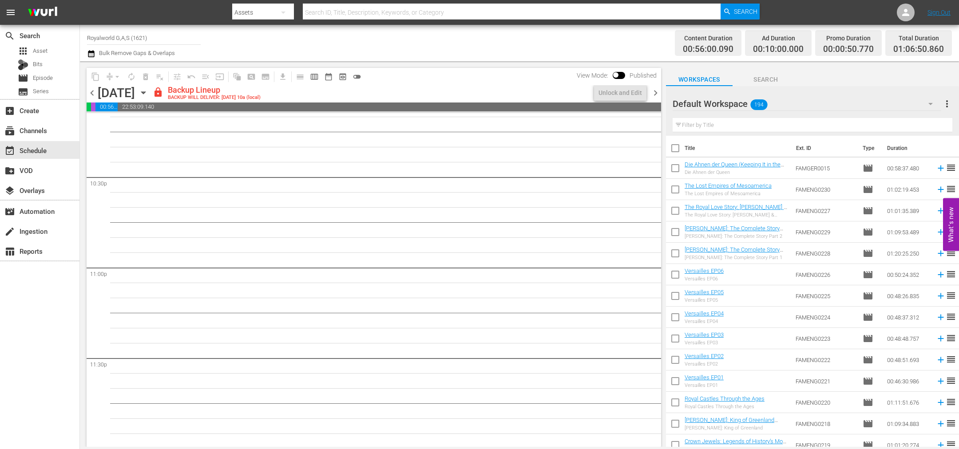
scroll to position [3997, 0]
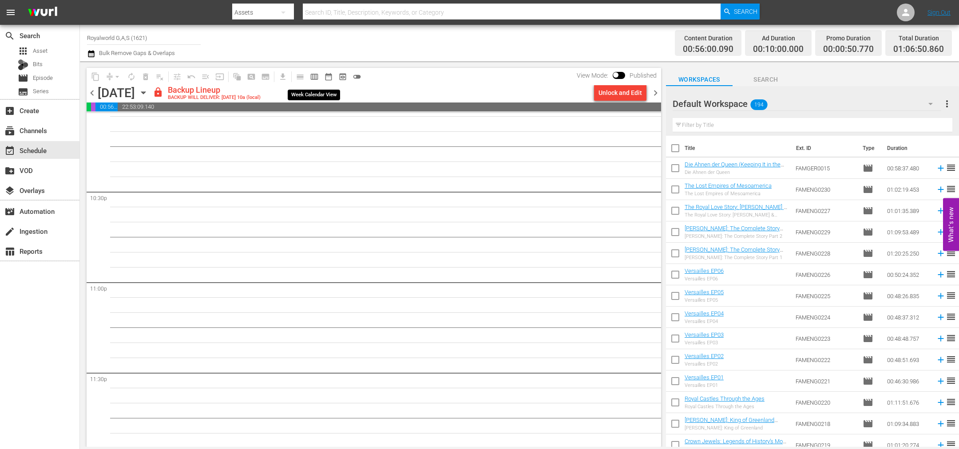
click at [314, 75] on span "calendar_view_week_outlined" at bounding box center [314, 76] width 9 height 9
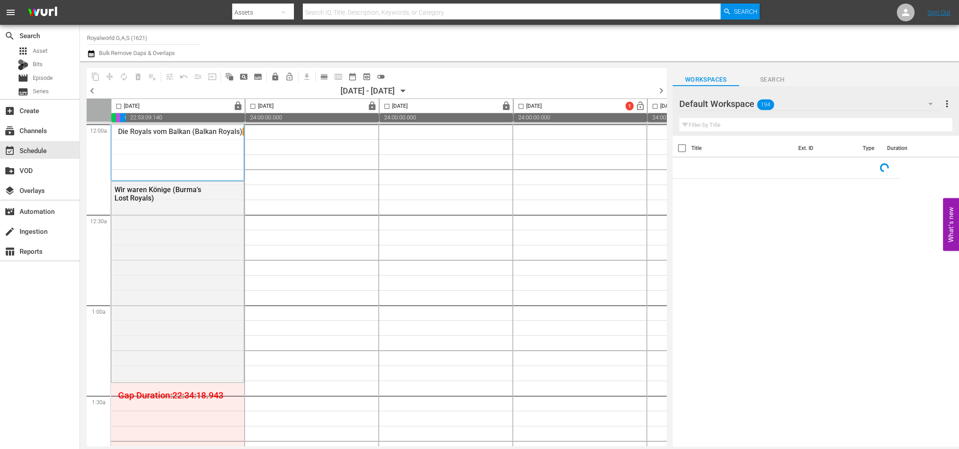
click at [91, 91] on span "chevron_left" at bounding box center [92, 90] width 11 height 11
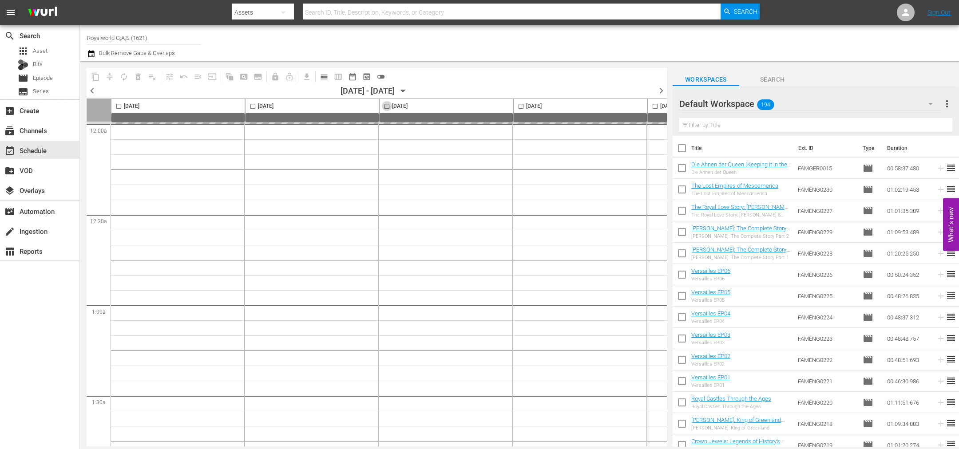
click at [389, 105] on input "checkbox" at bounding box center [387, 108] width 10 height 10
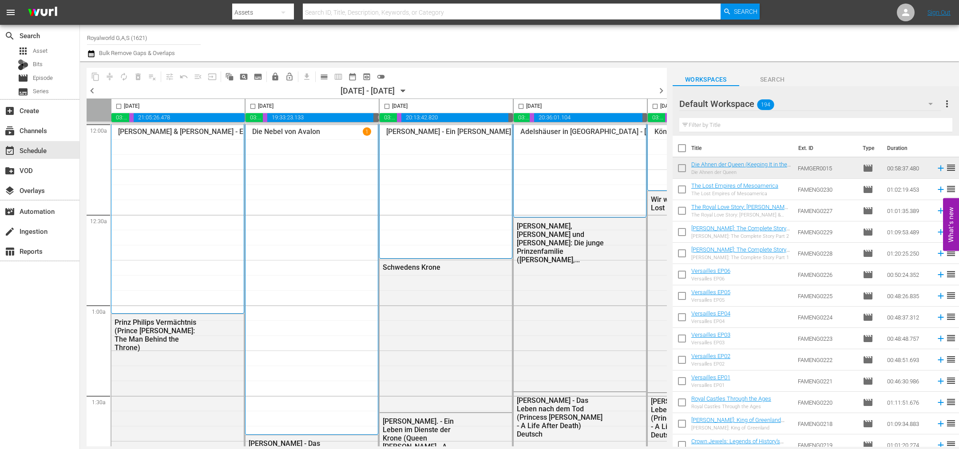
click at [392, 105] on div "[DATE]" at bounding box center [394, 106] width 28 height 10
click at [389, 107] on input "checkbox" at bounding box center [387, 108] width 10 height 10
checkbox input "true"
click at [99, 79] on span "content_copy" at bounding box center [95, 76] width 9 height 9
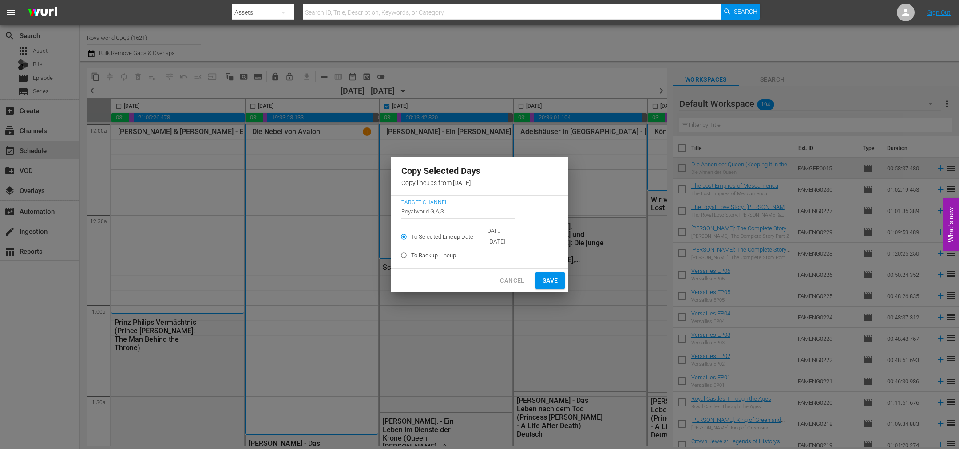
click at [513, 242] on input "[DATE]" at bounding box center [522, 241] width 70 height 13
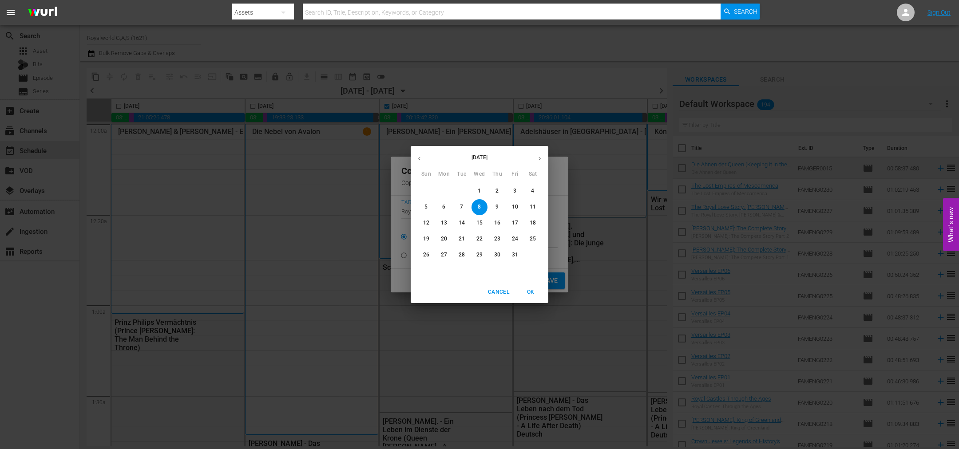
click at [442, 224] on p "13" at bounding box center [444, 223] width 6 height 8
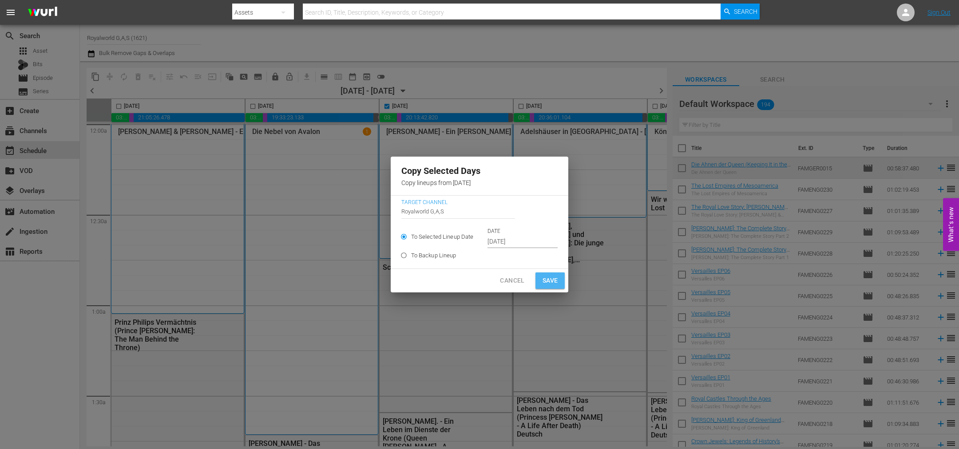
click at [554, 277] on span "Save" at bounding box center [550, 280] width 16 height 11
type input "[DATE]"
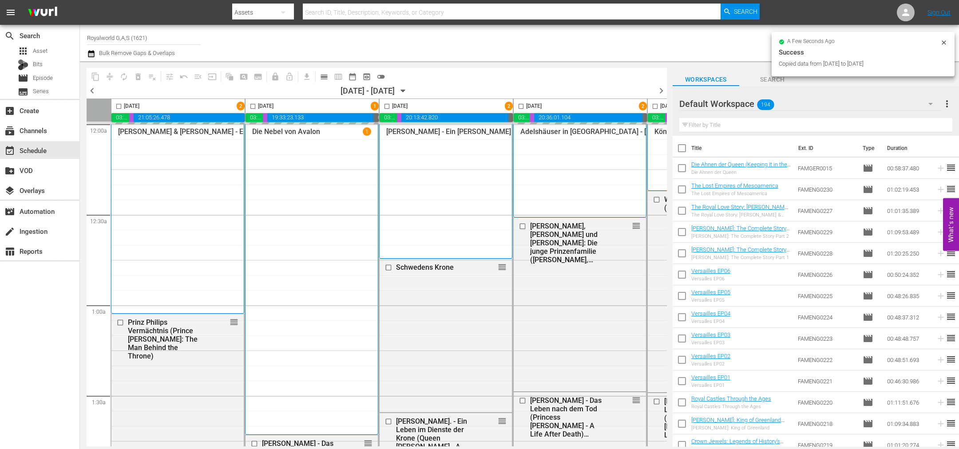
checkbox input "false"
